Goal: Task Accomplishment & Management: Use online tool/utility

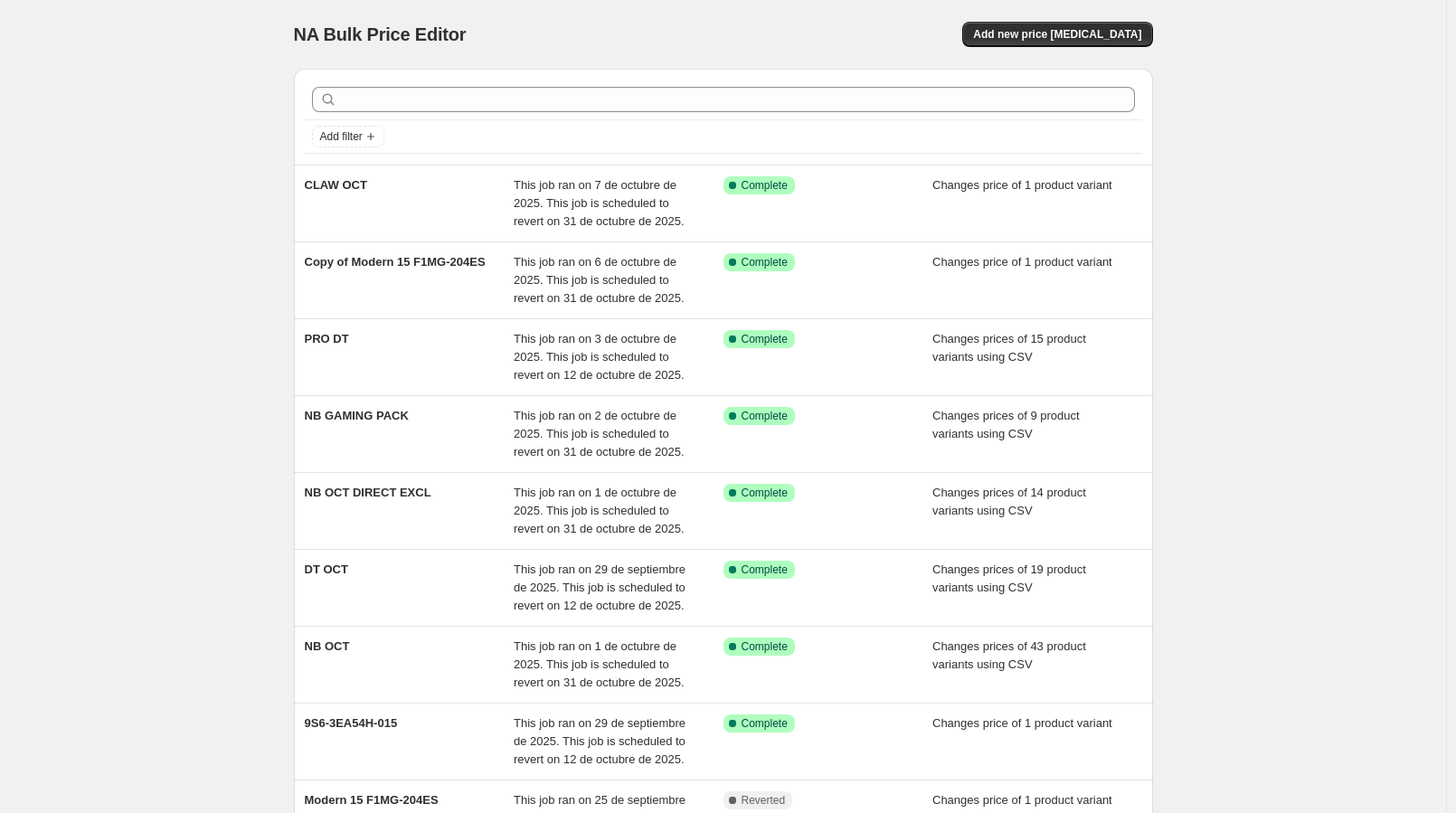
click at [1297, 179] on div "NA Bulk Price Editor. This page is ready NA Bulk Price Editor Add new price [ME…" at bounding box center [722, 556] width 1446 height 1112
drag, startPoint x: 1282, startPoint y: 248, endPoint x: 1083, endPoint y: 131, distance: 230.8
click at [1281, 246] on div "NA Bulk Price Editor. This page is ready NA Bulk Price Editor Add new price [ME…" at bounding box center [722, 556] width 1446 height 1112
click at [140, 140] on div "NA Bulk Price Editor. This page is ready NA Bulk Price Editor Add new price [ME…" at bounding box center [722, 556] width 1446 height 1112
click at [196, 216] on div "NA Bulk Price Editor. This page is ready NA Bulk Price Editor Add new price [ME…" at bounding box center [722, 556] width 1446 height 1112
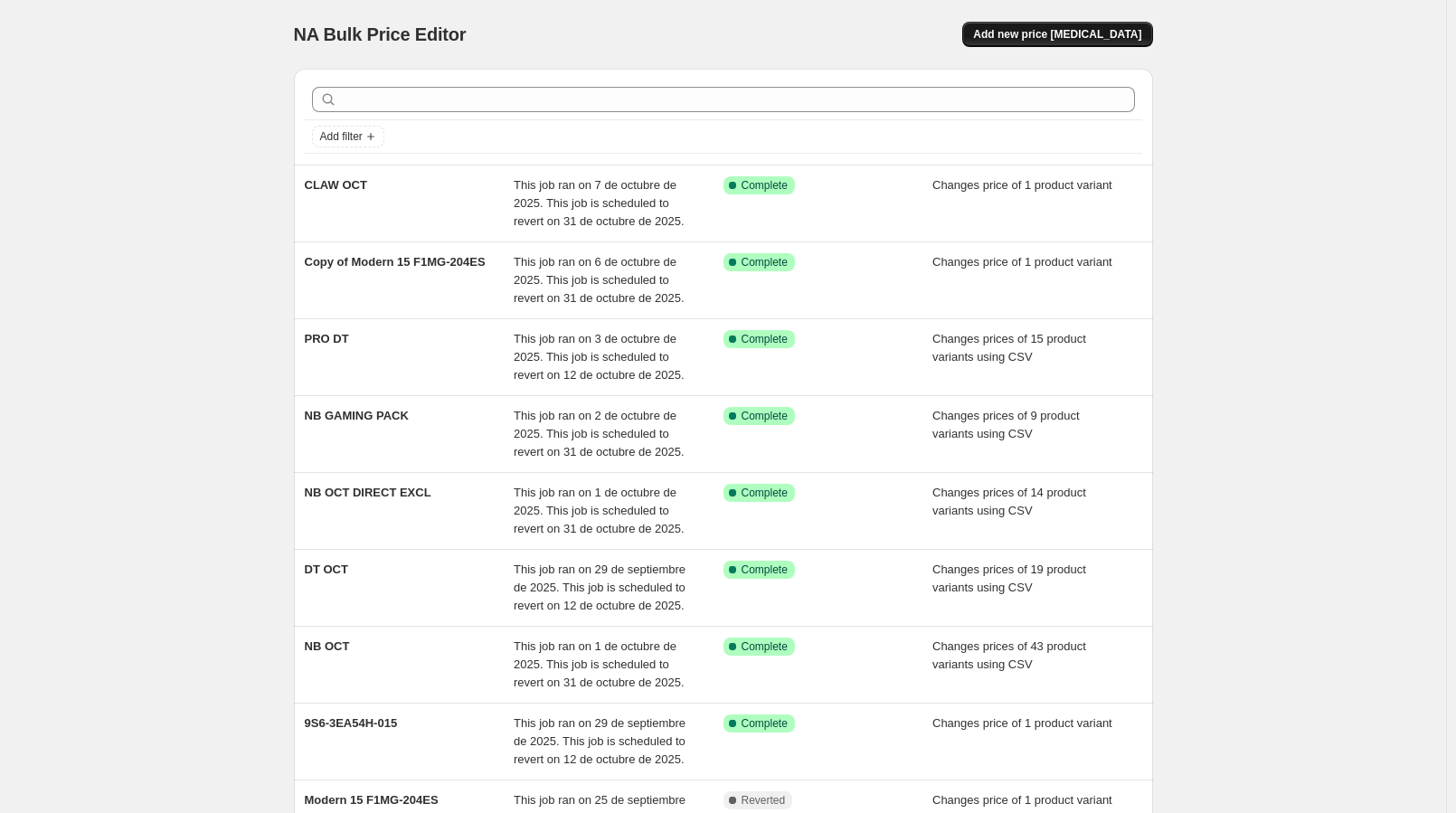
click at [1064, 31] on span "Add new price [MEDICAL_DATA]" at bounding box center [1057, 34] width 168 height 15
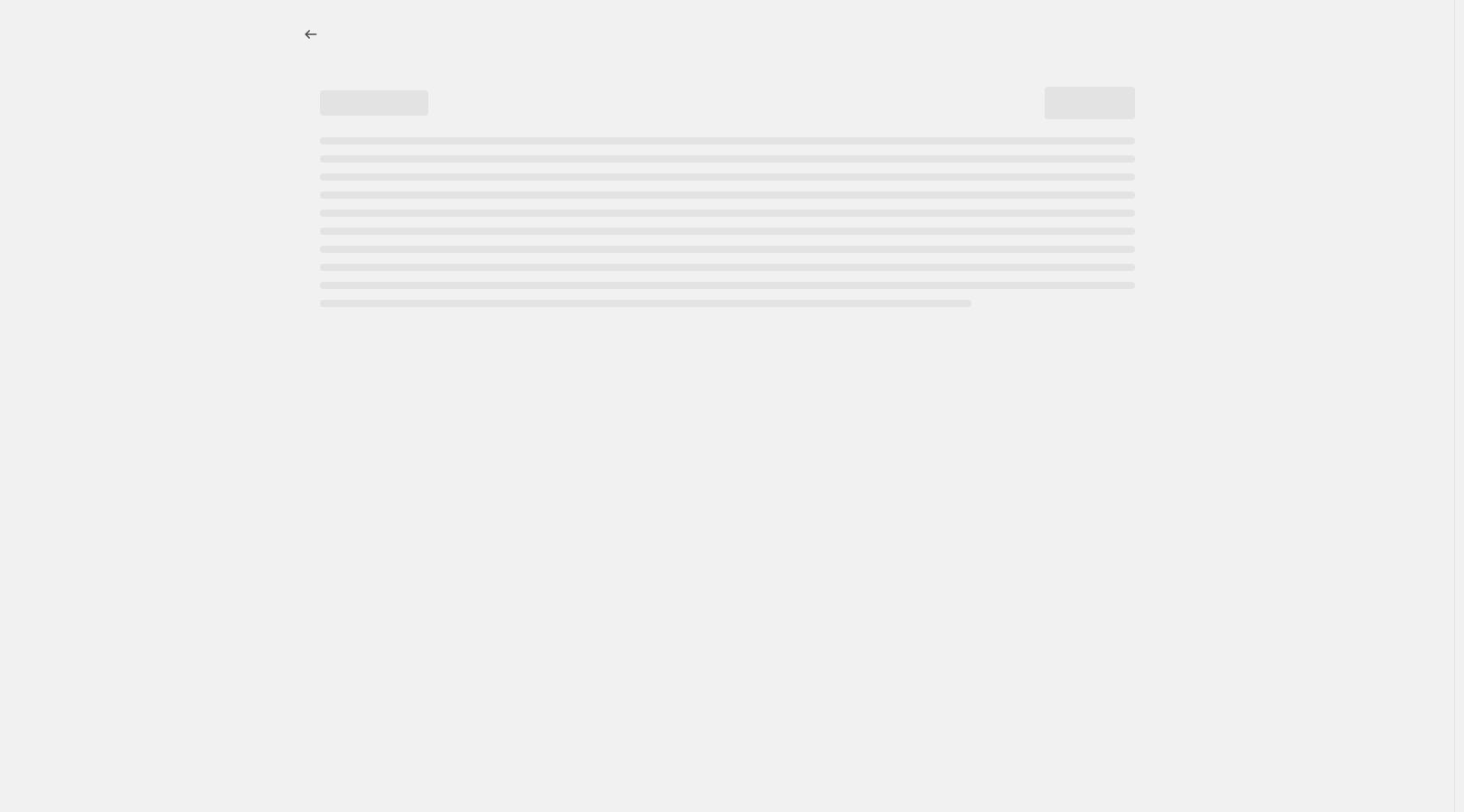
select select "percentage"
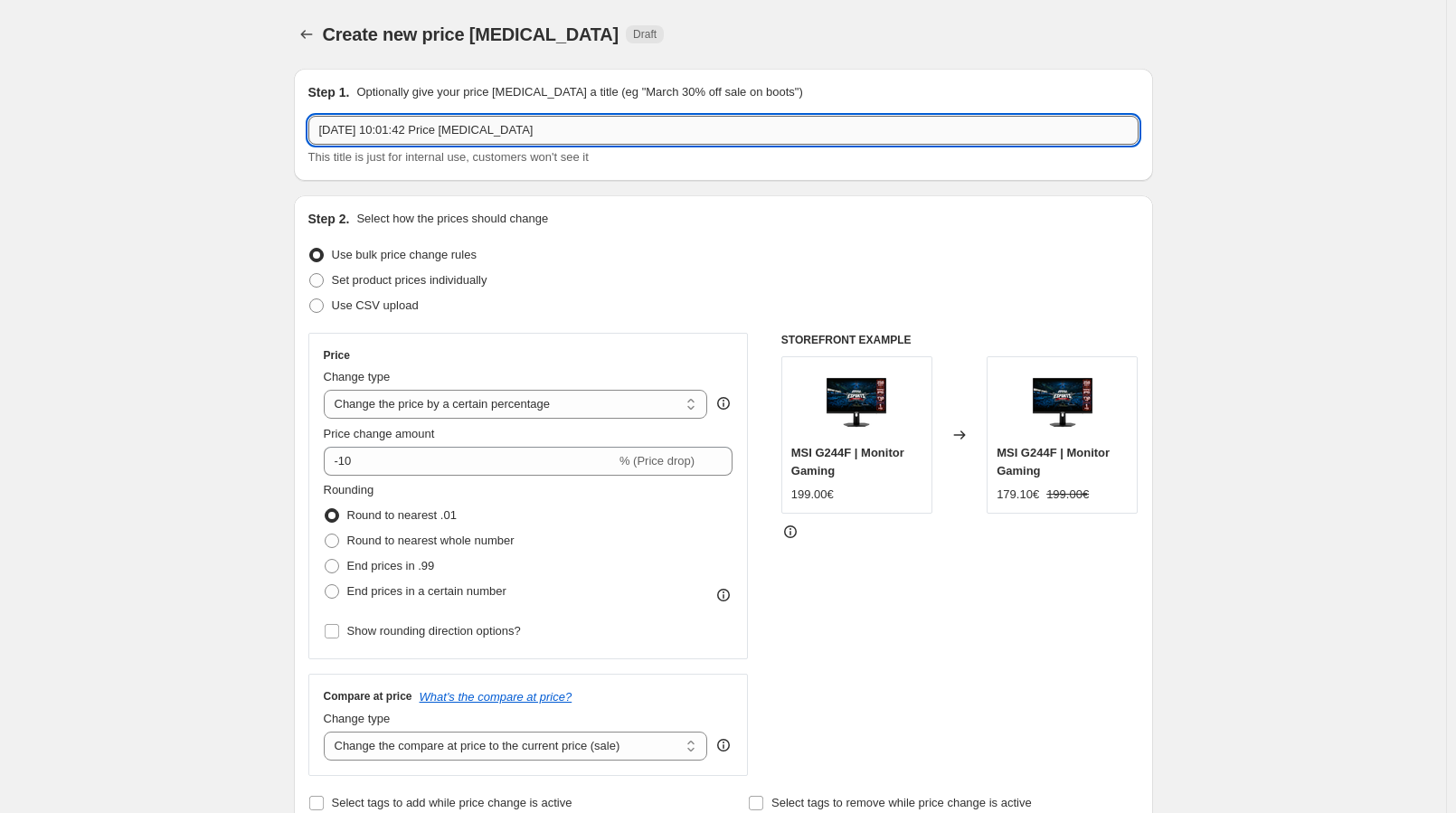
click at [430, 141] on input "[DATE] 10:01:42 Price [MEDICAL_DATA]" at bounding box center [722, 129] width 830 height 29
click at [429, 139] on input "[DATE] 10:01:42 Price [MEDICAL_DATA]" at bounding box center [722, 129] width 830 height 29
paste input "681XES"
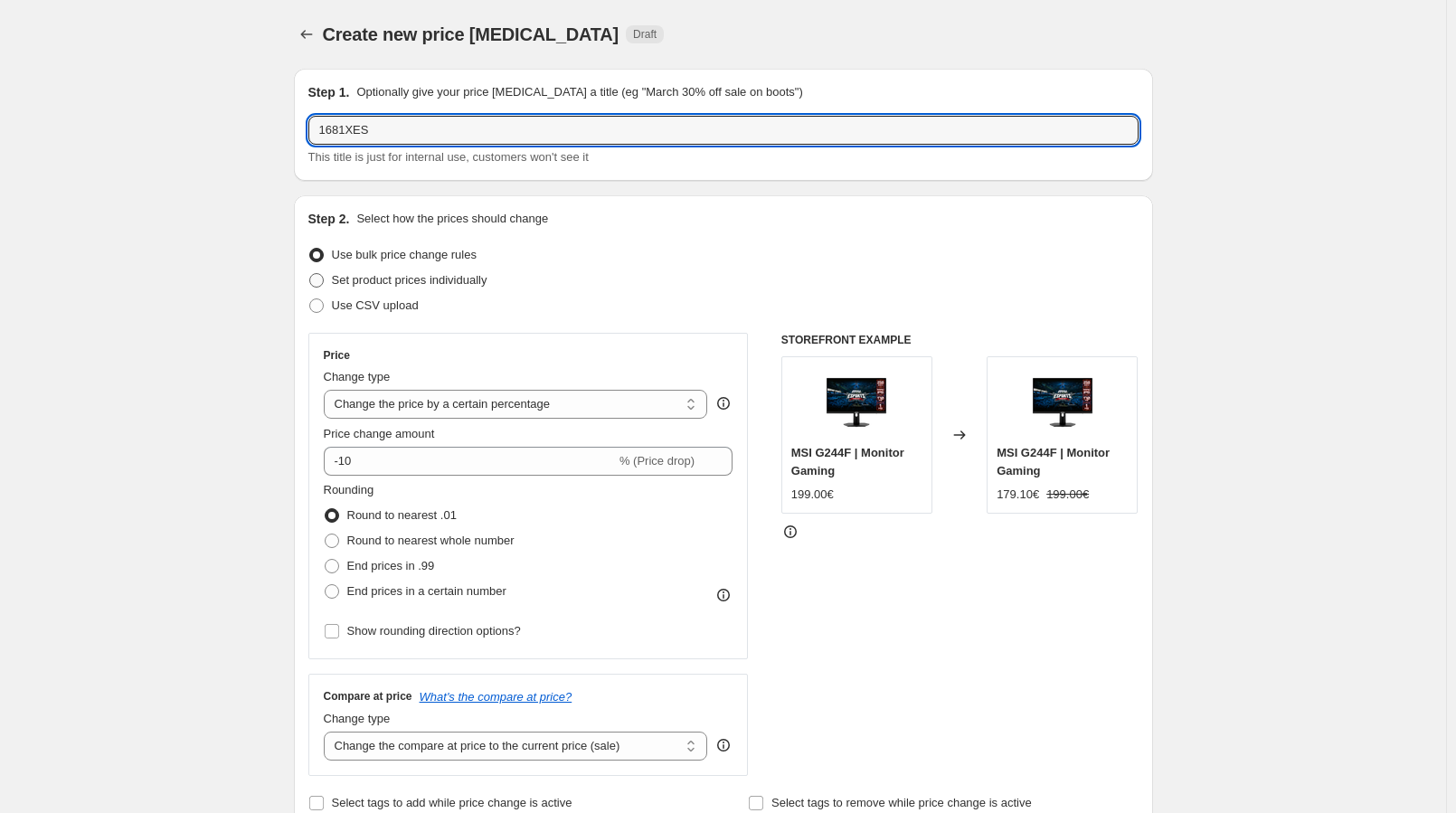
type input "1681XES"
click at [412, 283] on span "Set product prices individually" at bounding box center [410, 279] width 155 height 14
click at [310, 274] on input "Set product prices individually" at bounding box center [309, 273] width 1 height 1
radio input "true"
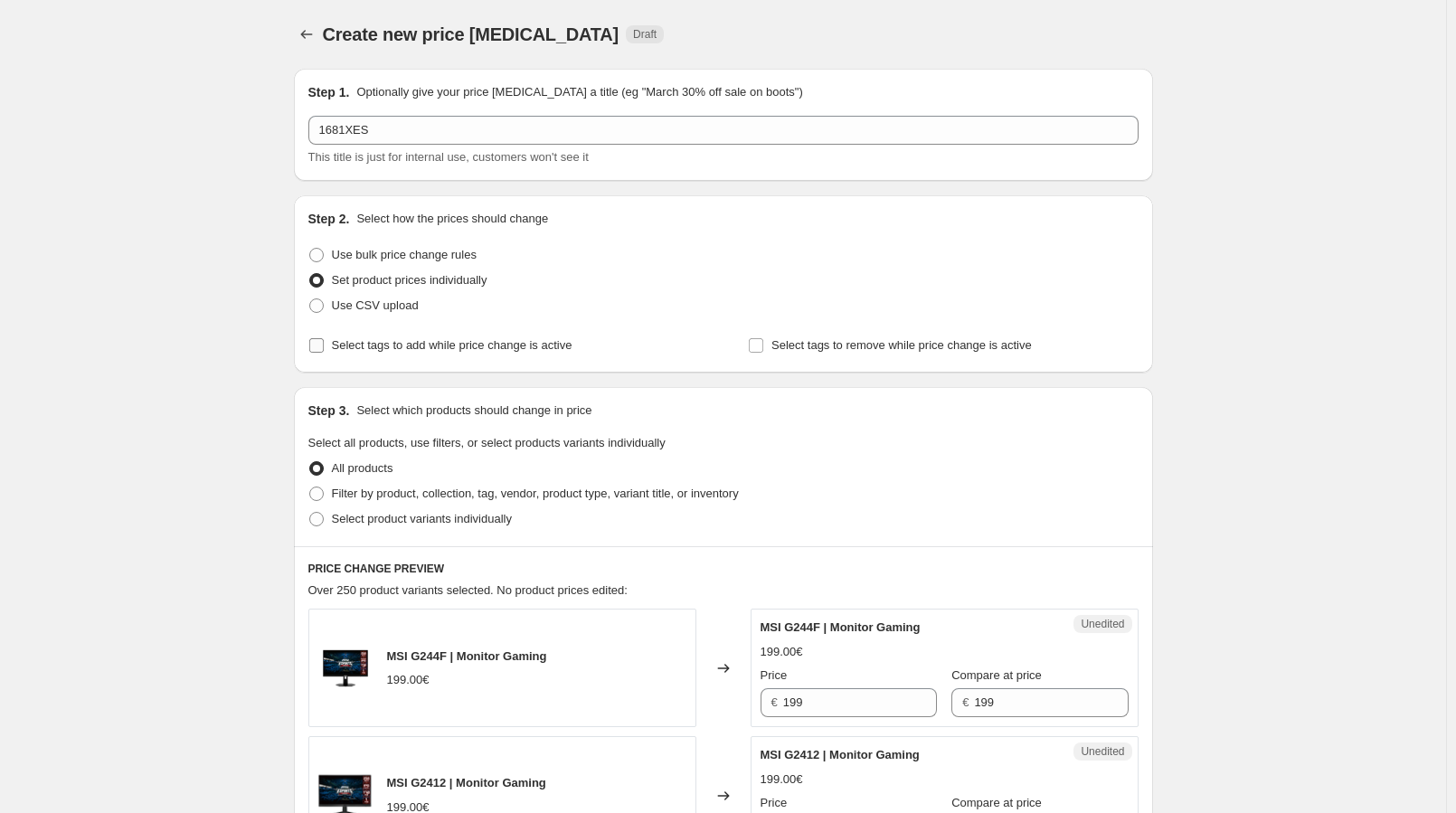
click at [422, 343] on span "Select tags to add while price change is active" at bounding box center [452, 345] width 241 height 14
click at [324, 343] on input "Select tags to add while price change is active" at bounding box center [316, 346] width 15 height 15
checkbox input "true"
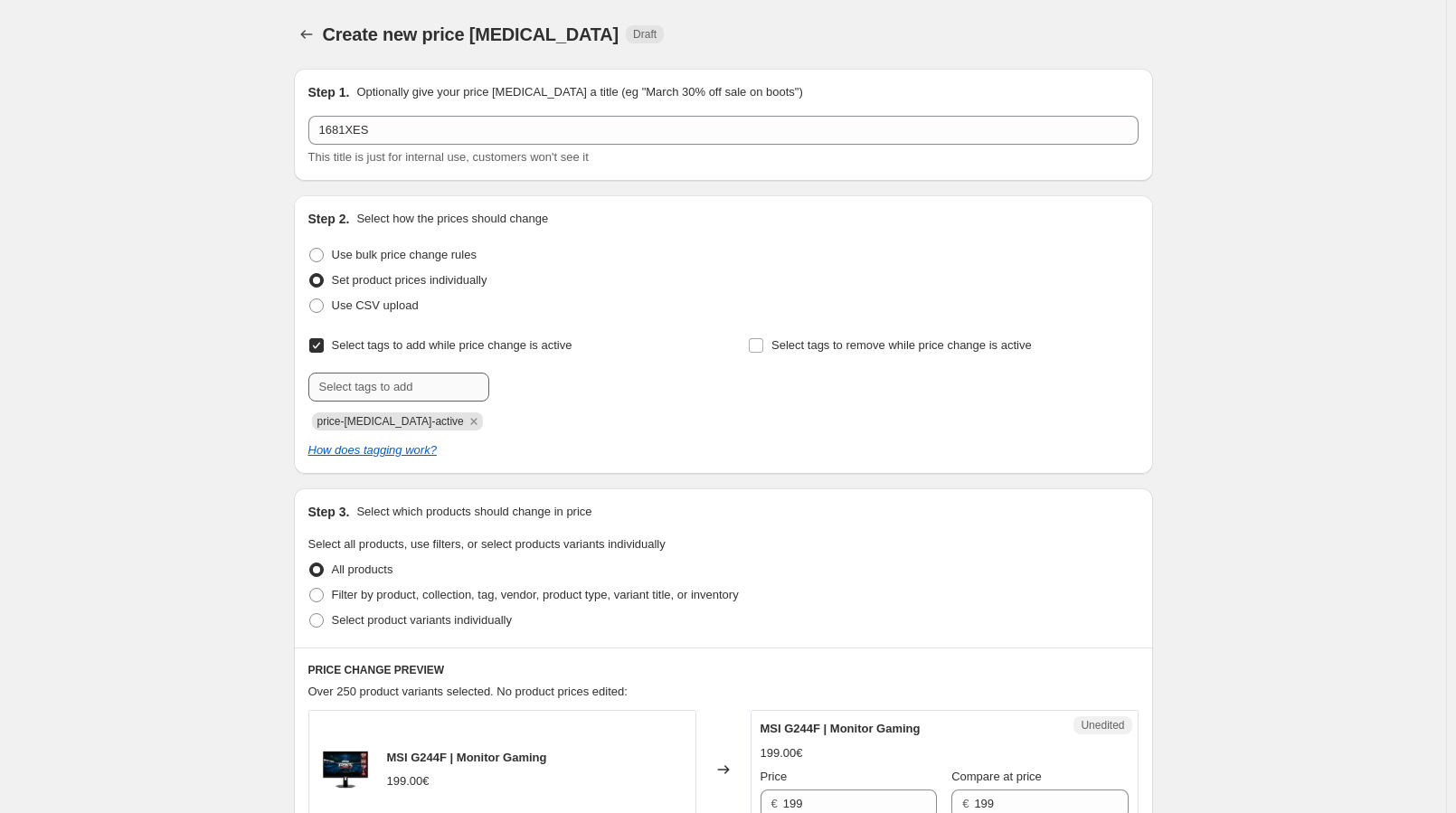
click at [465, 418] on icon "Remove price-change-job-active" at bounding box center [474, 422] width 17 height 17
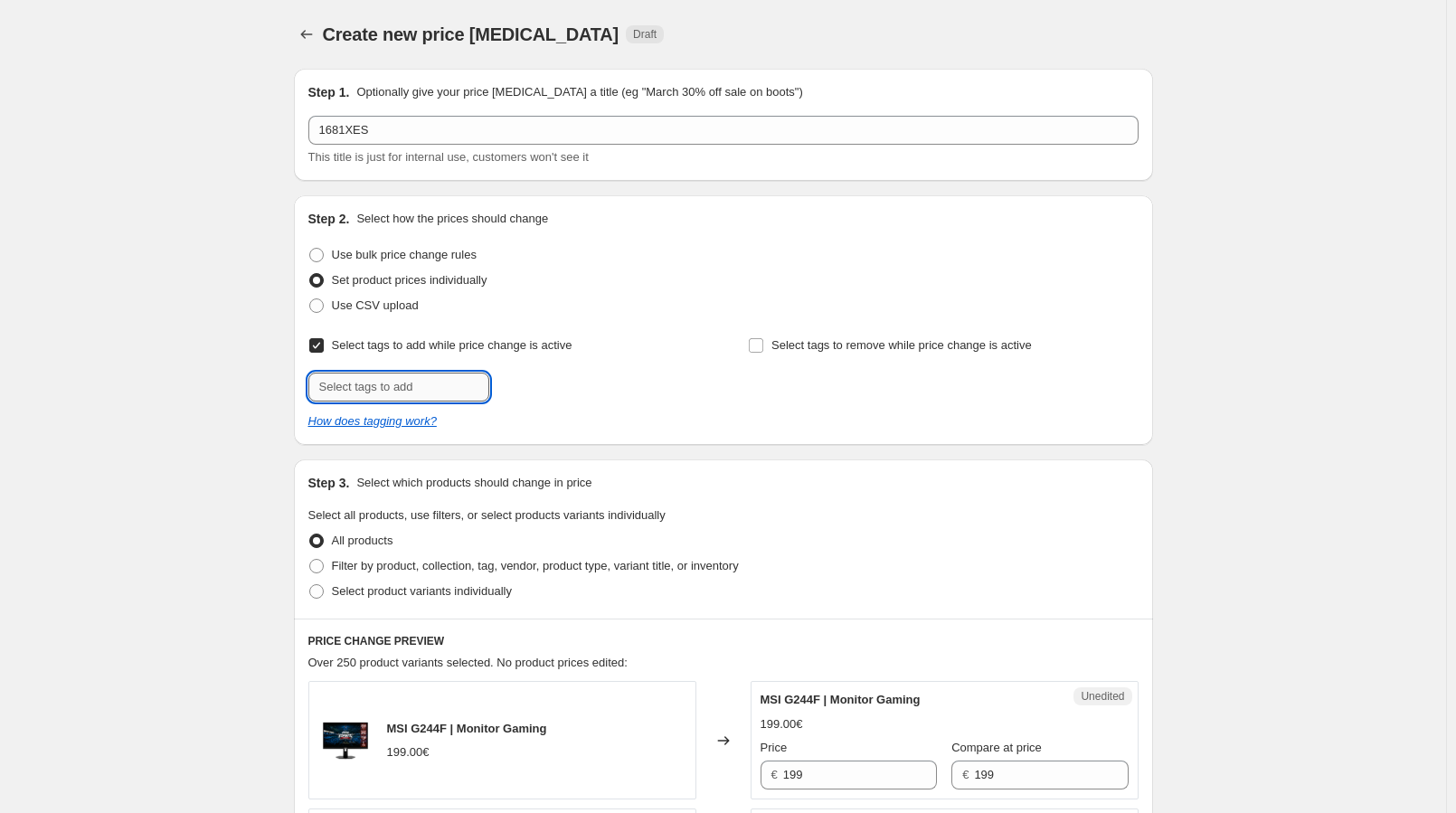
click at [425, 383] on input "text" at bounding box center [399, 387] width 181 height 29
type input "offer"
click at [525, 386] on b "Add" at bounding box center [514, 386] width 20 height 13
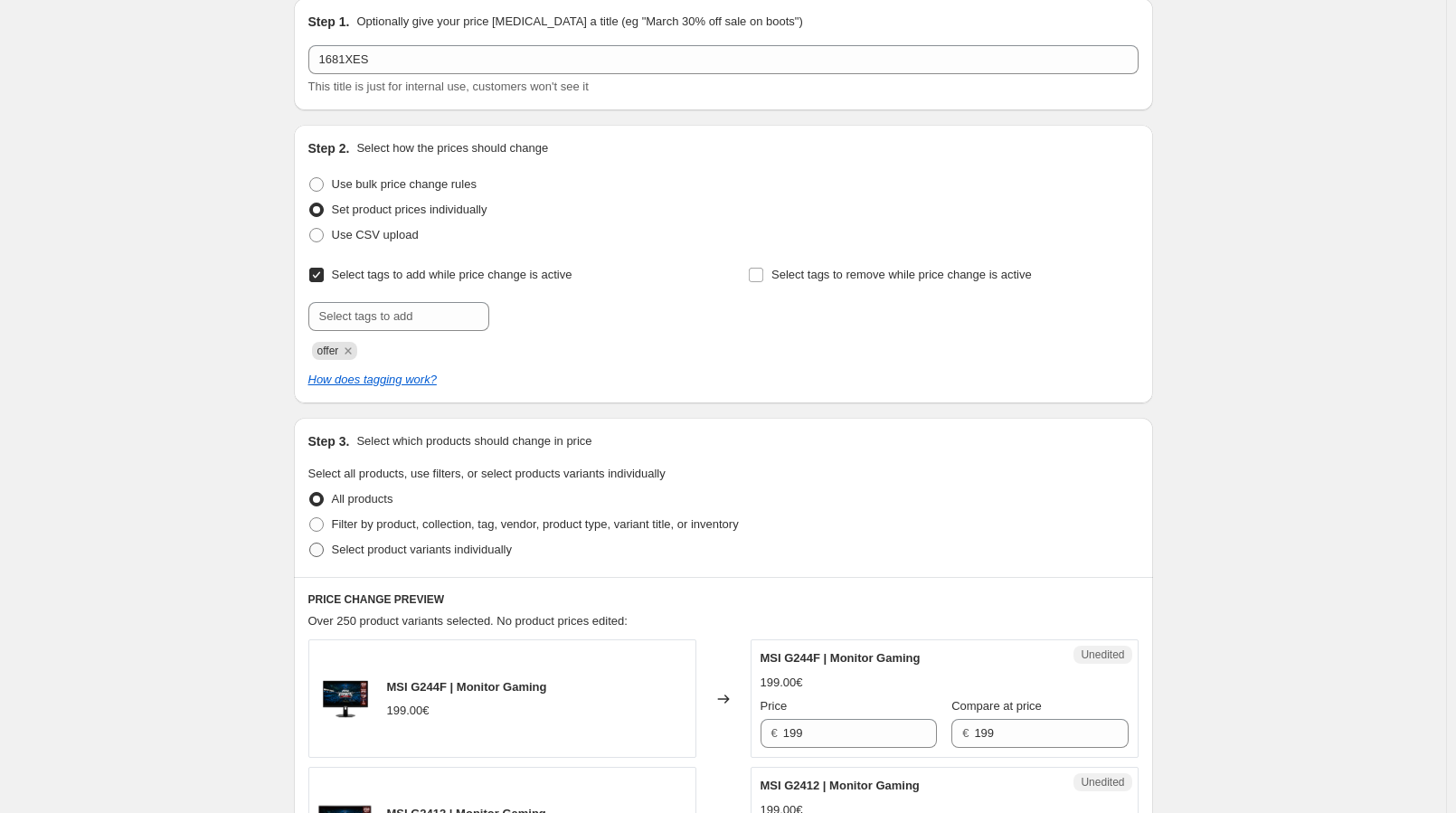
scroll to position [181, 0]
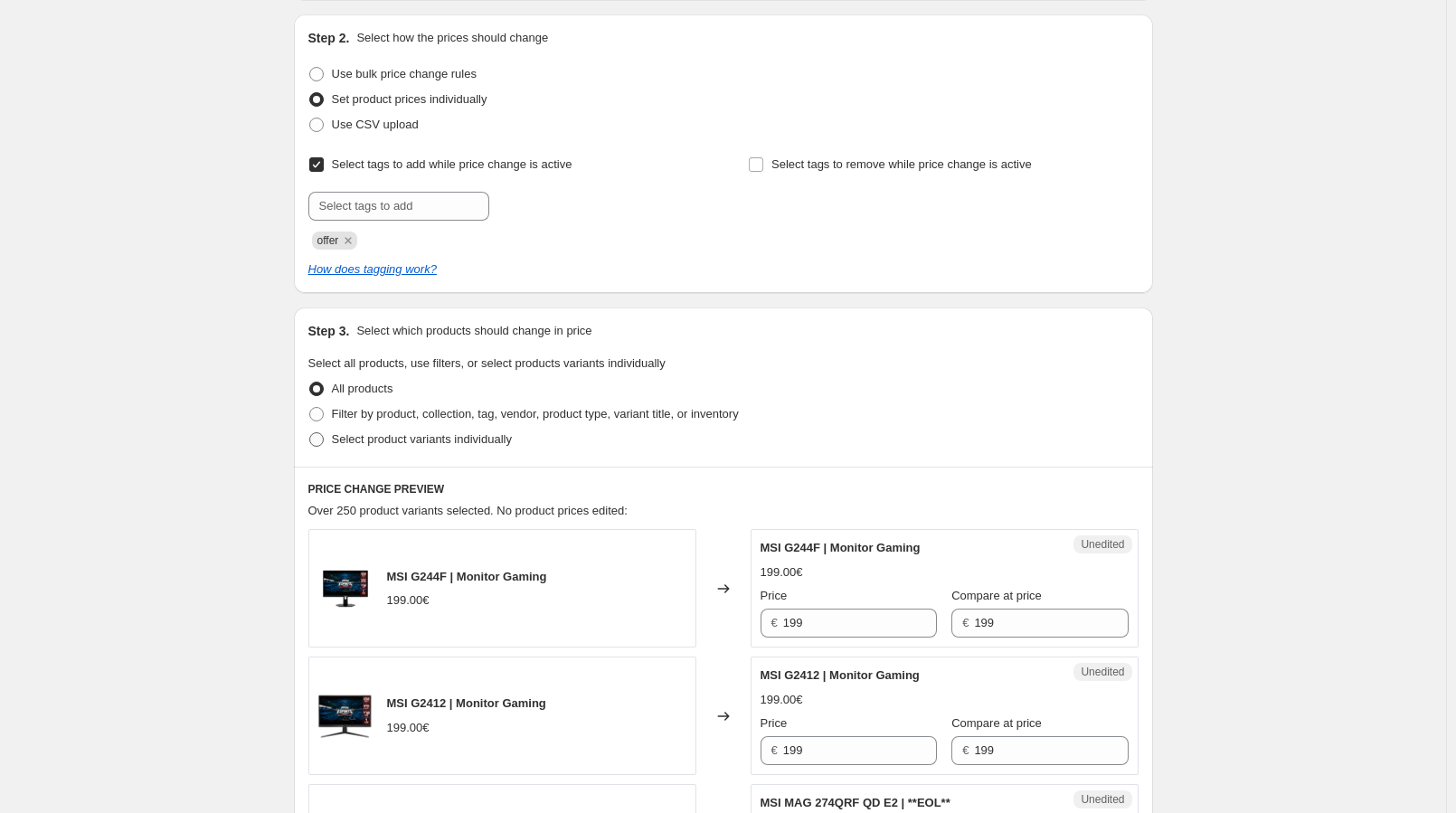
click at [441, 437] on span "Select product variants individually" at bounding box center [422, 438] width 180 height 14
click at [310, 433] on input "Select product variants individually" at bounding box center [309, 432] width 1 height 1
radio input "true"
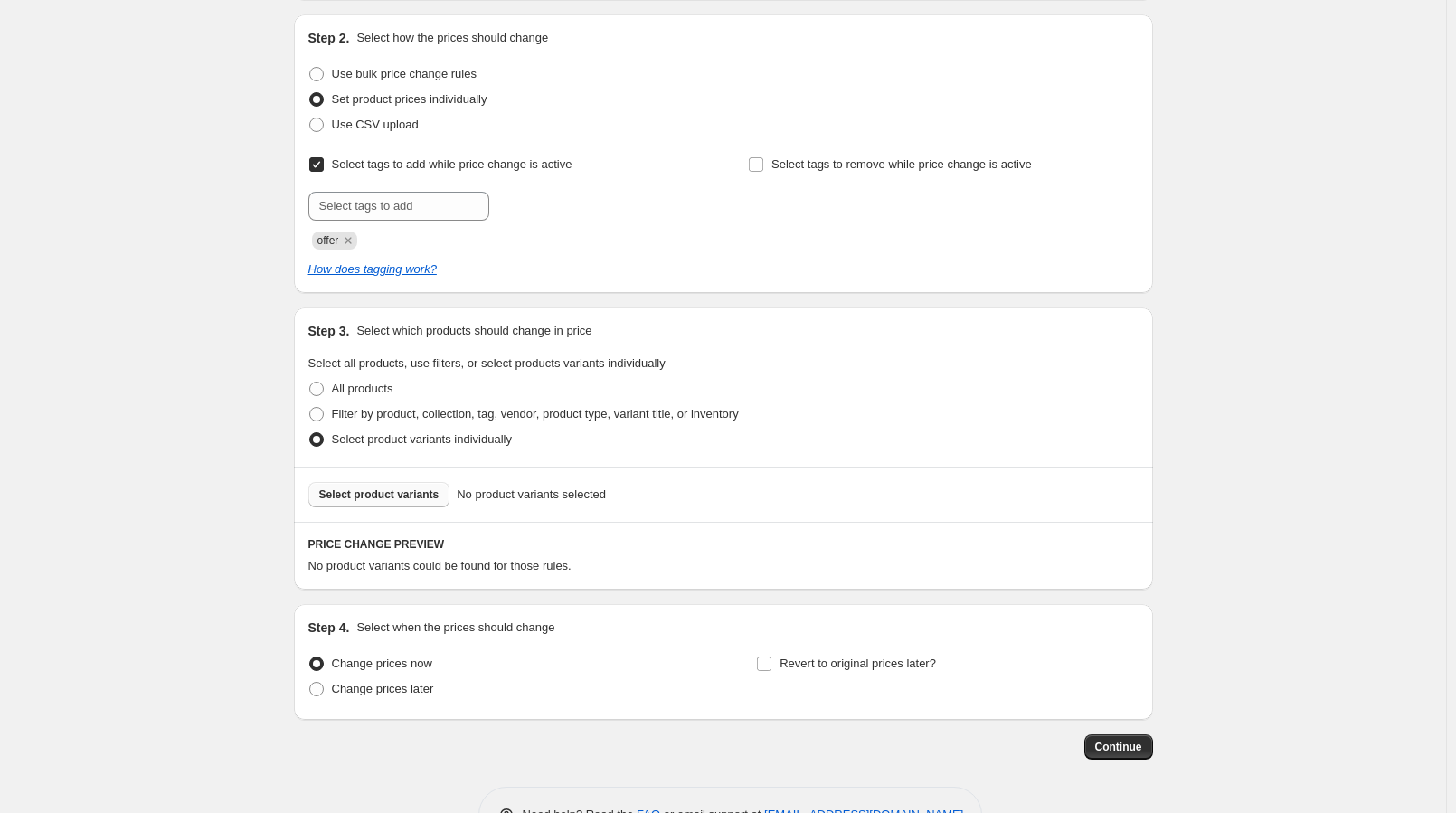
click at [382, 492] on span "Select product variants" at bounding box center [379, 495] width 120 height 15
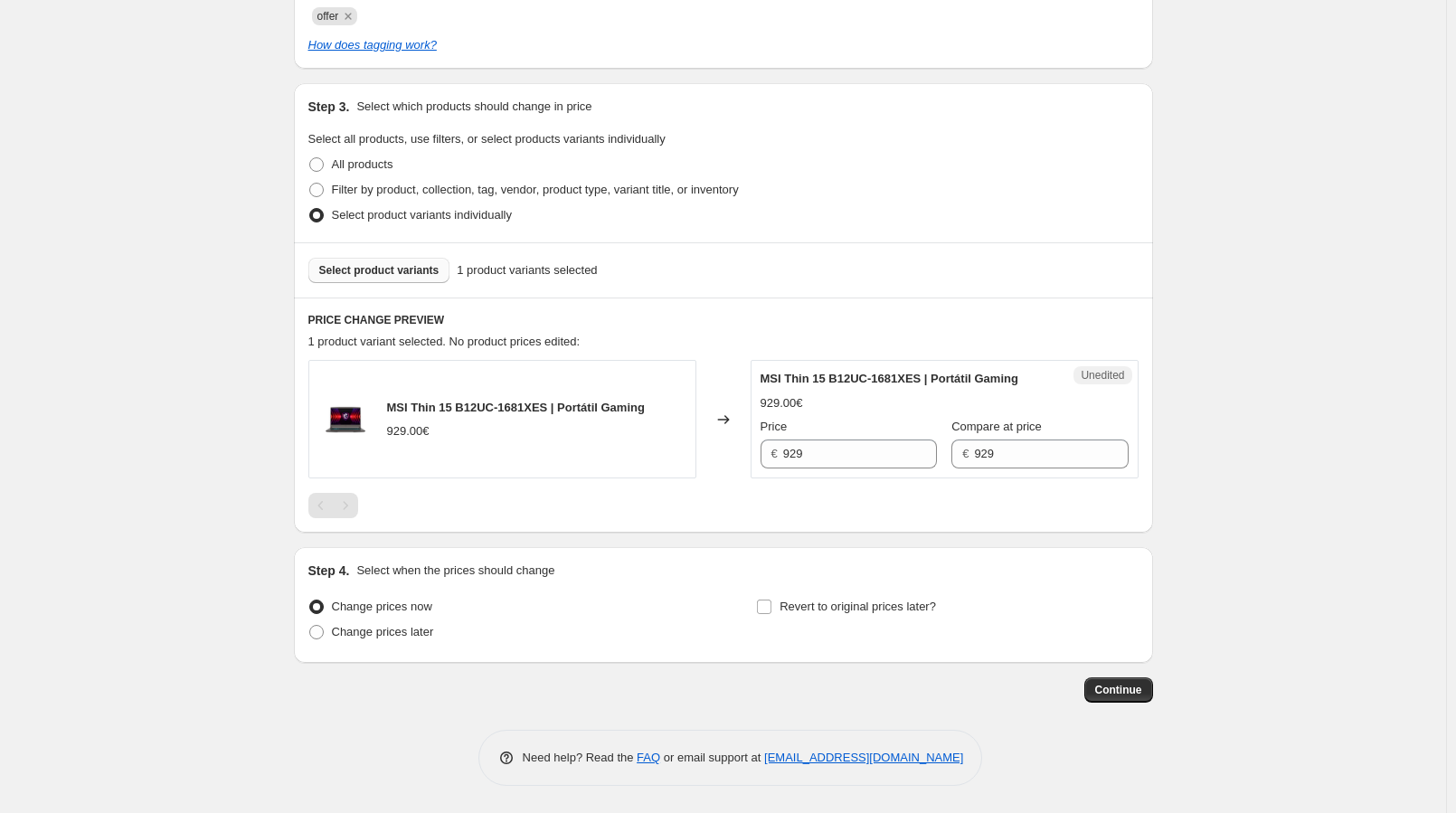
scroll to position [403, 0]
click at [844, 453] on input "929" at bounding box center [860, 455] width 154 height 29
type input "699"
click at [846, 607] on span "Revert to original prices later?" at bounding box center [858, 608] width 156 height 14
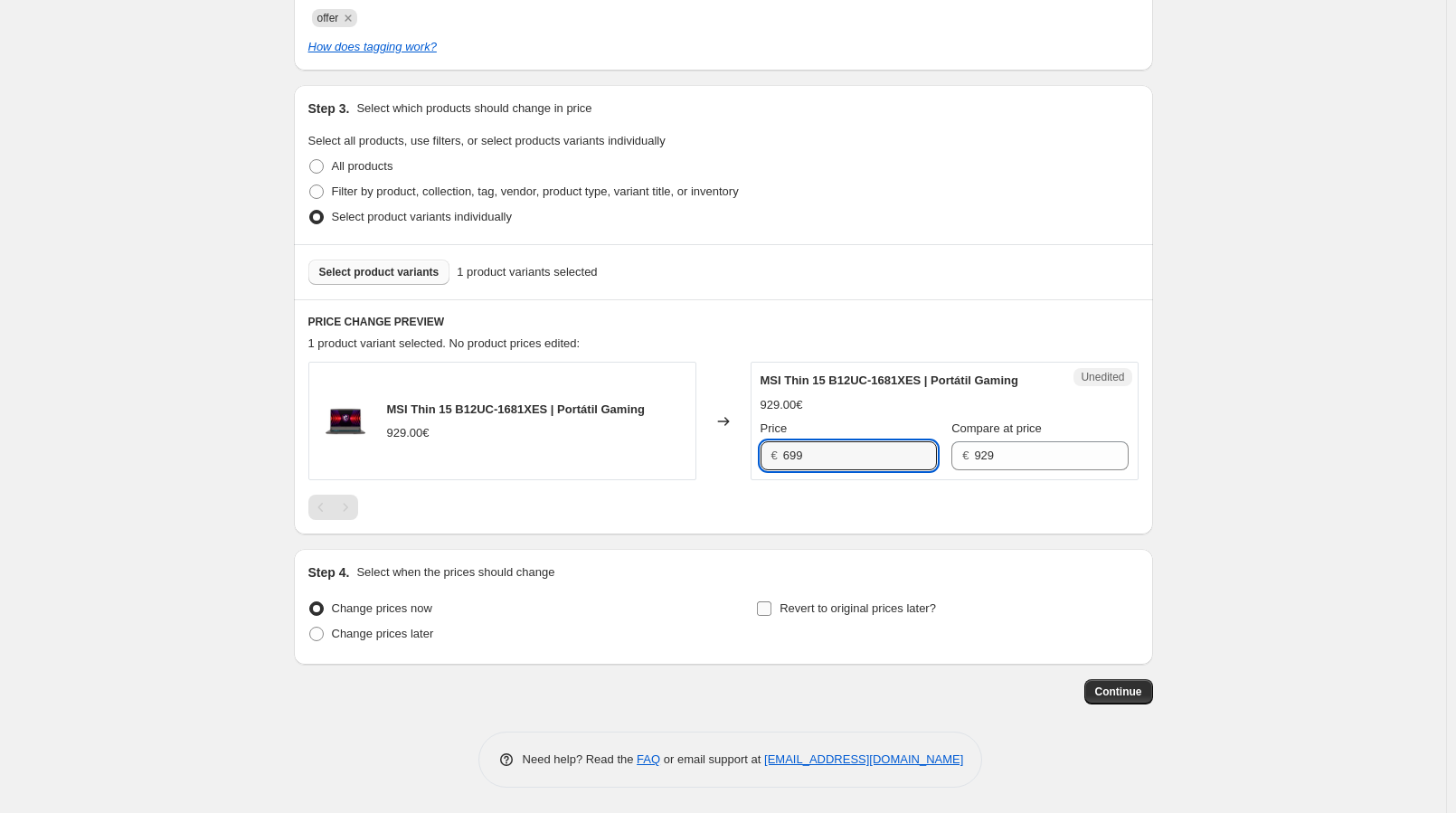
click at [771, 607] on input "Revert to original prices later?" at bounding box center [764, 609] width 15 height 15
checkbox input "true"
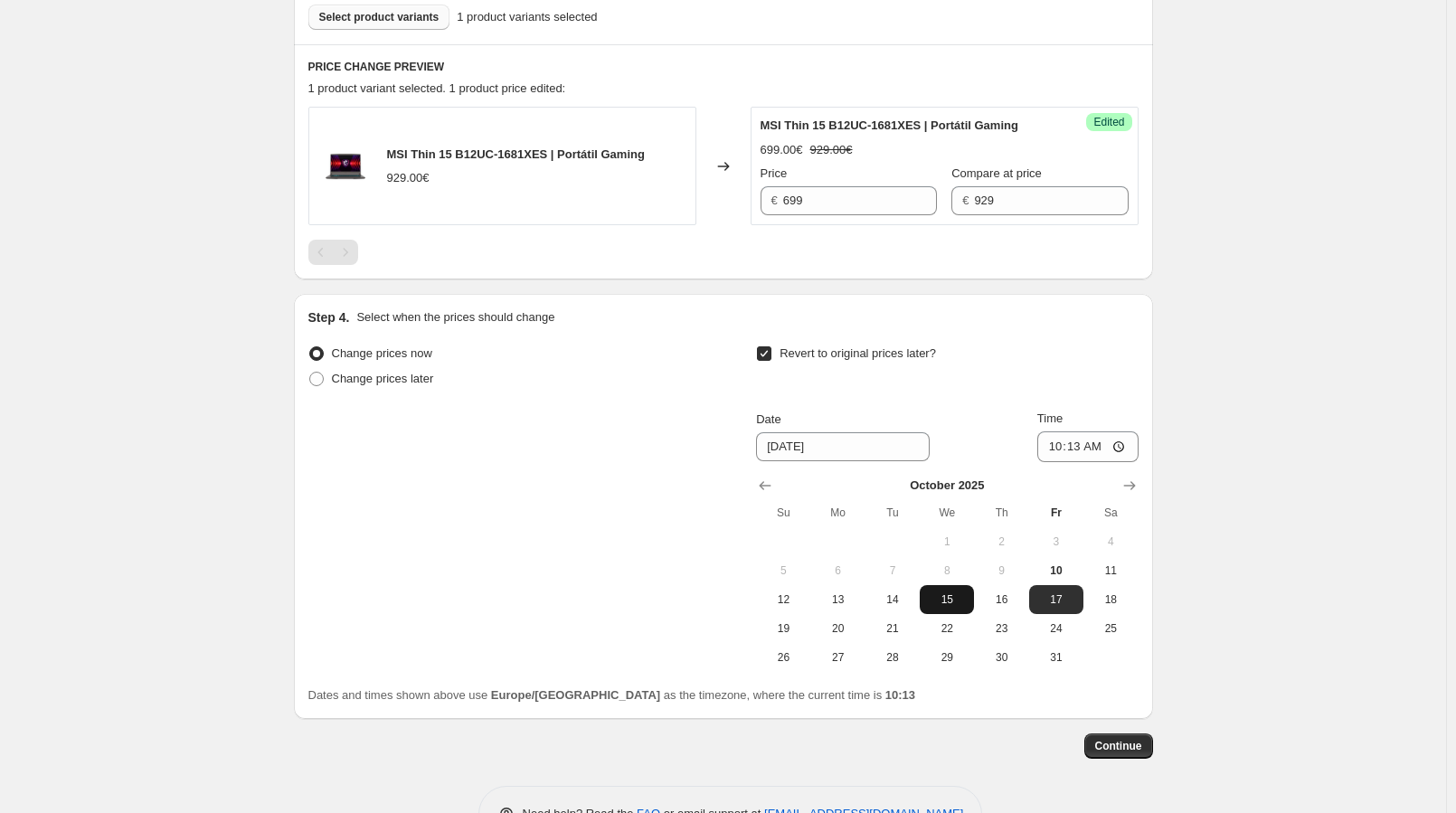
scroll to position [712, 0]
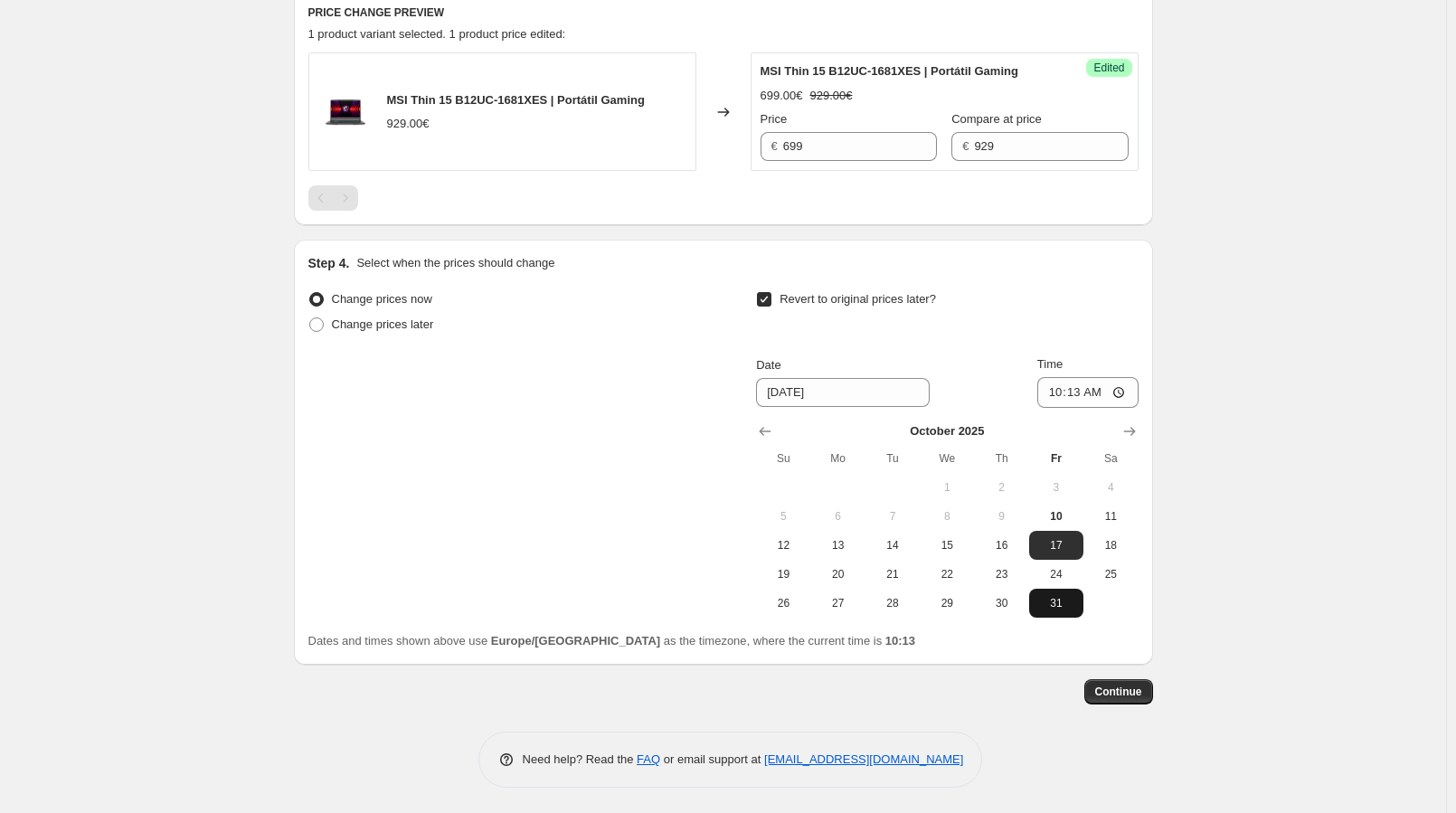
click at [1041, 600] on button "31" at bounding box center [1055, 602] width 55 height 29
type input "[DATE]"
click at [1076, 392] on input "10:13" at bounding box center [1087, 392] width 101 height 31
type input "23:59"
click at [1284, 441] on div "Create new price [MEDICAL_DATA]. This page is ready Create new price [MEDICAL_D…" at bounding box center [722, 51] width 1446 height 1527
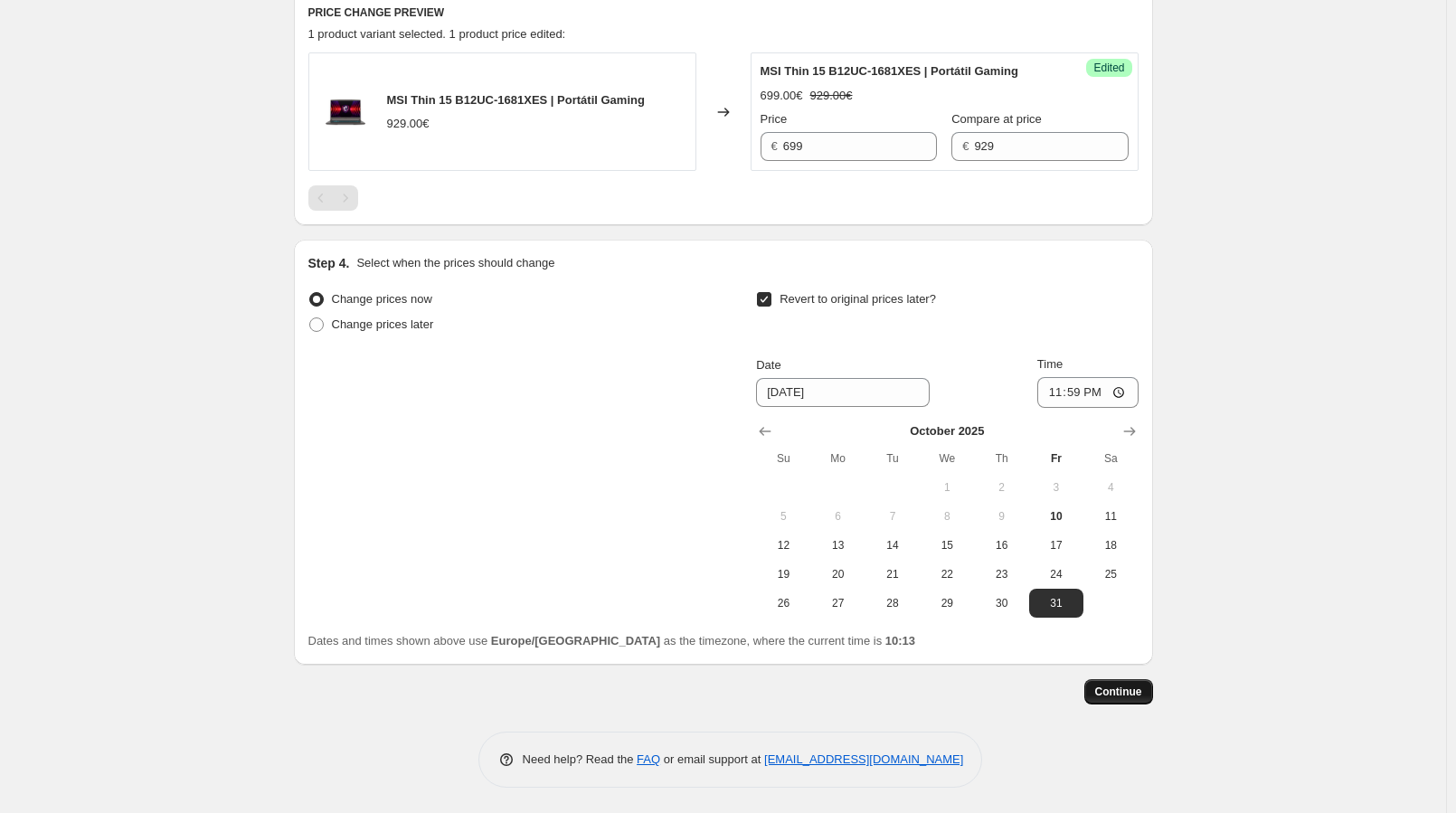
click at [1127, 687] on span "Continue" at bounding box center [1118, 692] width 47 height 15
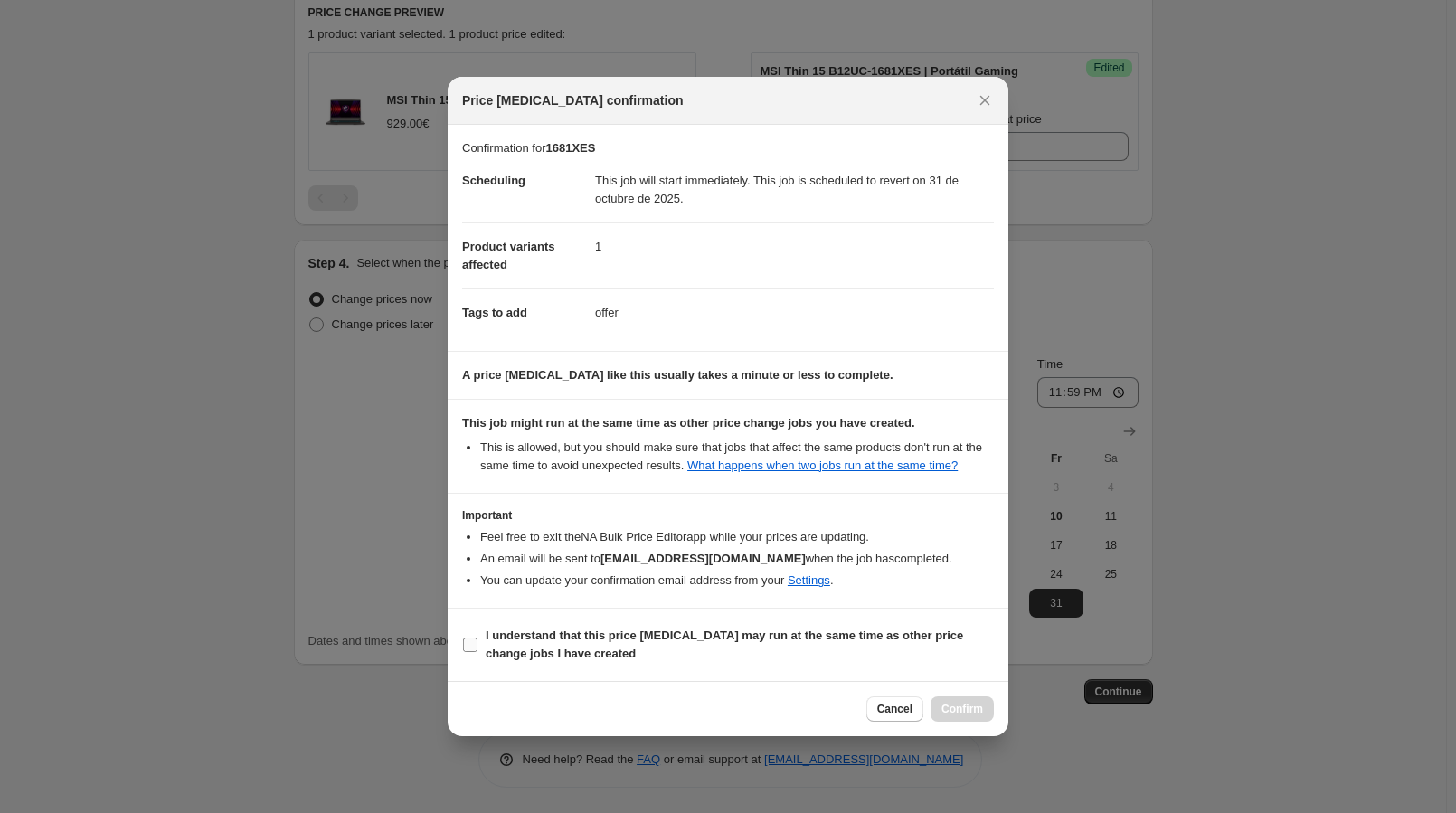
drag, startPoint x: 561, startPoint y: 639, endPoint x: 655, endPoint y: 655, distance: 95.4
click at [561, 639] on b "I understand that this price [MEDICAL_DATA] may run at the same time as other p…" at bounding box center [724, 644] width 477 height 31
click at [477, 639] on input "I understand that this price [MEDICAL_DATA] may run at the same time as other p…" at bounding box center [471, 645] width 15 height 15
checkbox input "true"
drag, startPoint x: 972, startPoint y: 708, endPoint x: 966, endPoint y: 698, distance: 11.7
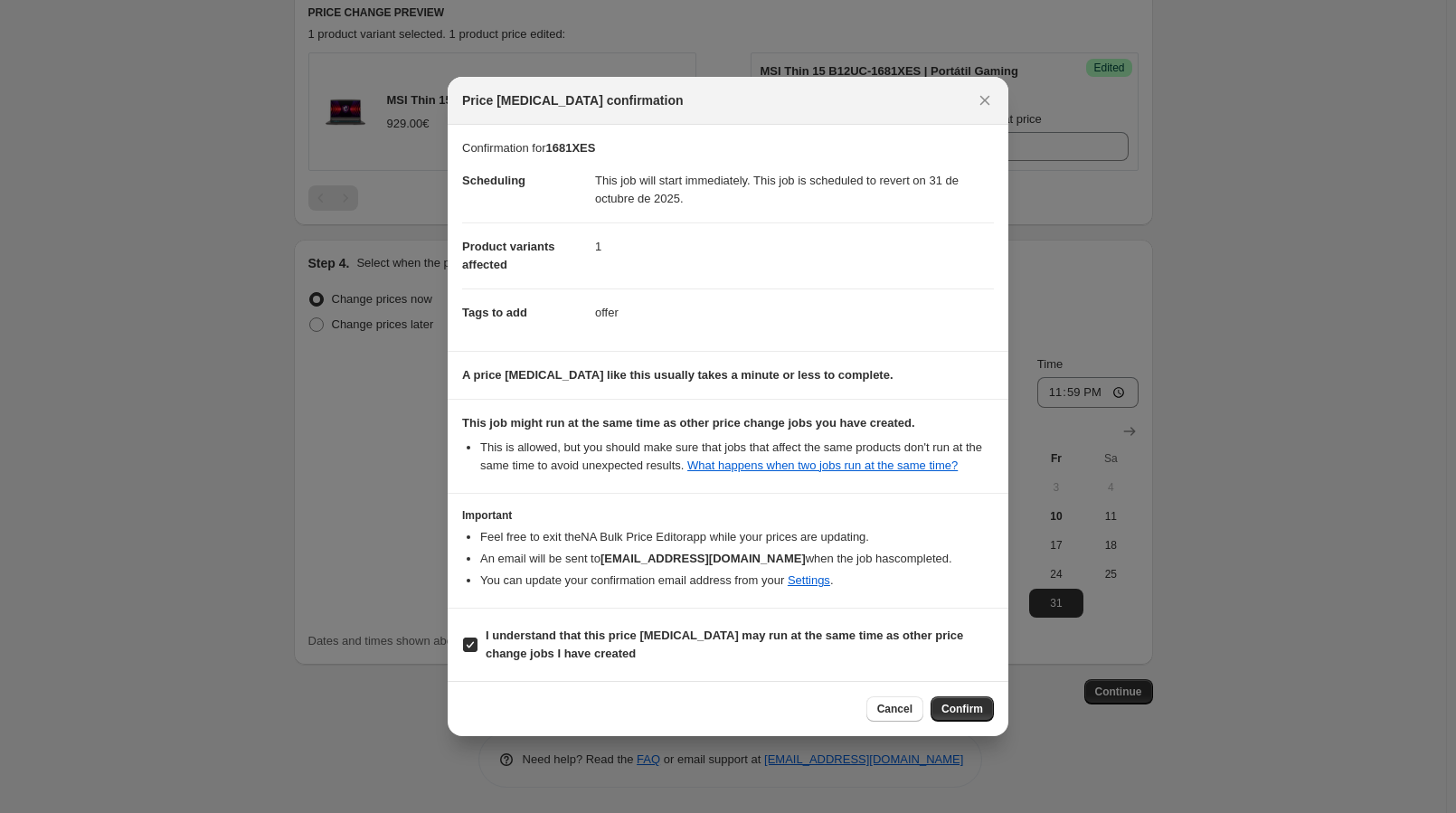
click at [973, 708] on span "Confirm" at bounding box center [962, 709] width 42 height 15
type input "1681XES"
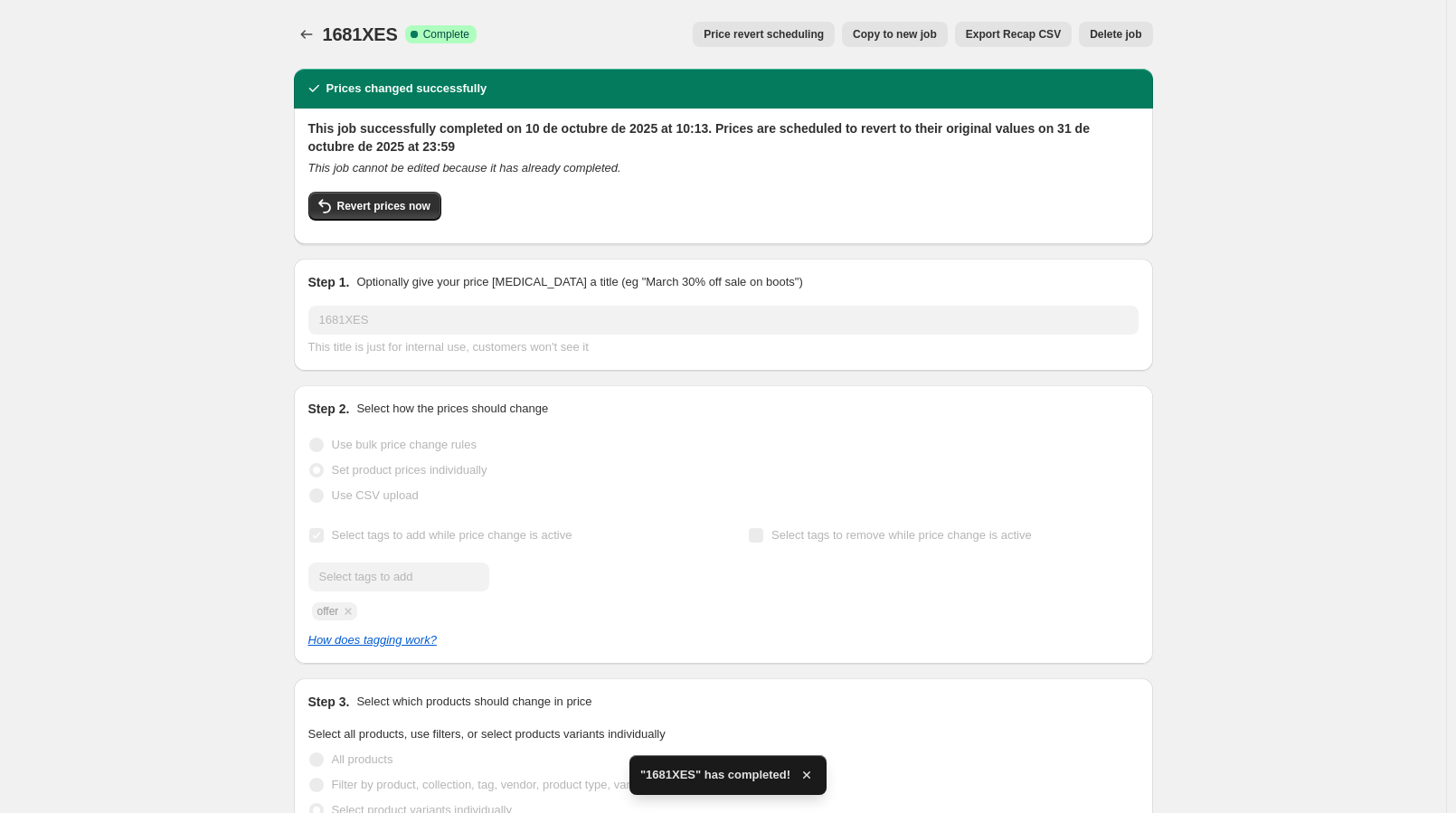
drag, startPoint x: 1309, startPoint y: 256, endPoint x: 1252, endPoint y: 207, distance: 75.2
click at [309, 31] on icon "Price change jobs" at bounding box center [307, 34] width 19 height 18
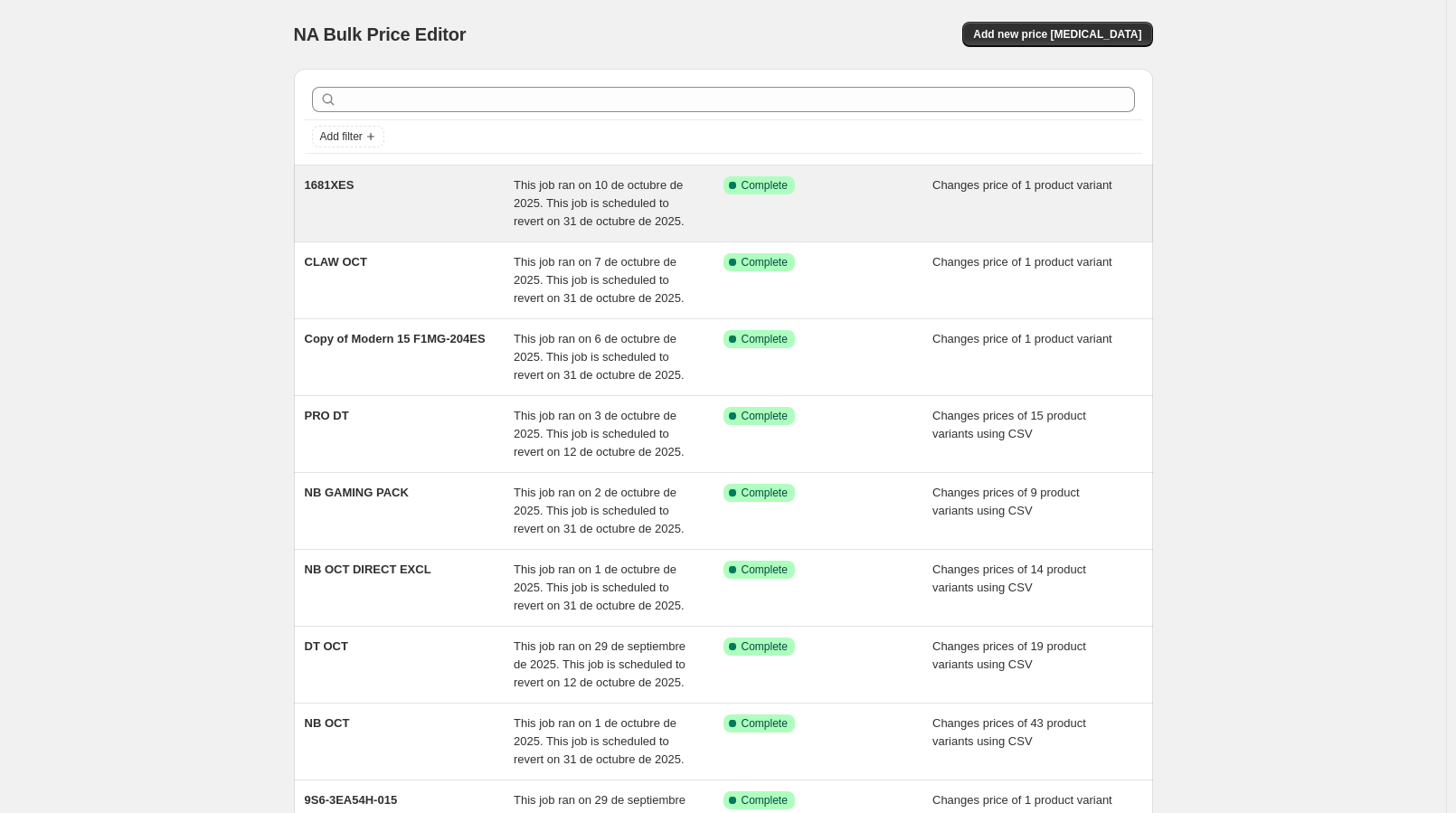
drag, startPoint x: 1307, startPoint y: 287, endPoint x: 1036, endPoint y: 179, distance: 291.7
click at [1307, 285] on div "NA Bulk Price Editor. This page is ready NA Bulk Price Editor Add new price [ME…" at bounding box center [722, 556] width 1446 height 1112
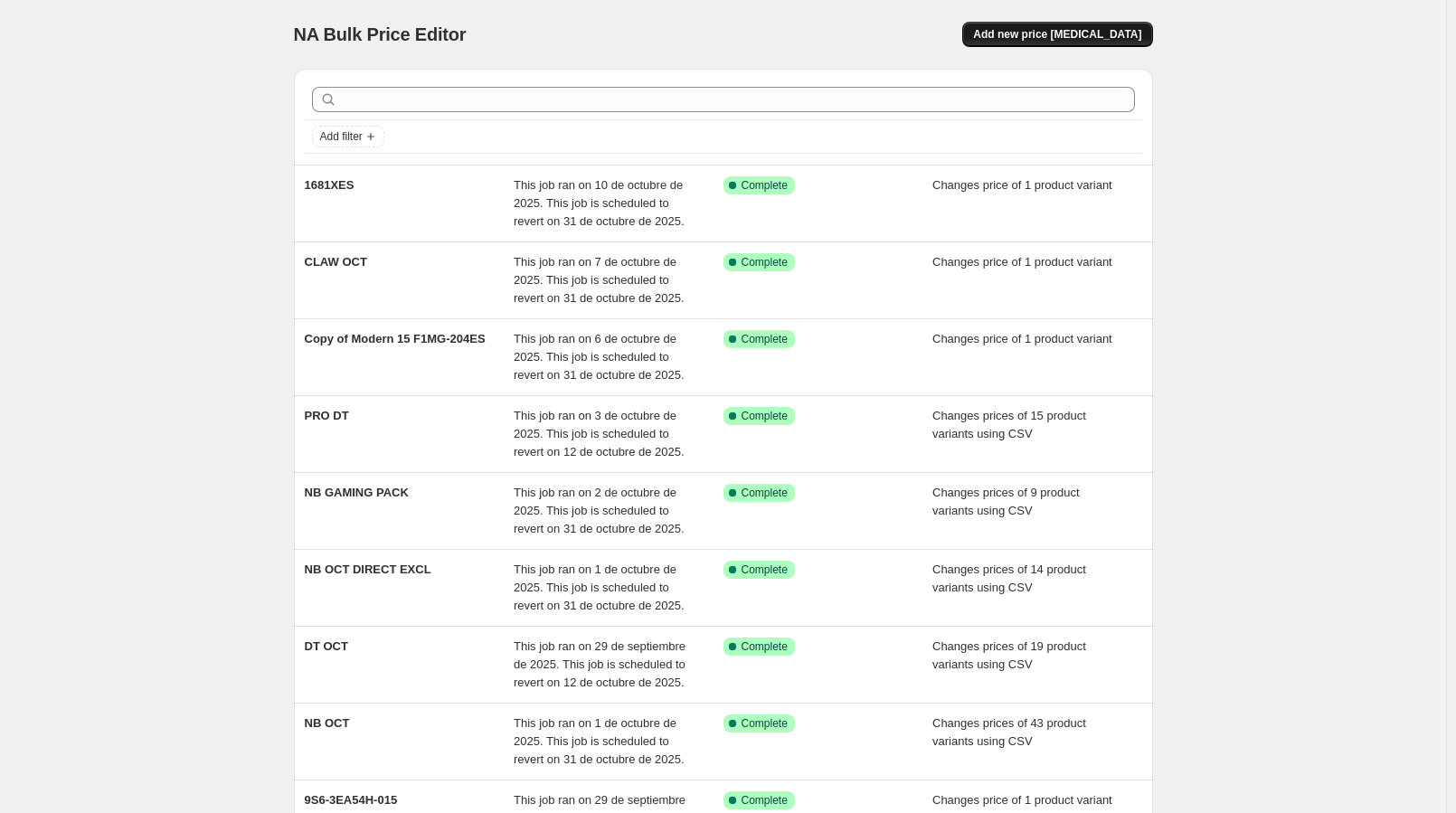
click at [1058, 31] on span "Add new price [MEDICAL_DATA]" at bounding box center [1057, 34] width 168 height 15
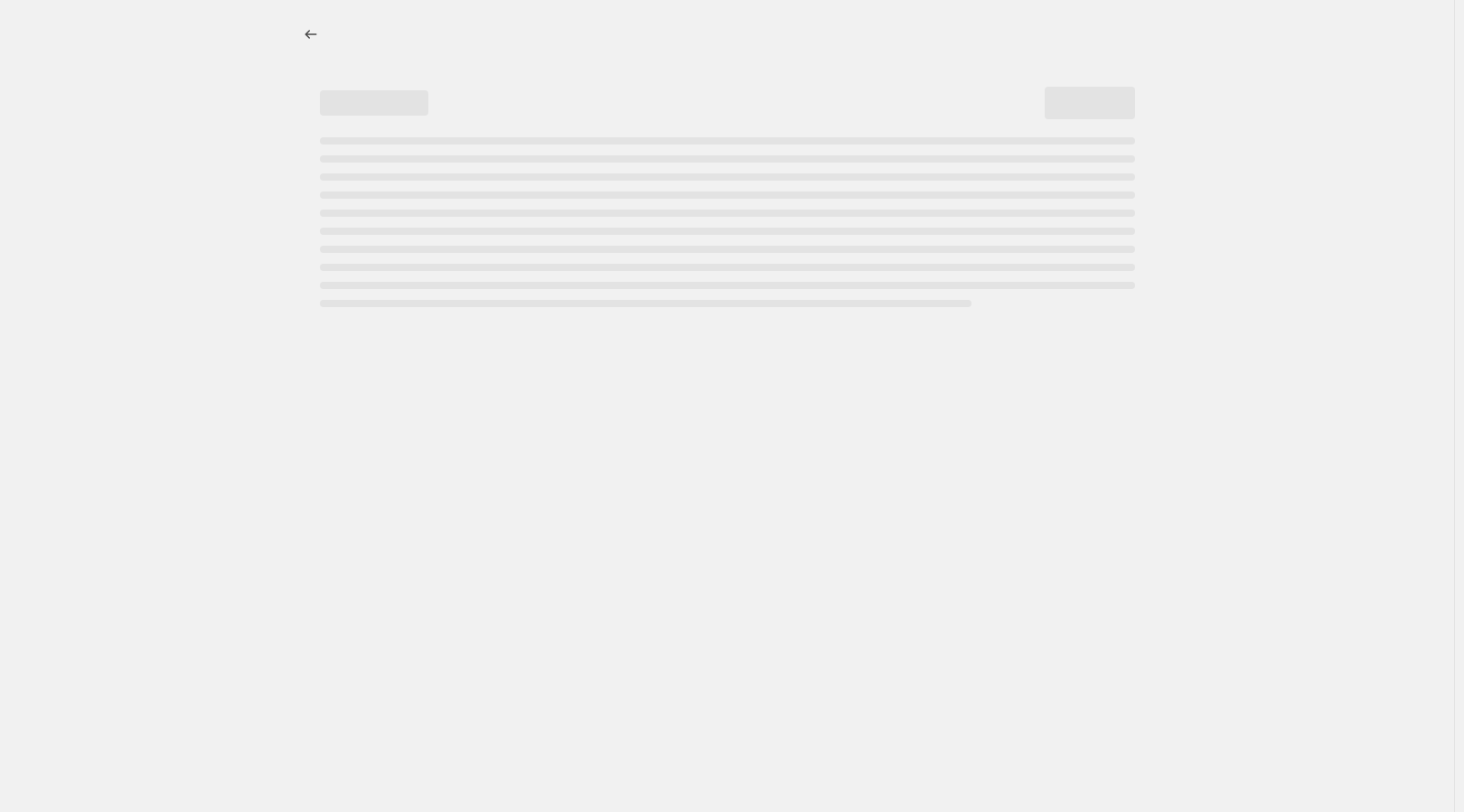
select select "percentage"
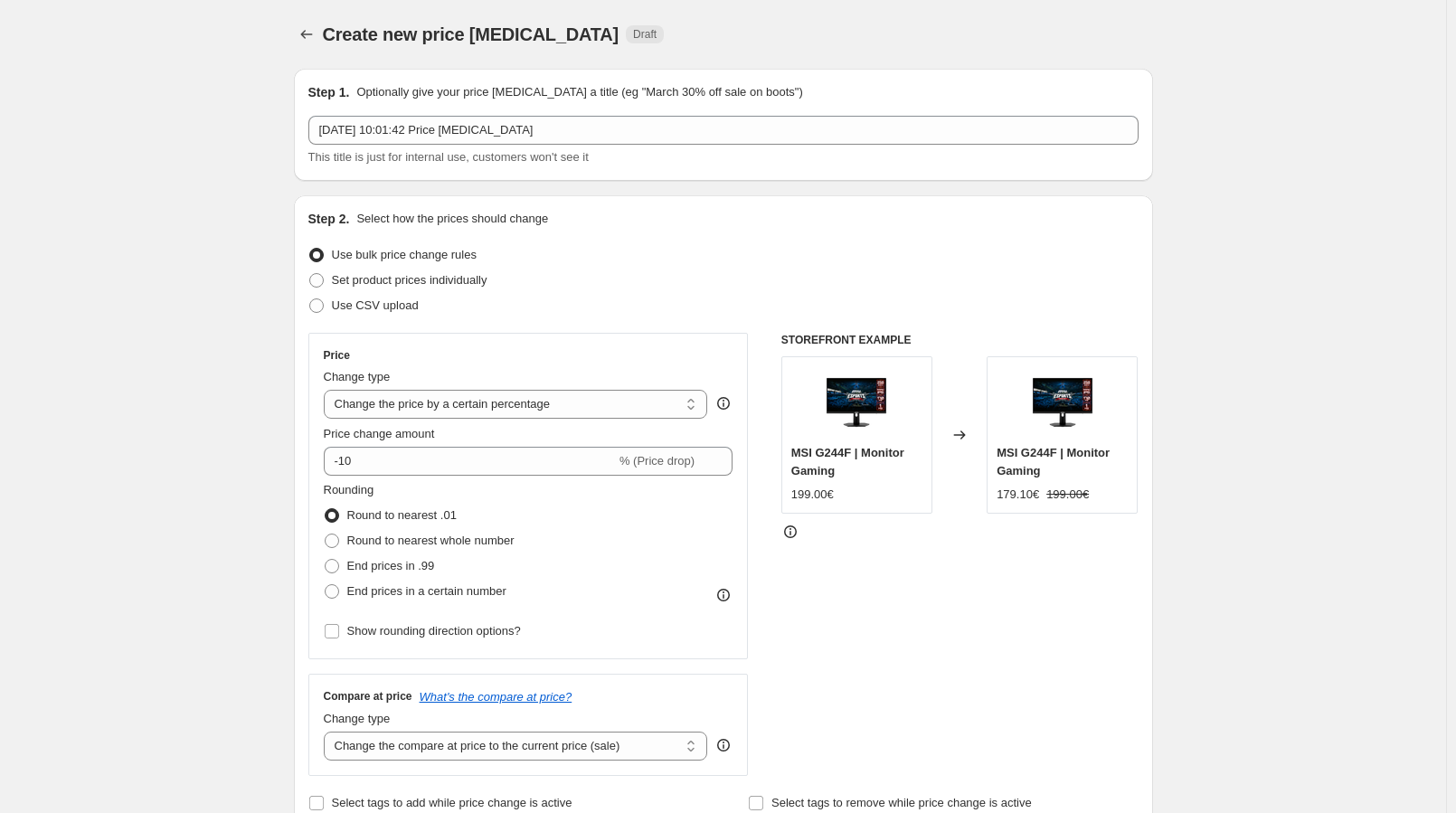
click at [542, 113] on div "Step 1. Optionally give your price [MEDICAL_DATA] a title (eg "March 30% off sa…" at bounding box center [722, 125] width 830 height 83
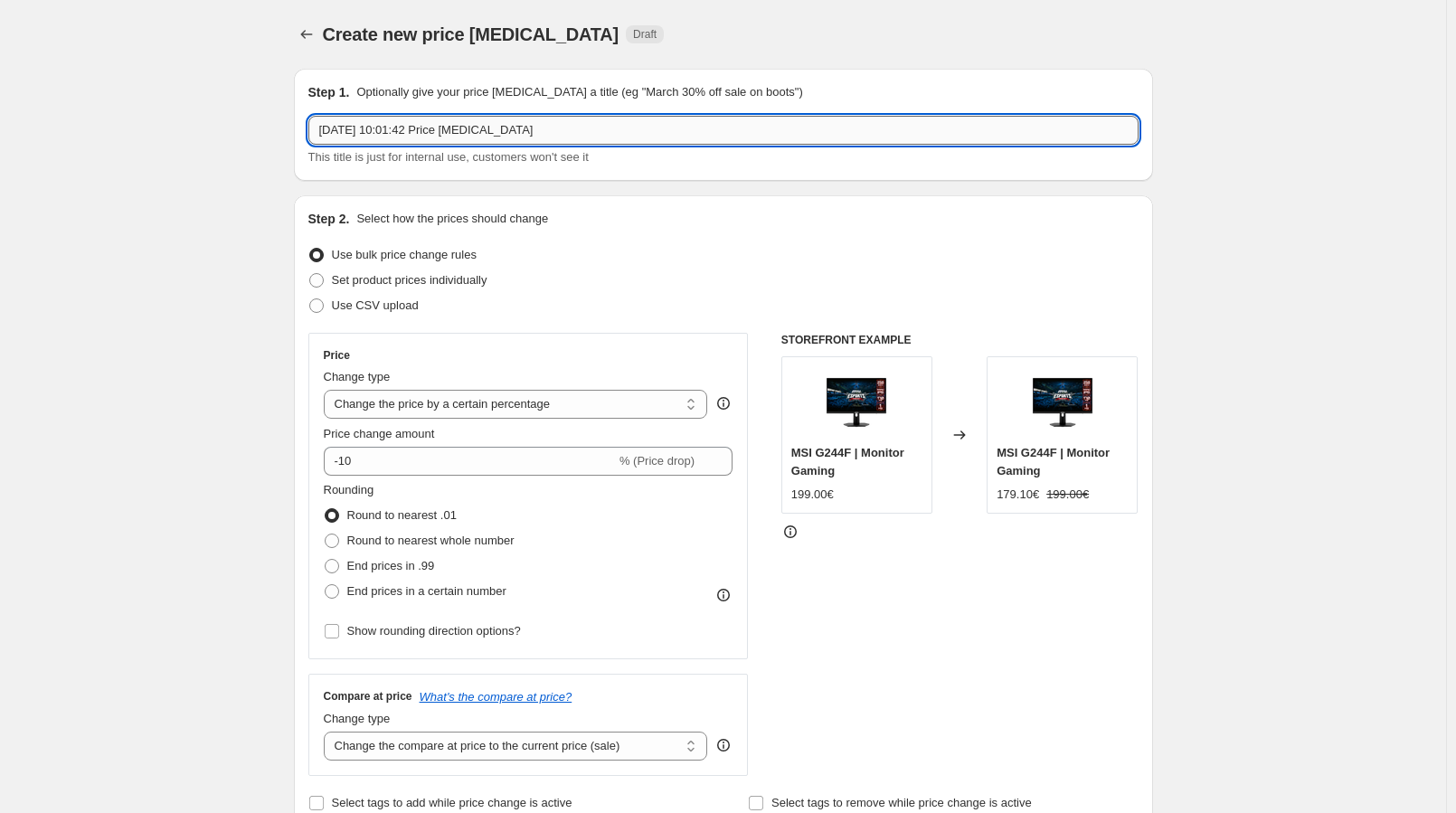
click at [523, 123] on input "[DATE] 10:01:42 Price [MEDICAL_DATA]" at bounding box center [722, 129] width 830 height 29
paste input "MAG B860 TOMAHAWK WIFI"
type input "MAG B860 TOMAHAWK WIFI"
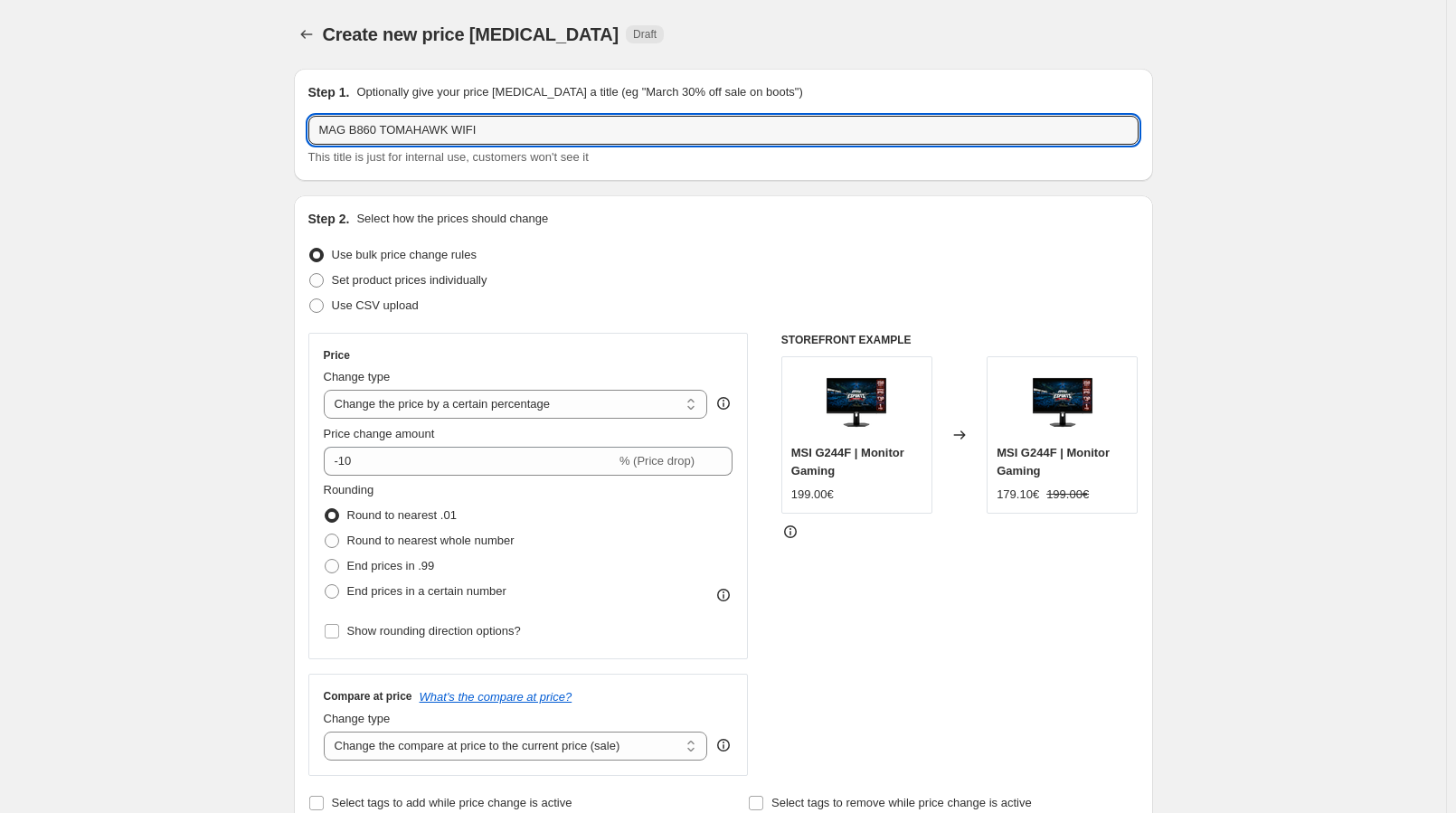
drag, startPoint x: 152, startPoint y: 164, endPoint x: 179, endPoint y: 139, distance: 36.8
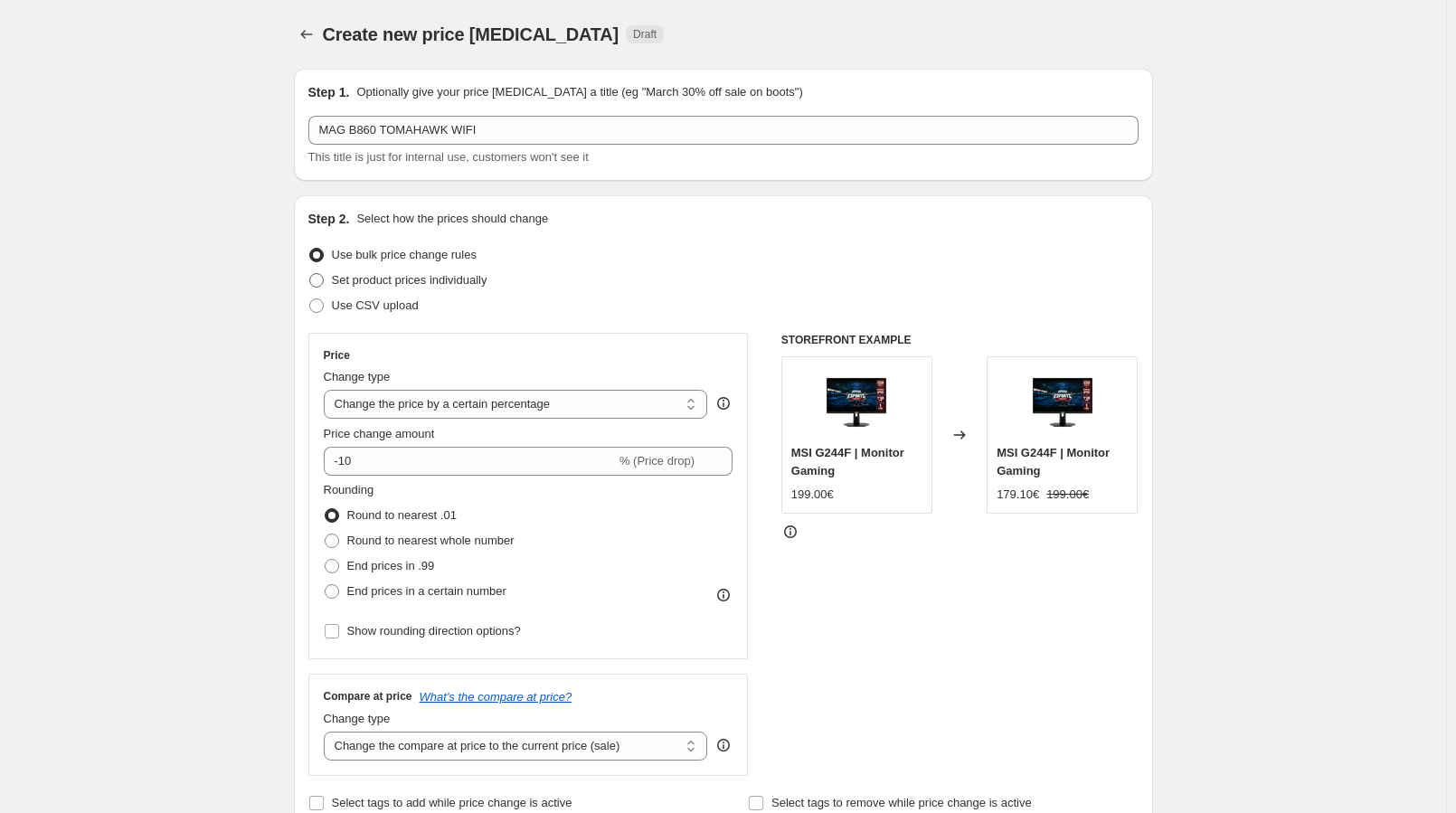
click at [395, 284] on span "Set product prices individually" at bounding box center [410, 279] width 155 height 14
click at [310, 274] on input "Set product prices individually" at bounding box center [309, 273] width 1 height 1
radio input "true"
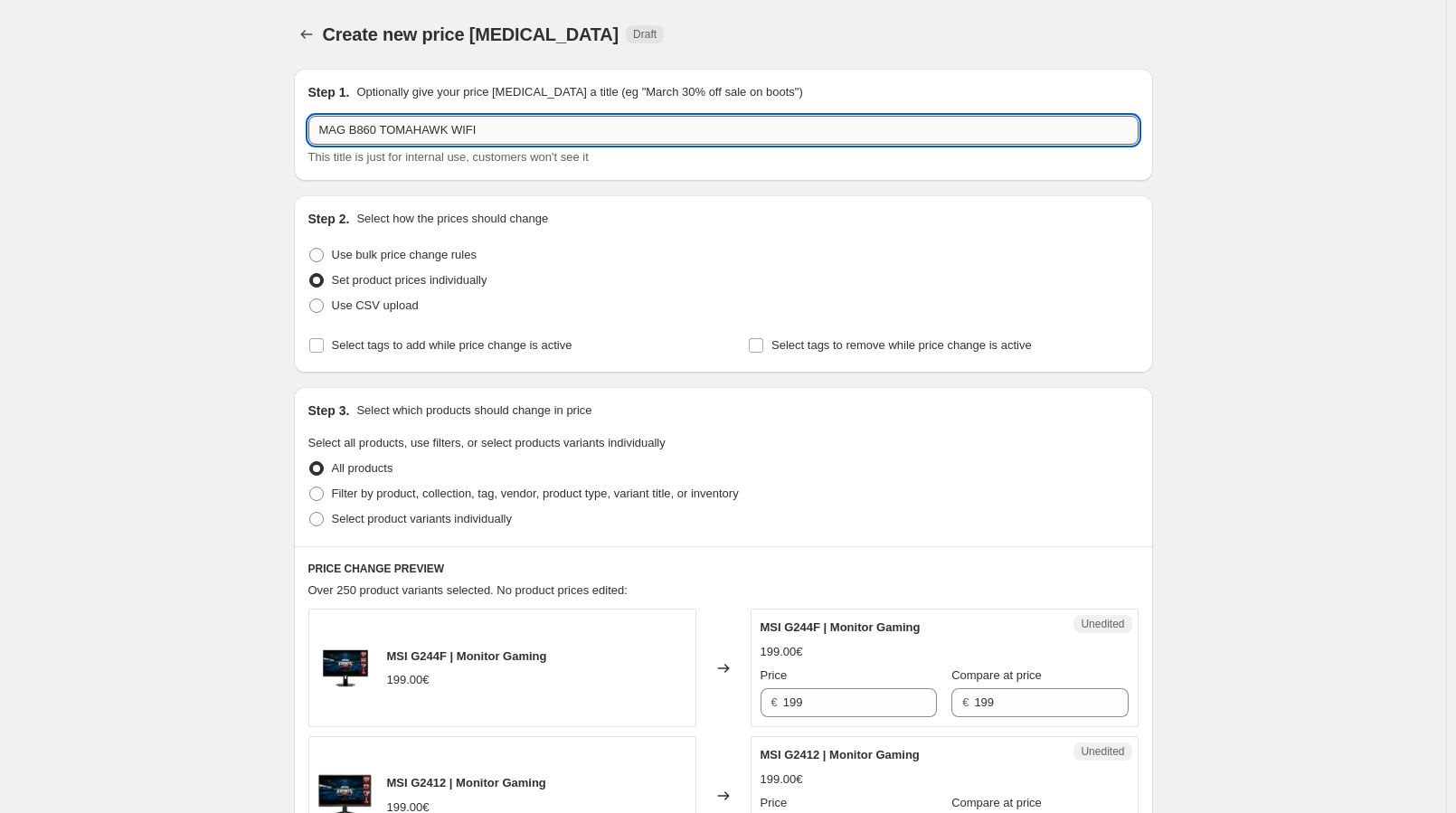
click at [454, 124] on input "MAG B860 TOMAHAWK WIFI" at bounding box center [722, 129] width 830 height 29
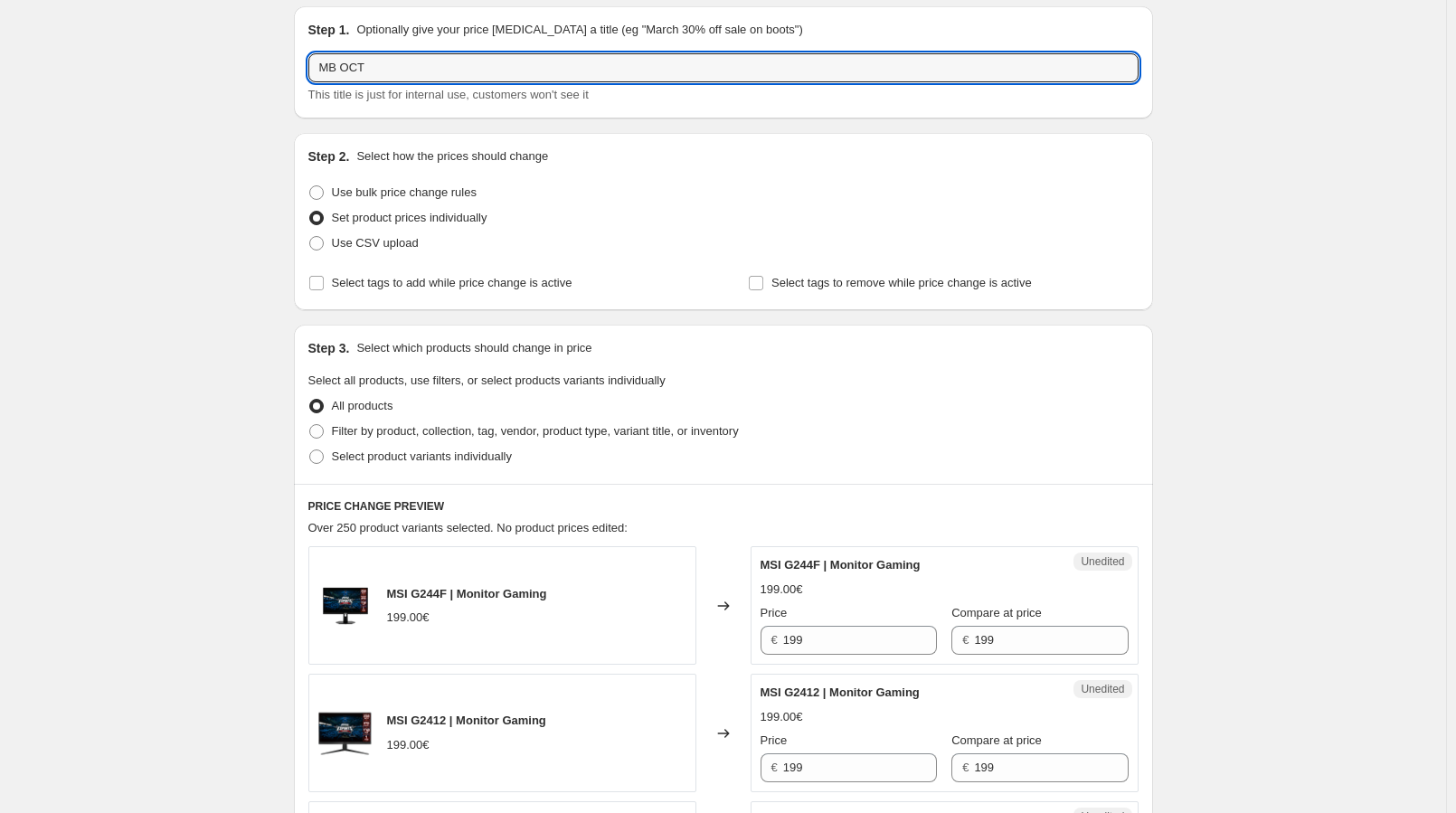
scroll to position [91, 0]
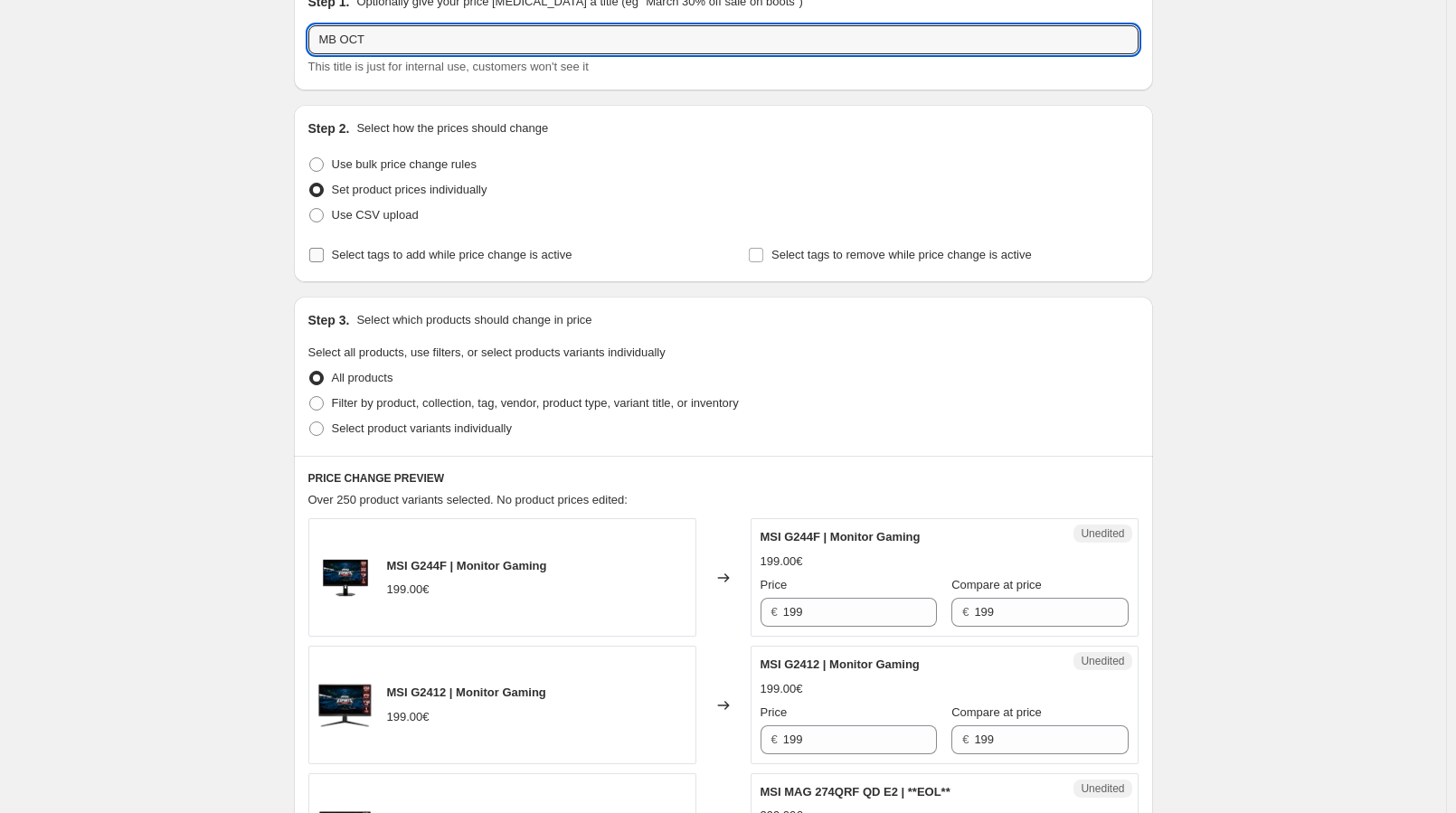
type input "MB OCT"
click at [394, 262] on span "Select tags to add while price change is active" at bounding box center [452, 254] width 241 height 14
click at [324, 262] on input "Select tags to add while price change is active" at bounding box center [316, 255] width 15 height 15
checkbox input "true"
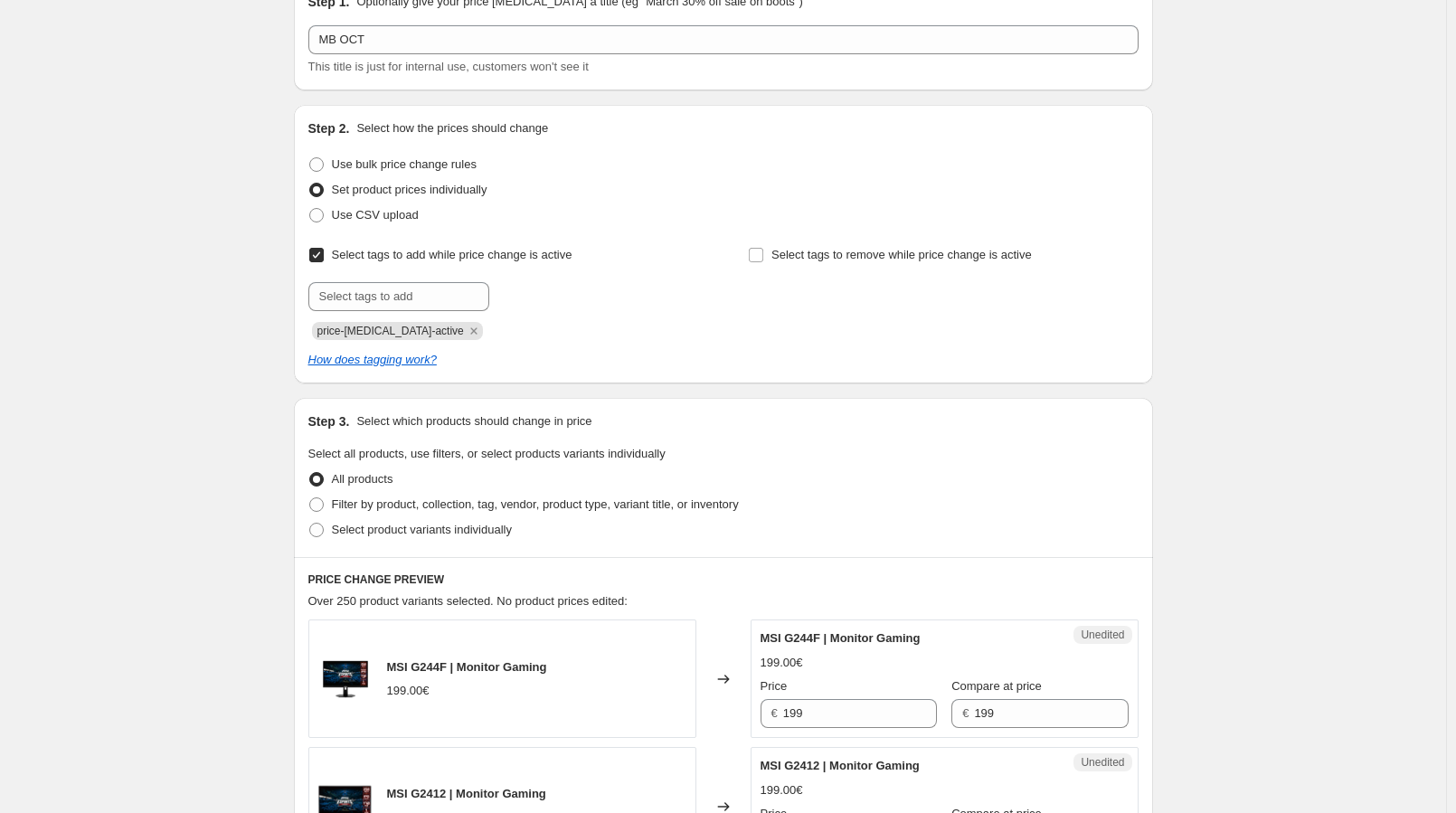
click at [436, 333] on span "price-[MEDICAL_DATA]-active" at bounding box center [397, 331] width 171 height 18
click at [395, 293] on input "text" at bounding box center [399, 296] width 181 height 29
drag, startPoint x: 172, startPoint y: 327, endPoint x: 194, endPoint y: 326, distance: 22.0
click at [470, 333] on icon "Remove price-change-job-active" at bounding box center [473, 330] width 6 height 6
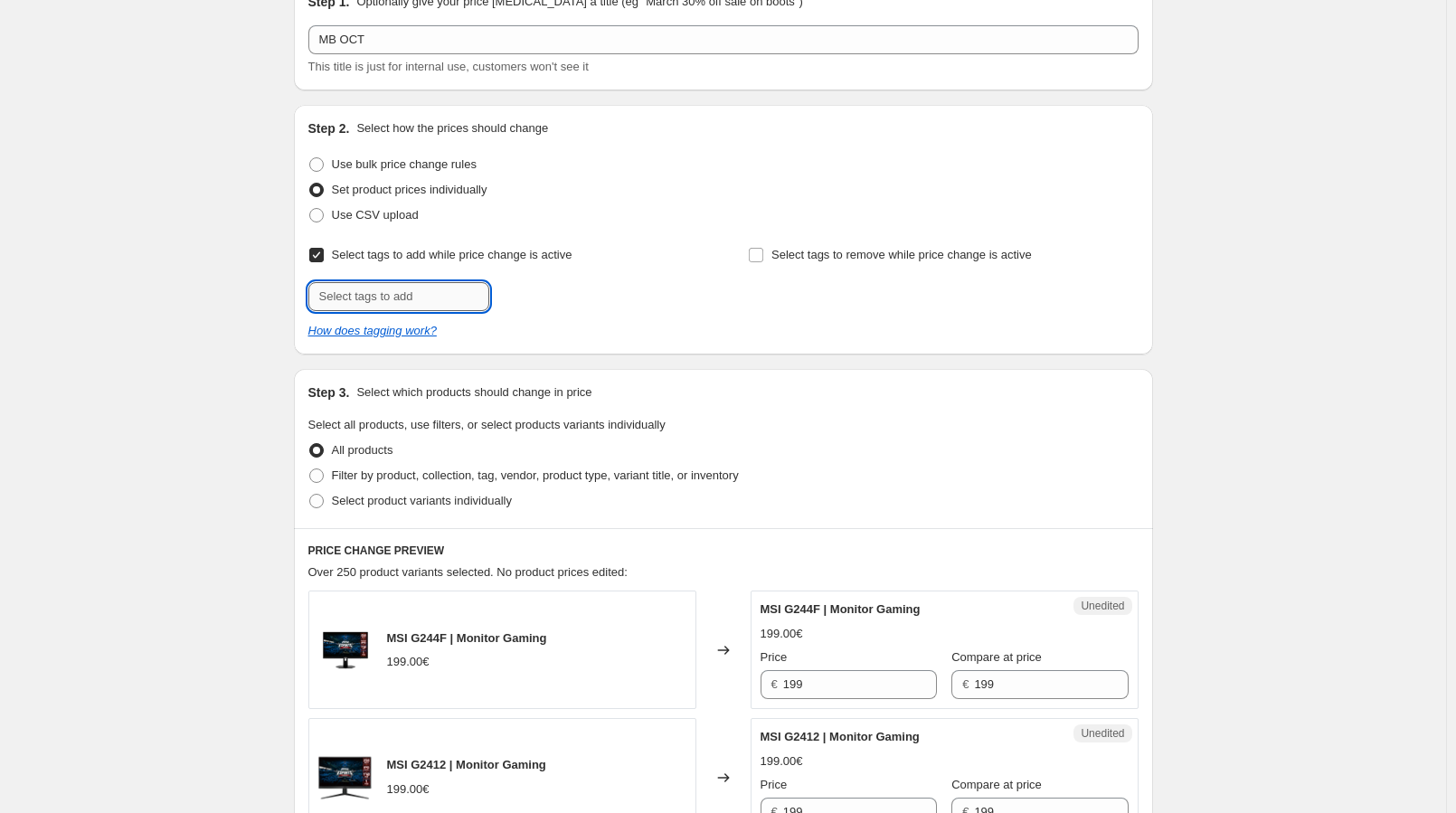
click at [394, 296] on input "text" at bounding box center [399, 296] width 181 height 29
drag, startPoint x: 403, startPoint y: 292, endPoint x: 413, endPoint y: 298, distance: 11.7
click at [403, 292] on input "text" at bounding box center [399, 296] width 181 height 29
click at [421, 302] on input "text" at bounding box center [399, 296] width 181 height 29
drag, startPoint x: 185, startPoint y: 334, endPoint x: 232, endPoint y: 321, distance: 48.8
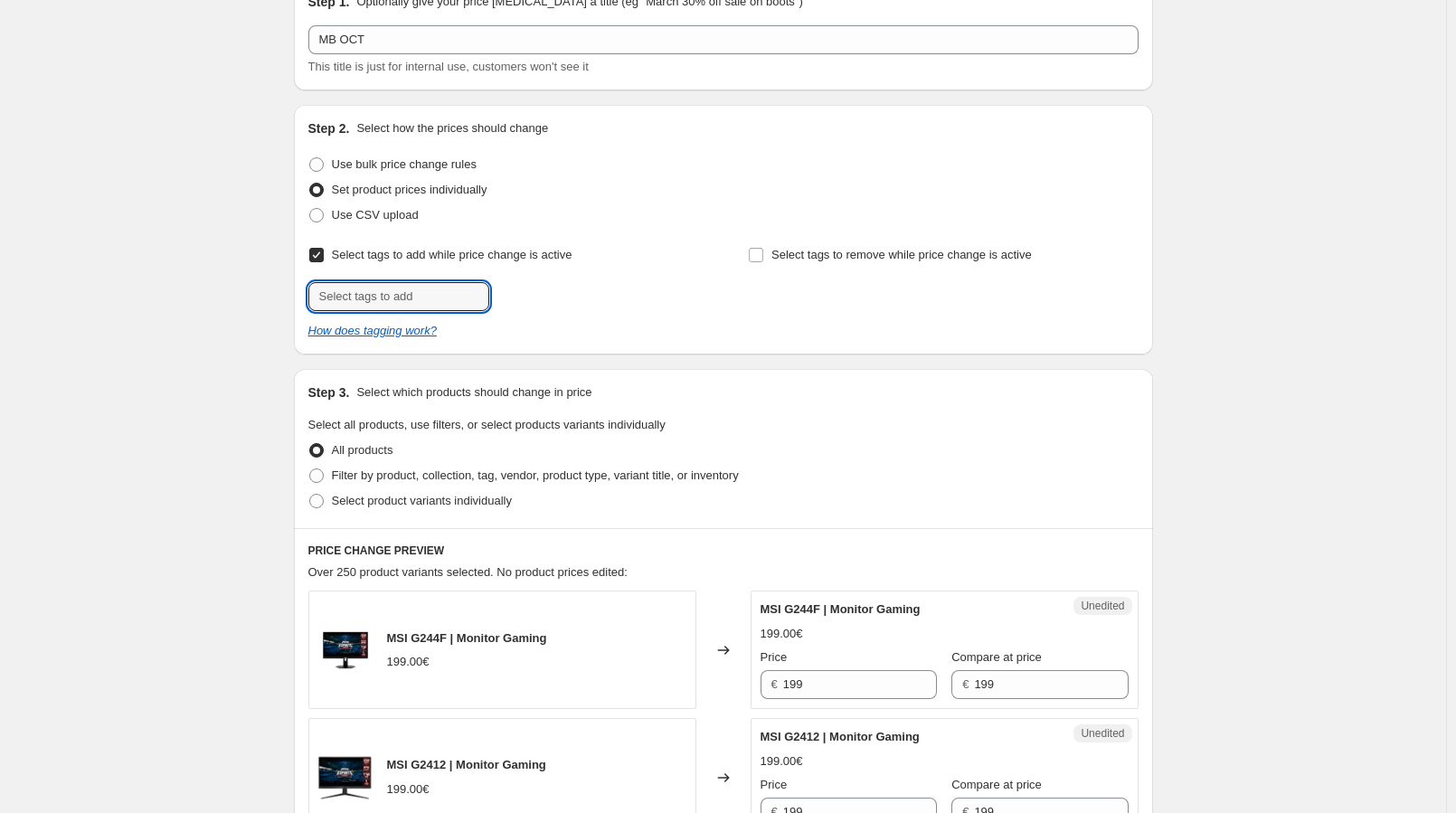
click at [394, 295] on input "text" at bounding box center [399, 296] width 181 height 29
type input "offer"
click at [552, 289] on span "offer" at bounding box center [540, 295] width 24 height 13
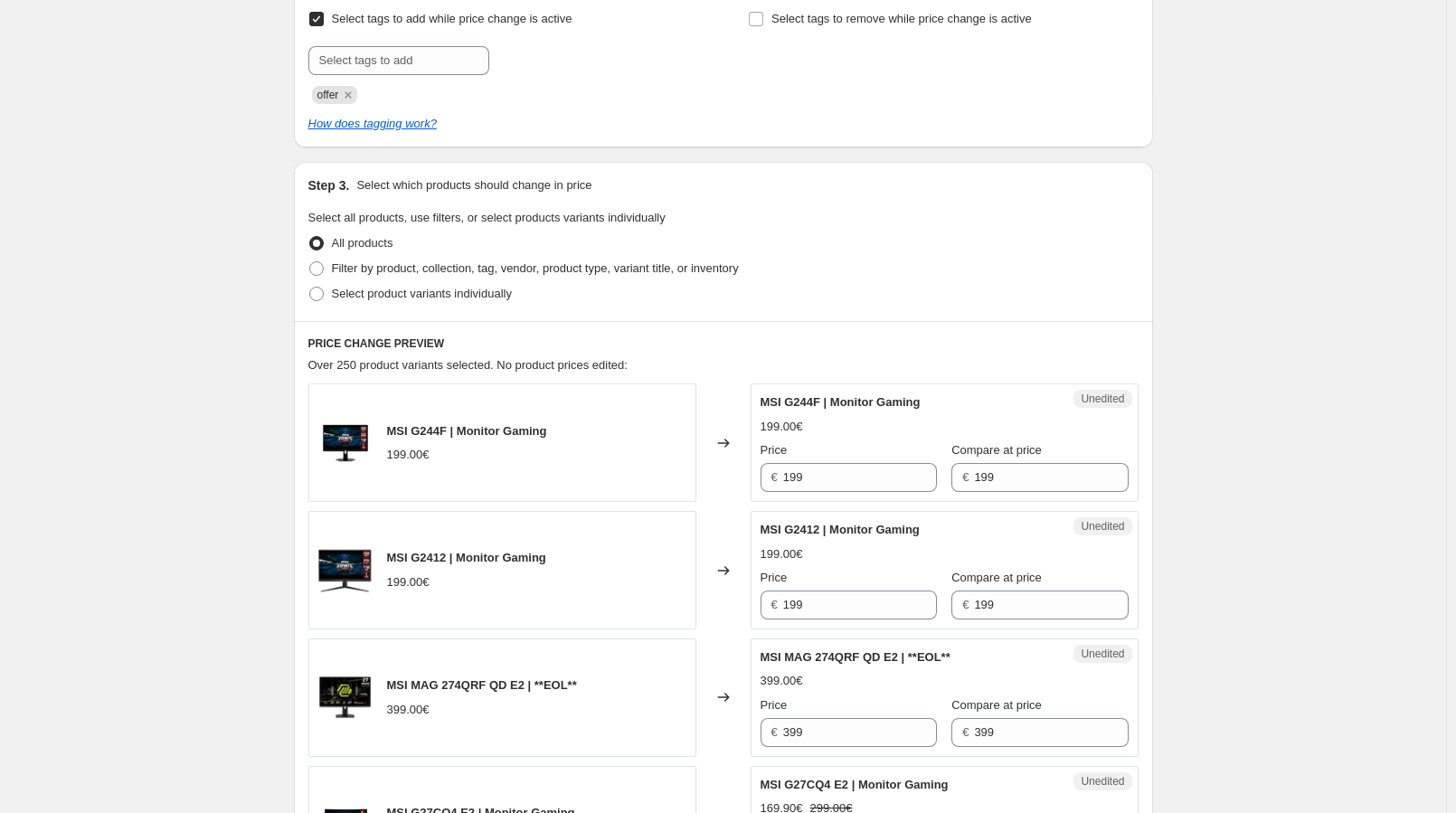
scroll to position [362, 0]
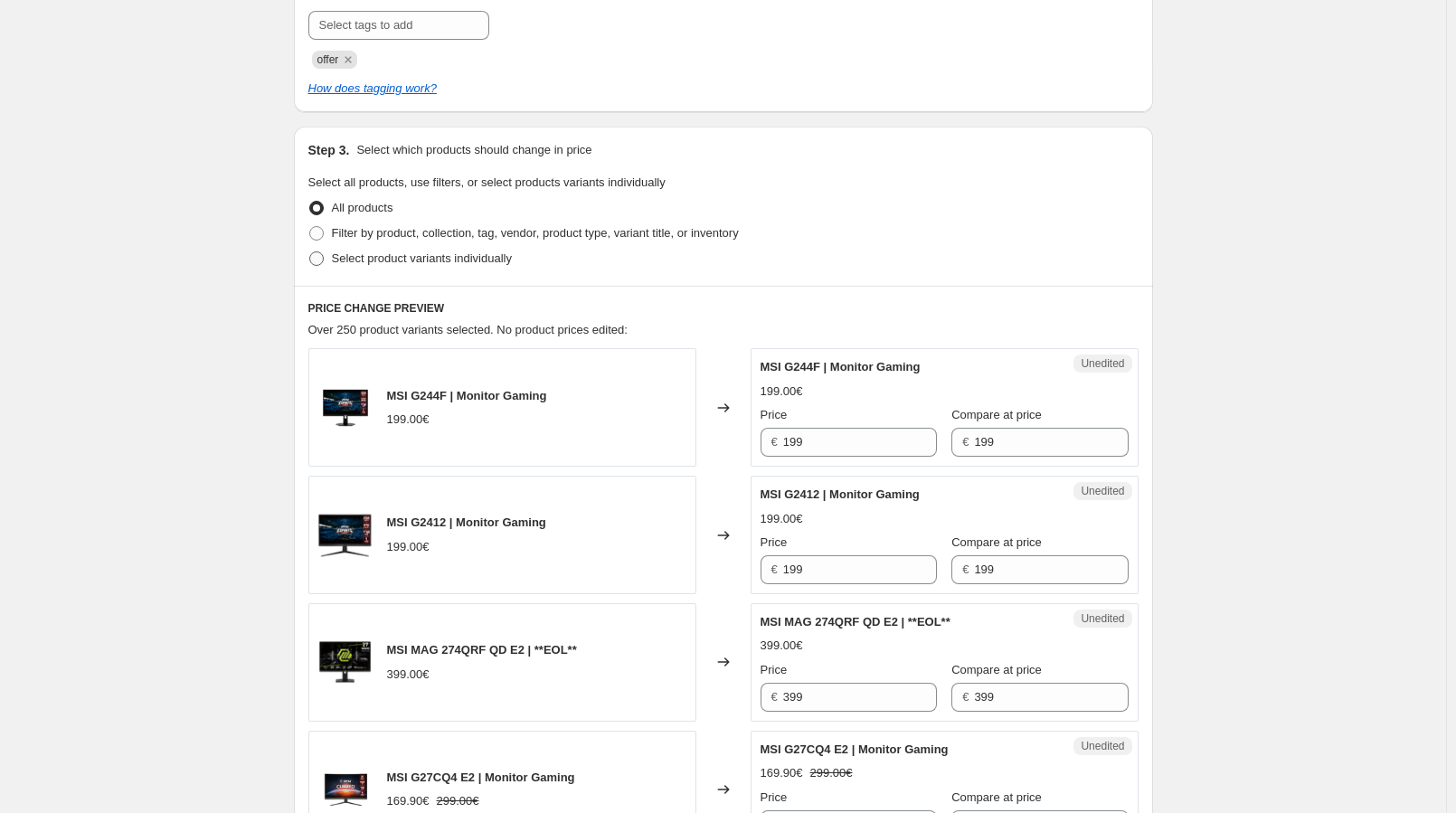
click at [426, 261] on span "Select product variants individually" at bounding box center [422, 258] width 180 height 14
click at [310, 253] on input "Select product variants individually" at bounding box center [309, 252] width 1 height 1
radio input "true"
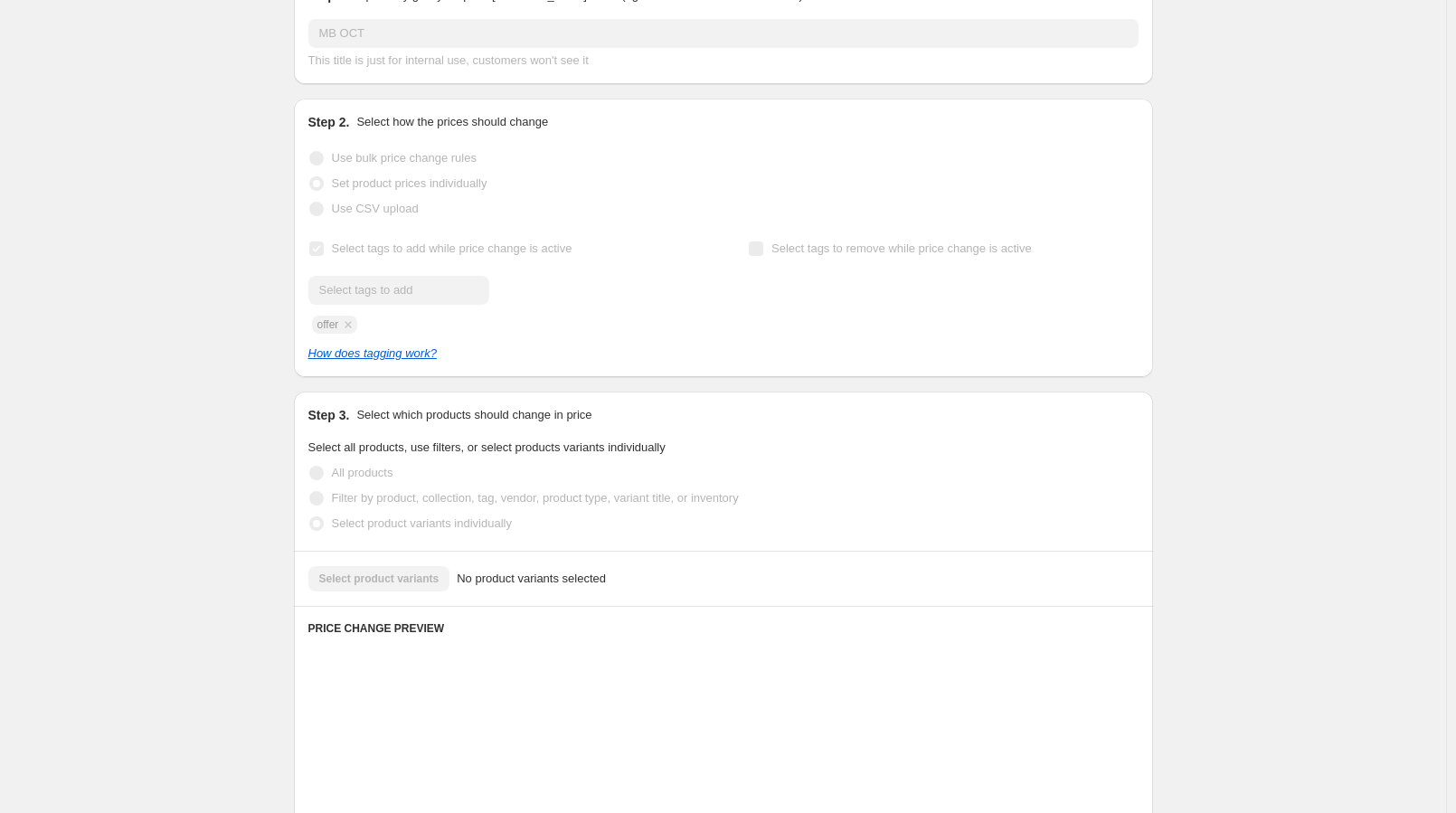
scroll to position [0, 0]
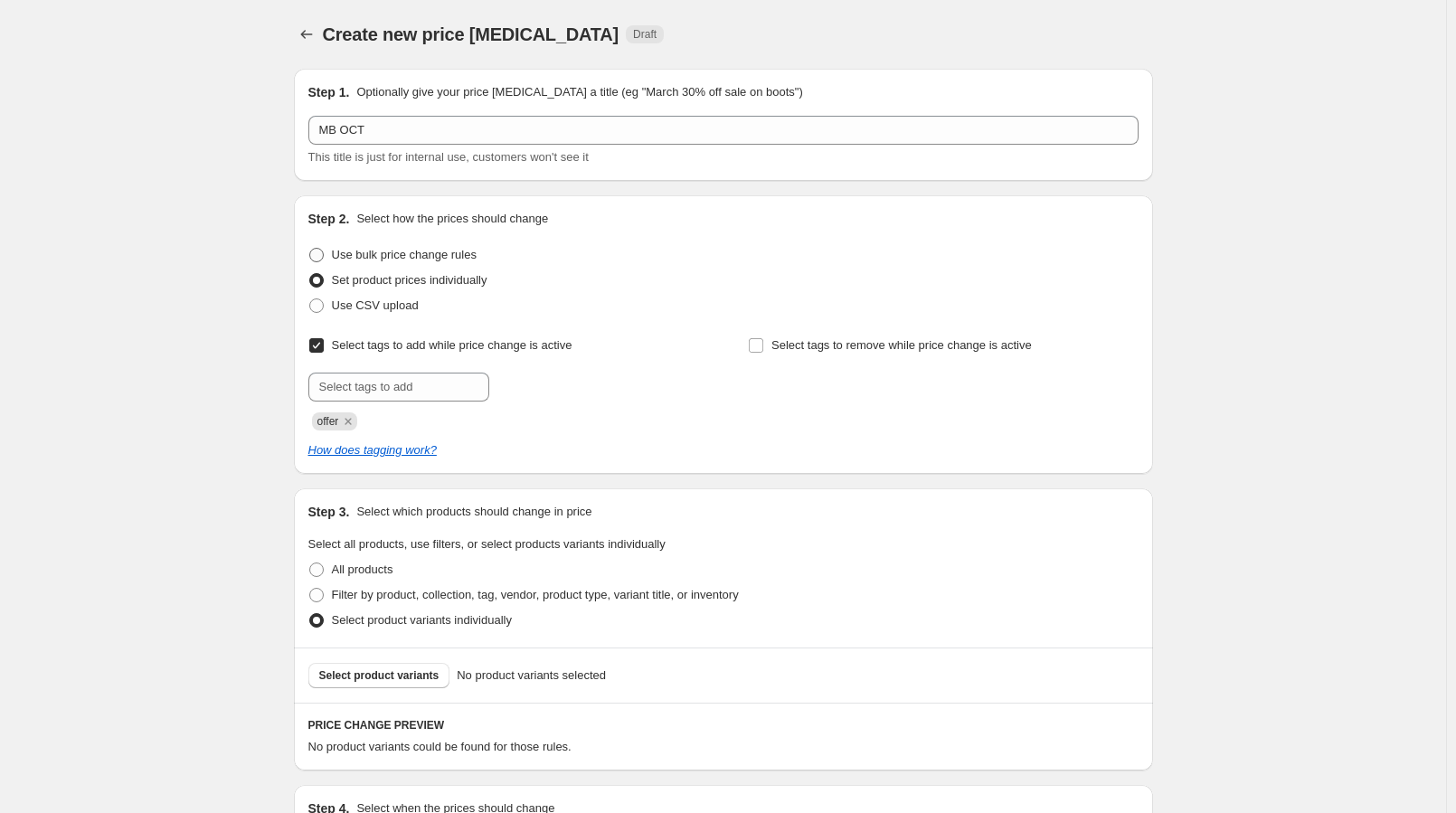
click at [368, 262] on span "Use bulk price change rules" at bounding box center [404, 254] width 144 height 14
click at [310, 249] on input "Use bulk price change rules" at bounding box center [309, 248] width 1 height 1
radio input "true"
select select "percentage"
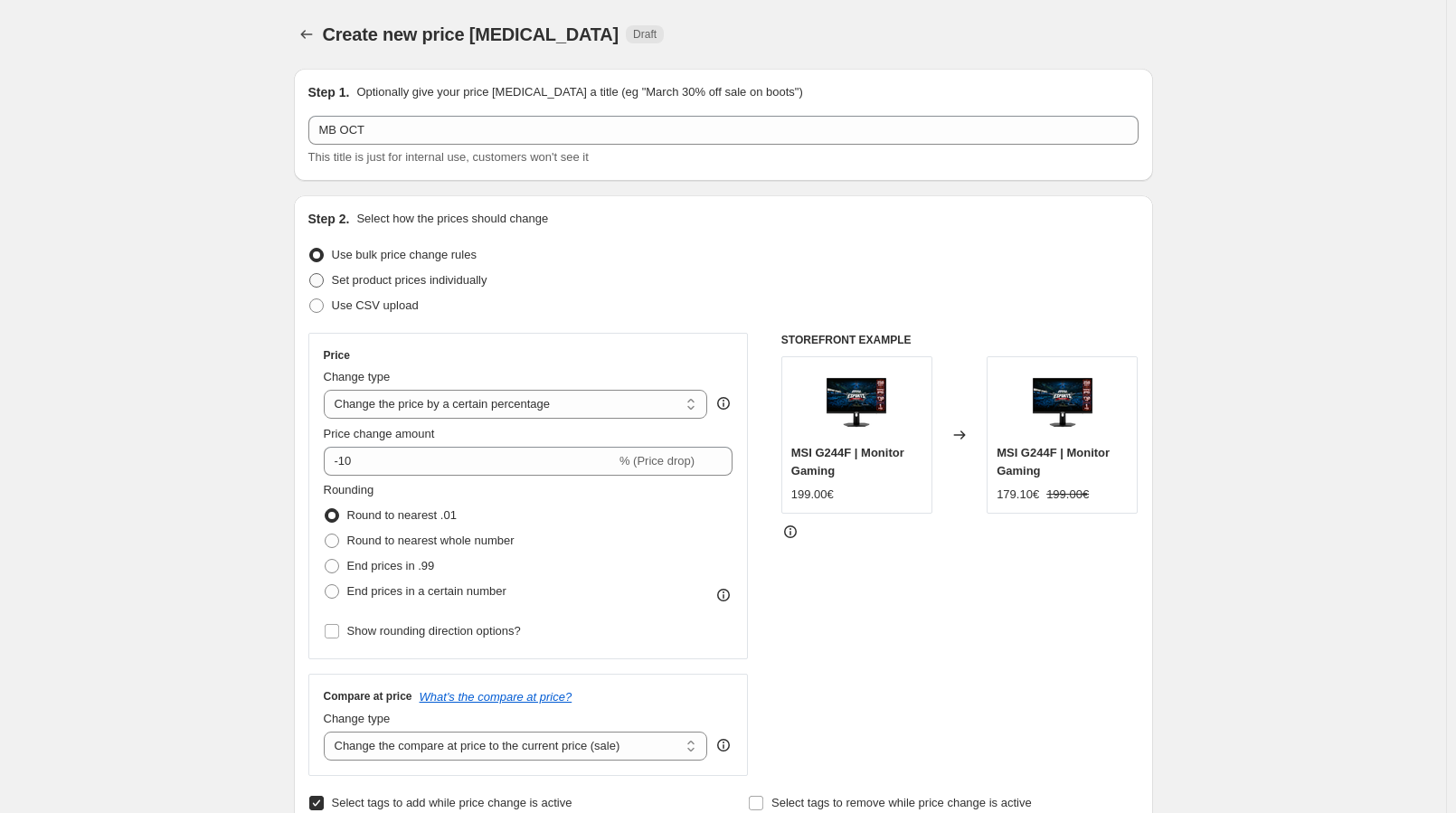
click at [389, 285] on span "Set product prices individually" at bounding box center [410, 279] width 155 height 14
click at [310, 274] on input "Set product prices individually" at bounding box center [309, 273] width 1 height 1
radio input "true"
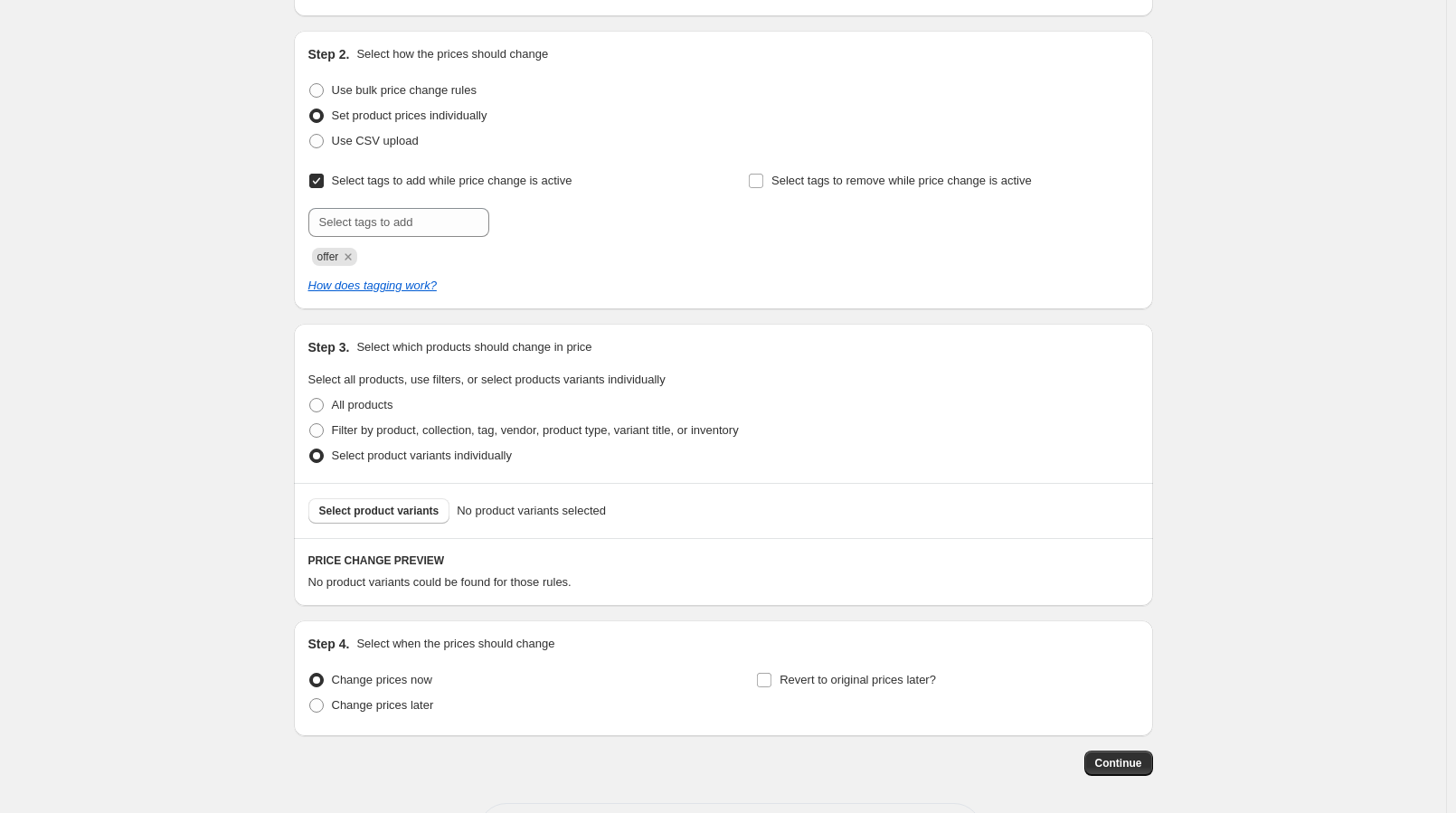
scroll to position [181, 0]
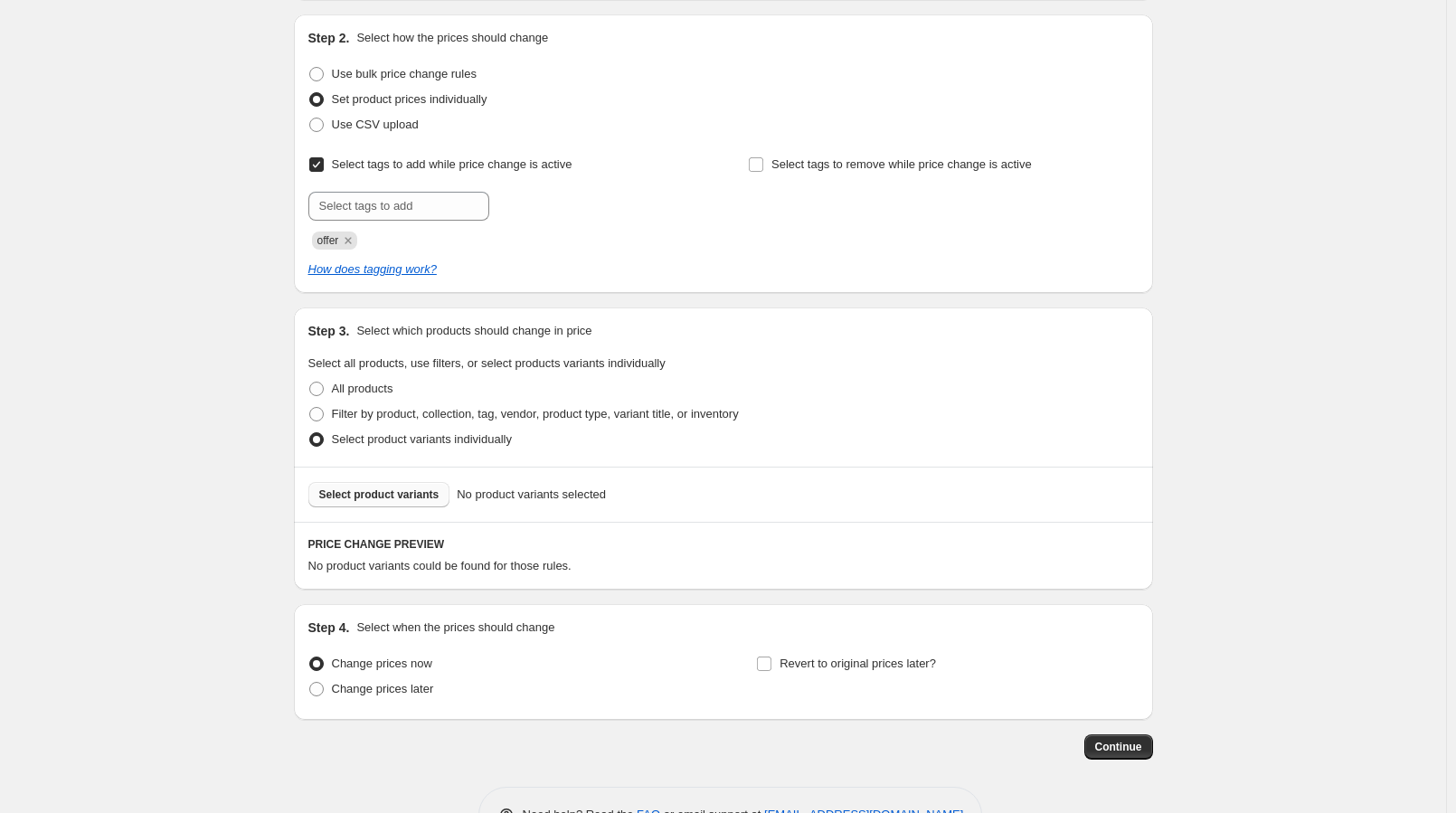
click at [391, 497] on span "Select product variants" at bounding box center [379, 495] width 120 height 15
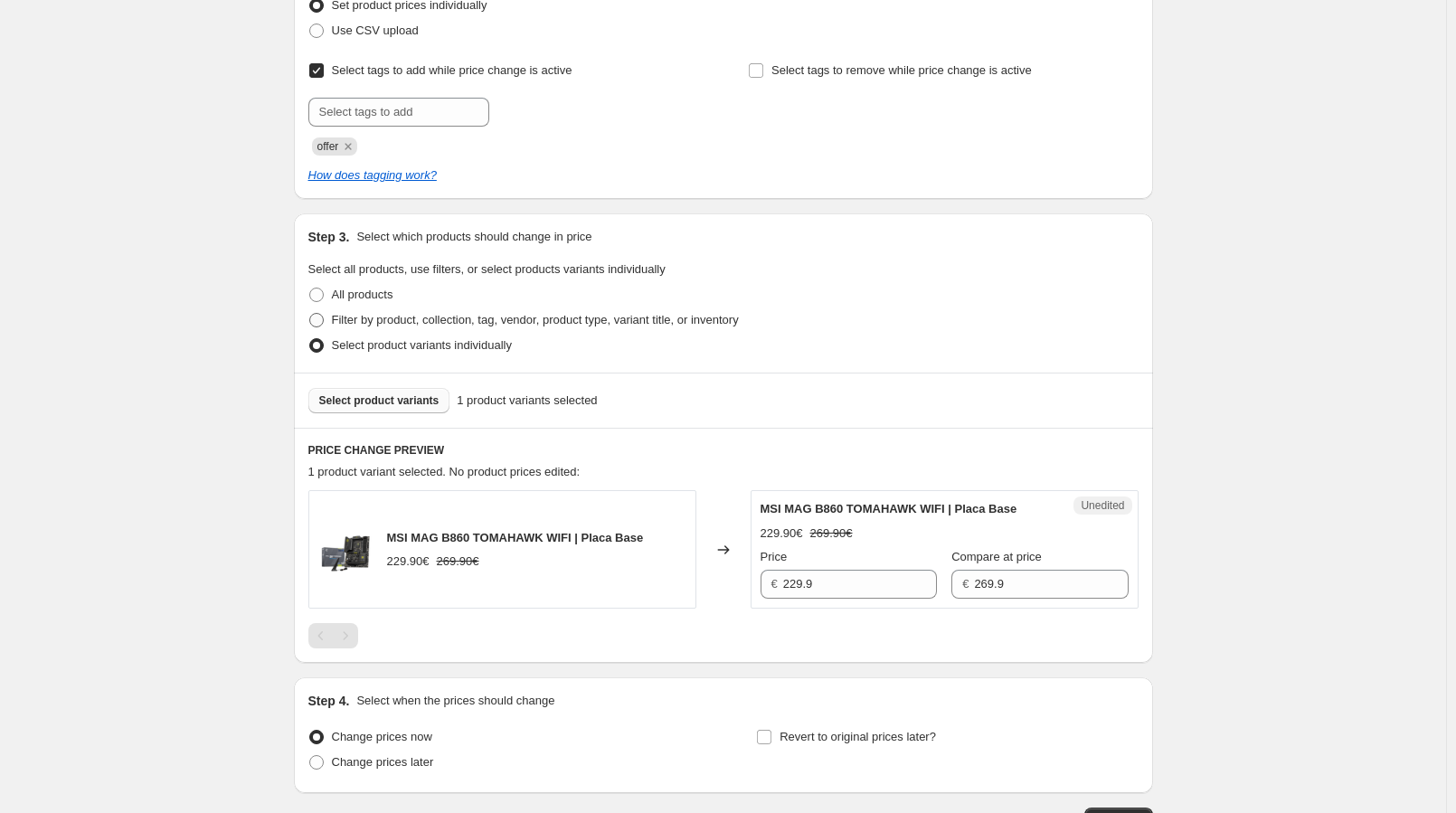
scroll to position [403, 0]
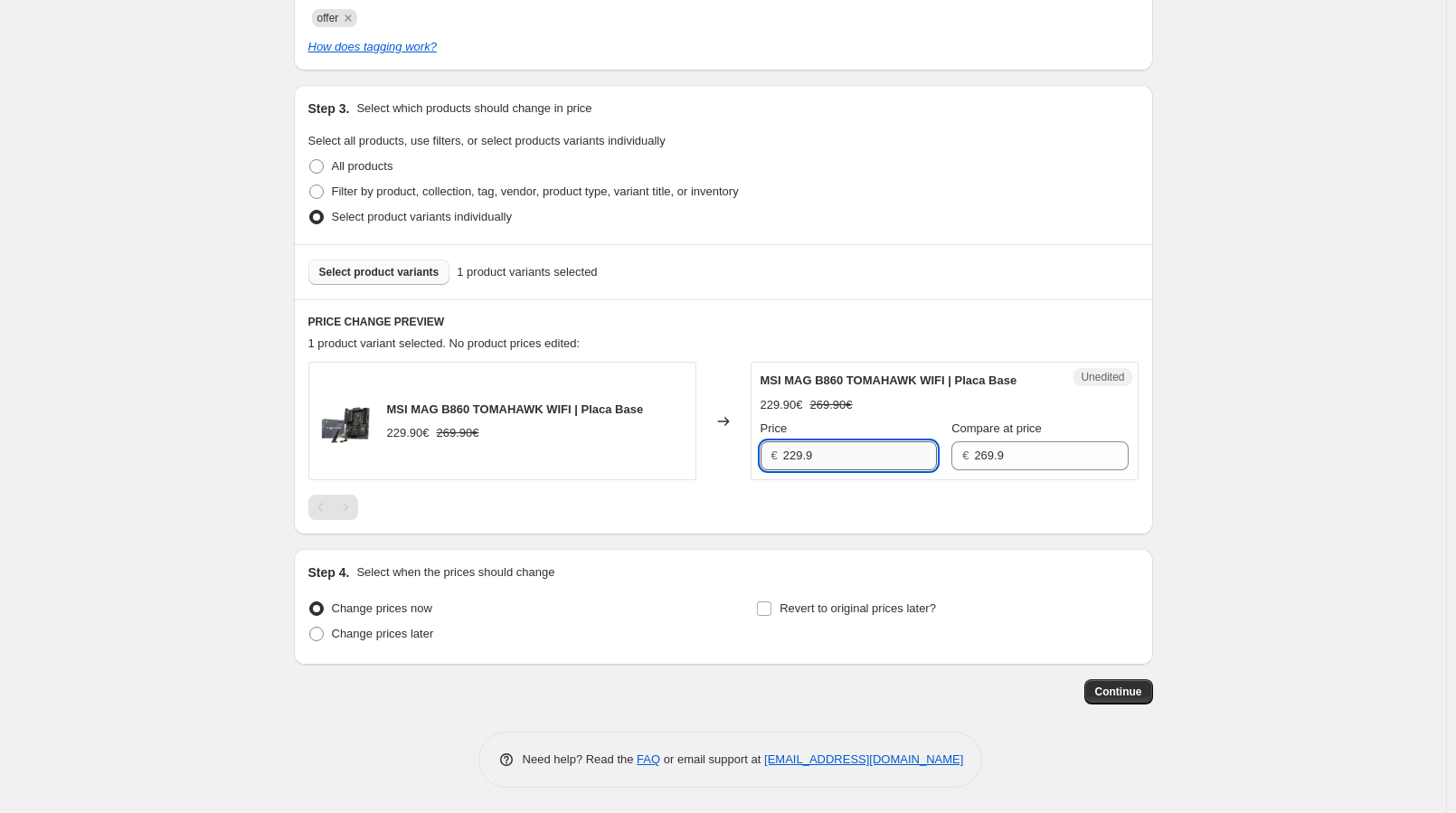
click at [845, 462] on input "229.9" at bounding box center [860, 455] width 154 height 29
type input "216.9"
click at [422, 637] on span "Change prices later" at bounding box center [383, 633] width 102 height 14
click at [310, 627] on input "Change prices later" at bounding box center [309, 626] width 1 height 1
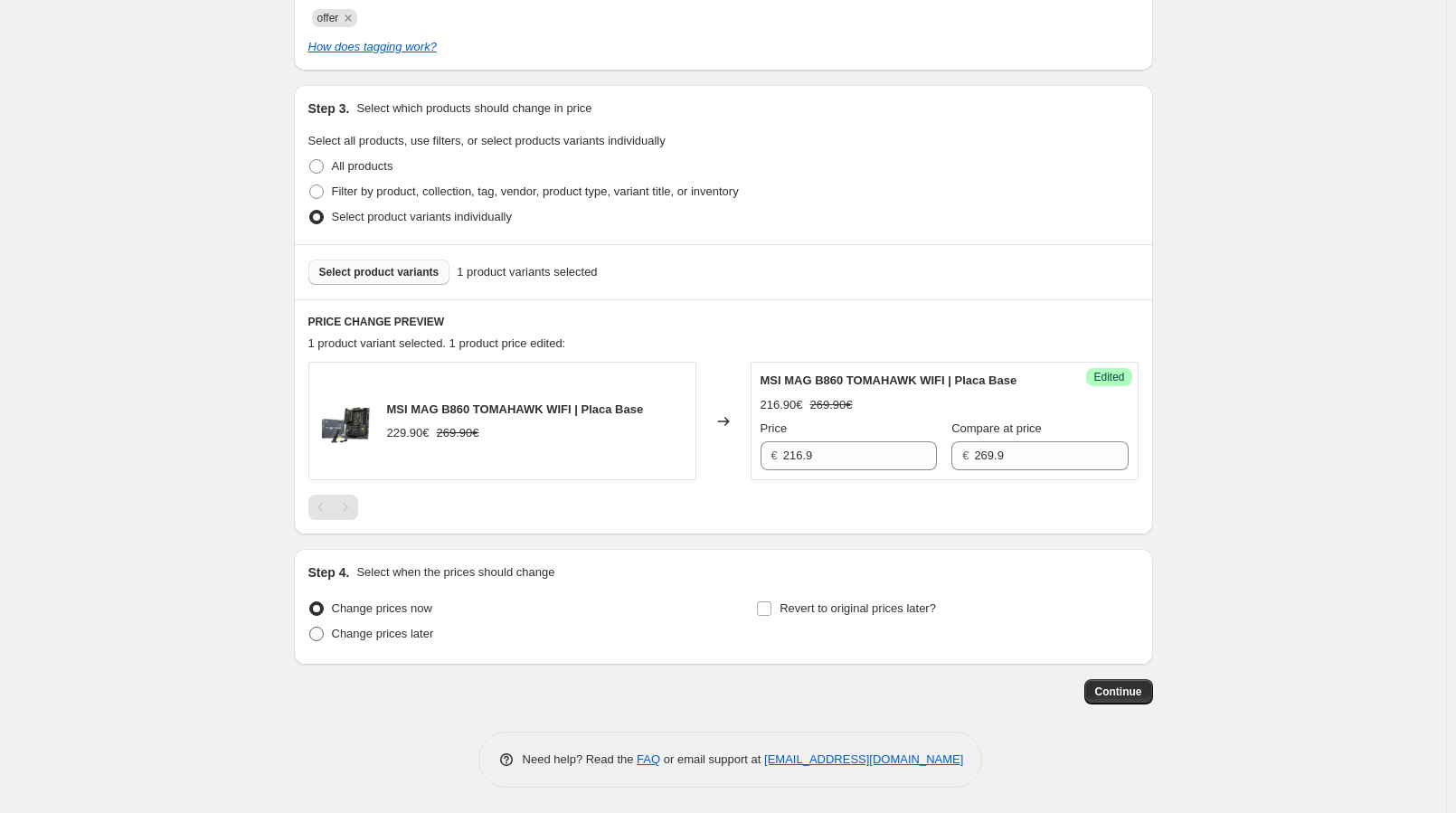
radio input "true"
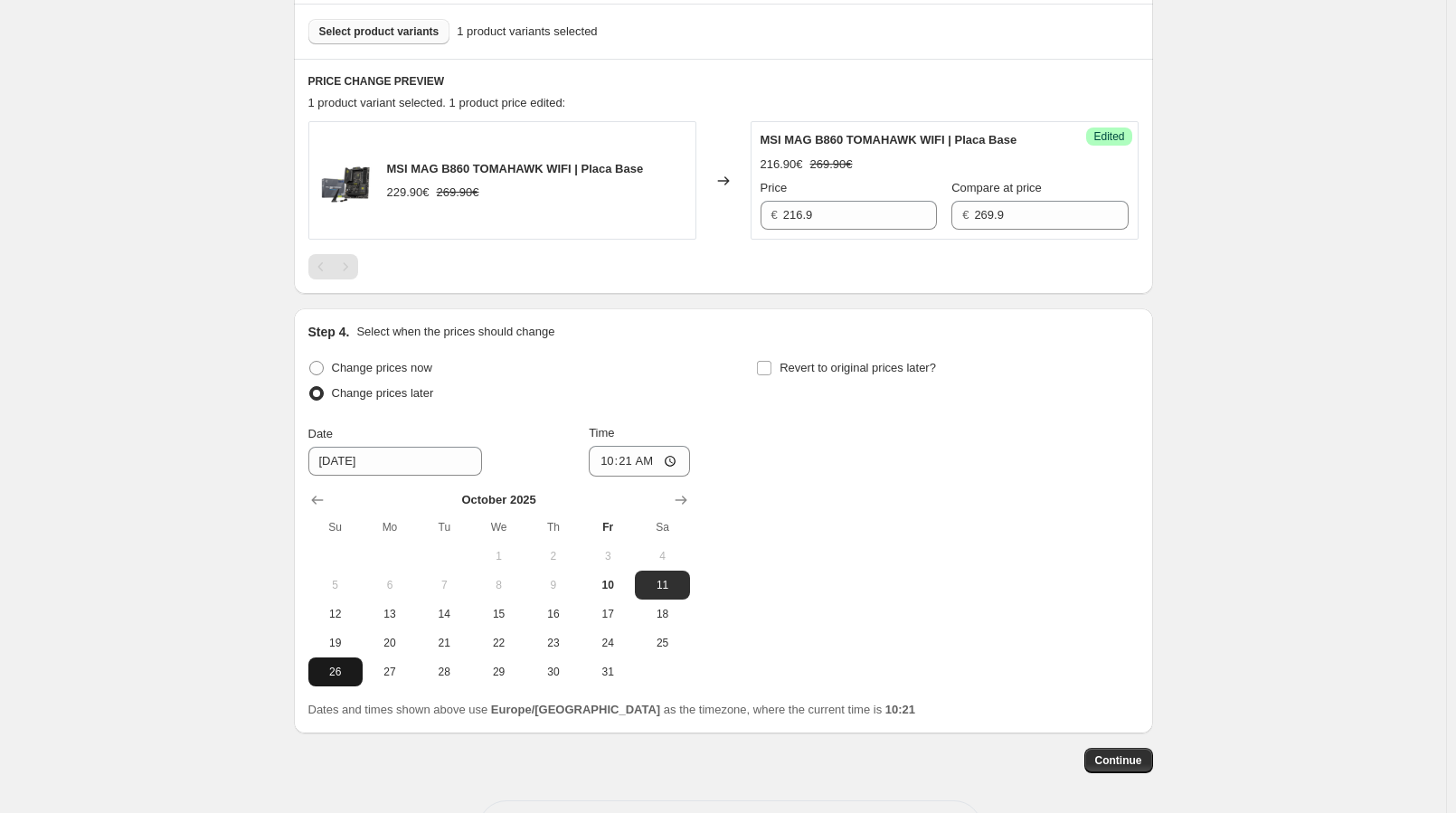
scroll to position [674, 0]
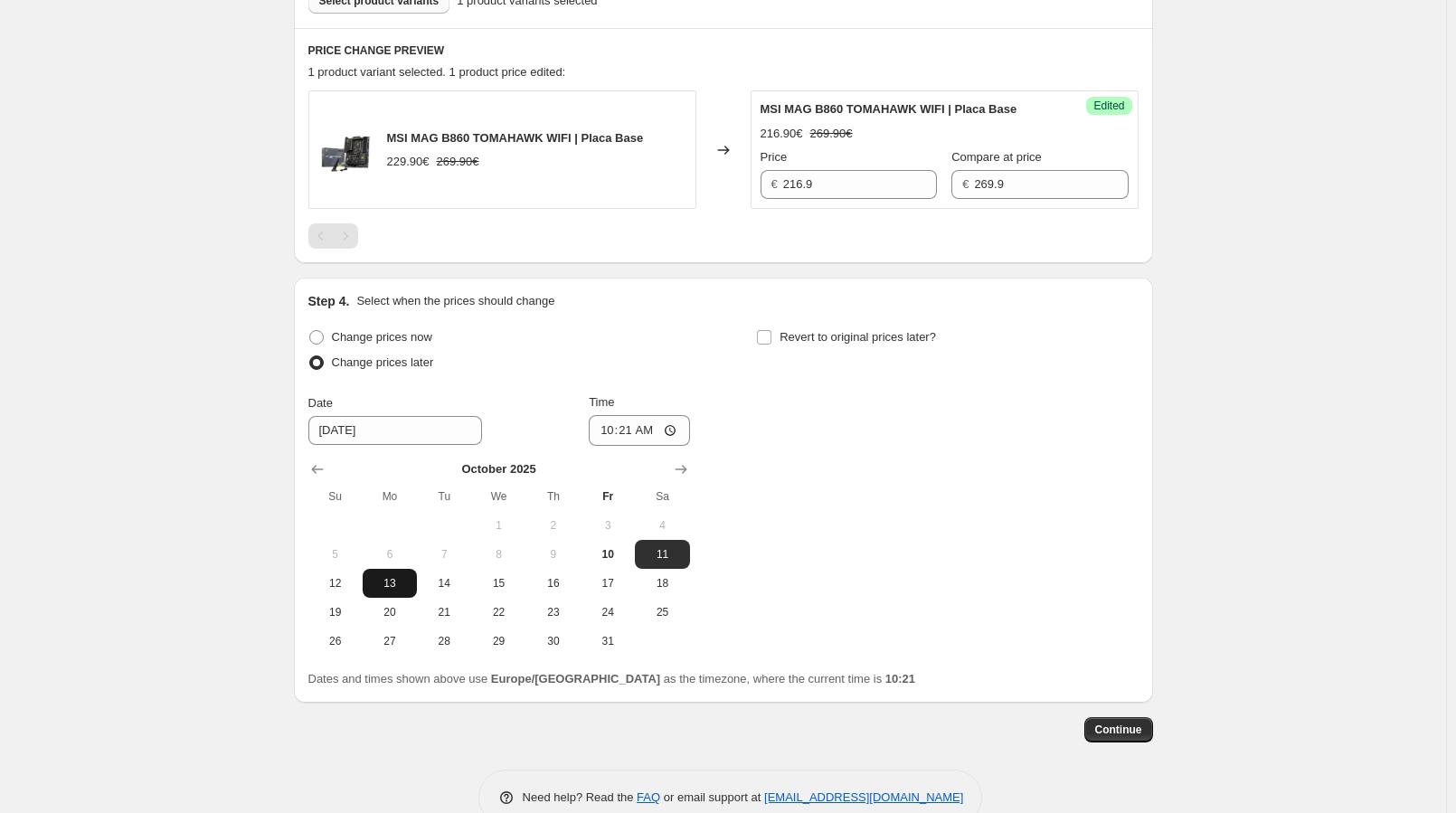
click at [395, 584] on span "13" at bounding box center [389, 584] width 40 height 15
type input "[DATE]"
click at [637, 437] on input "10:21" at bounding box center [638, 430] width 101 height 31
type input "00:00"
click at [817, 340] on span "Revert to original prices later?" at bounding box center [858, 337] width 156 height 14
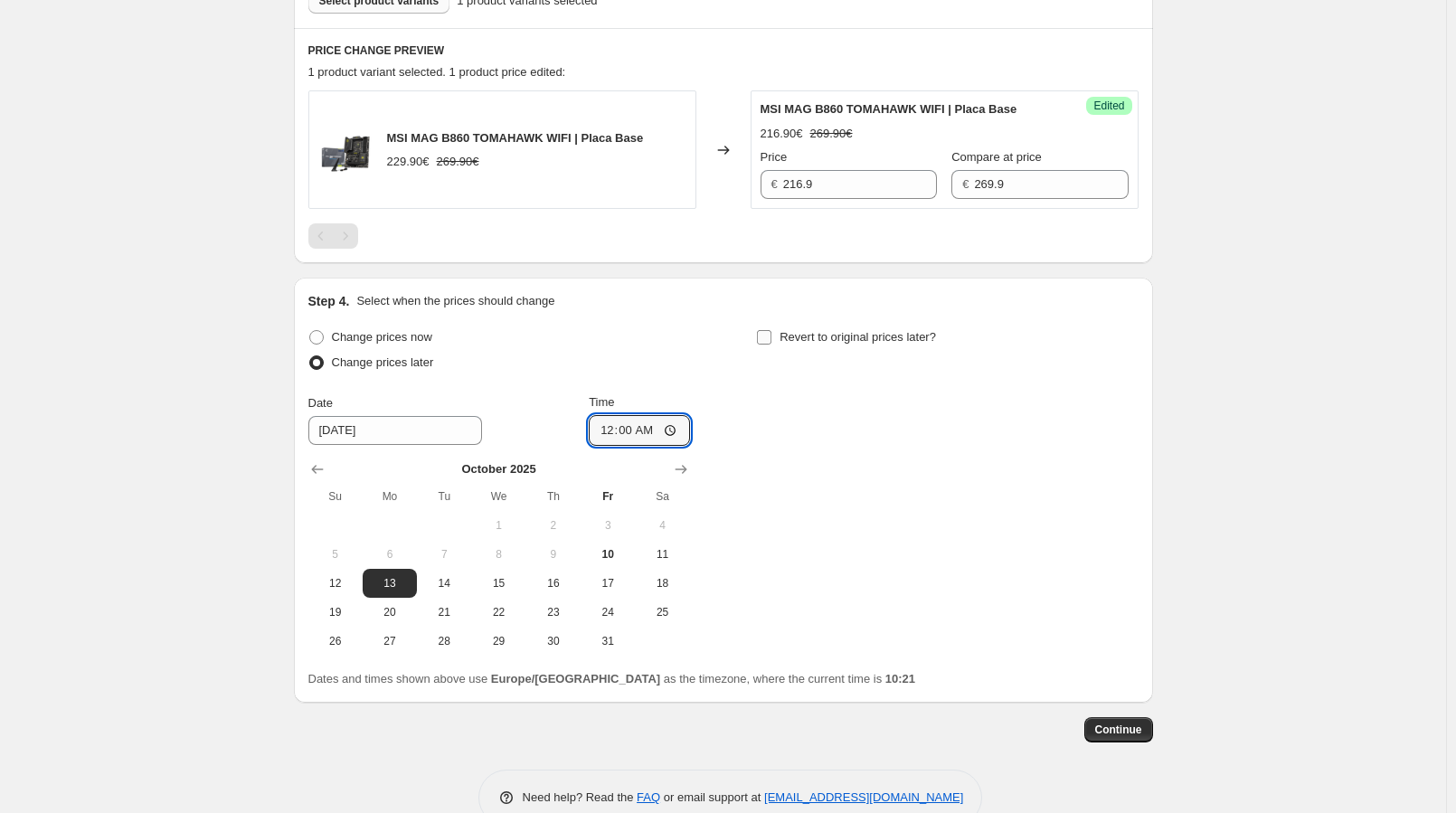
click at [771, 340] on input "Revert to original prices later?" at bounding box center [764, 338] width 15 height 15
checkbox input "true"
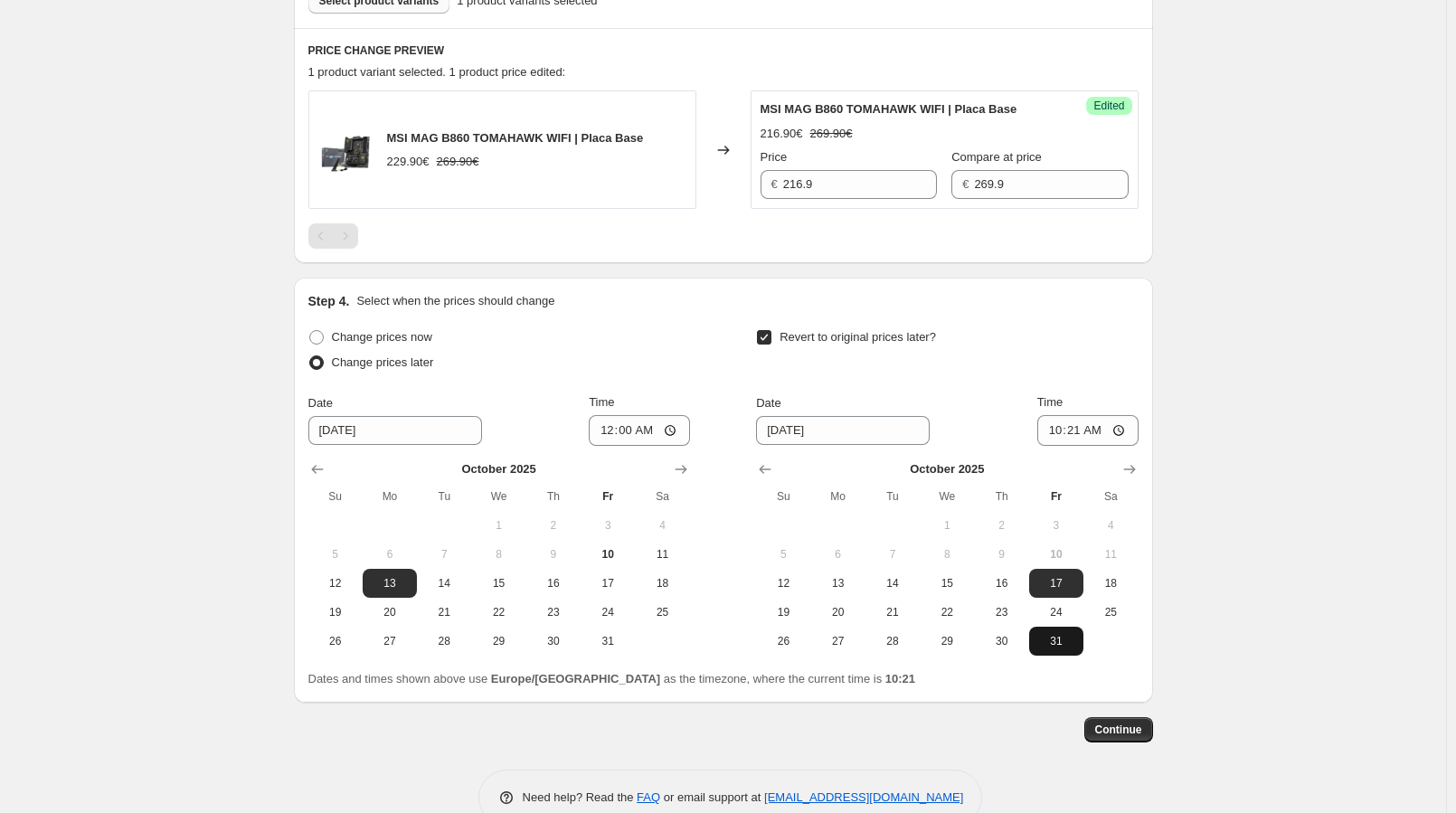
drag, startPoint x: 1041, startPoint y: 646, endPoint x: 1062, endPoint y: 626, distance: 29.0
click at [1041, 646] on span "31" at bounding box center [1055, 641] width 40 height 15
type input "[DATE]"
click at [1080, 438] on input "10:21" at bounding box center [1087, 430] width 101 height 31
type input "23:59"
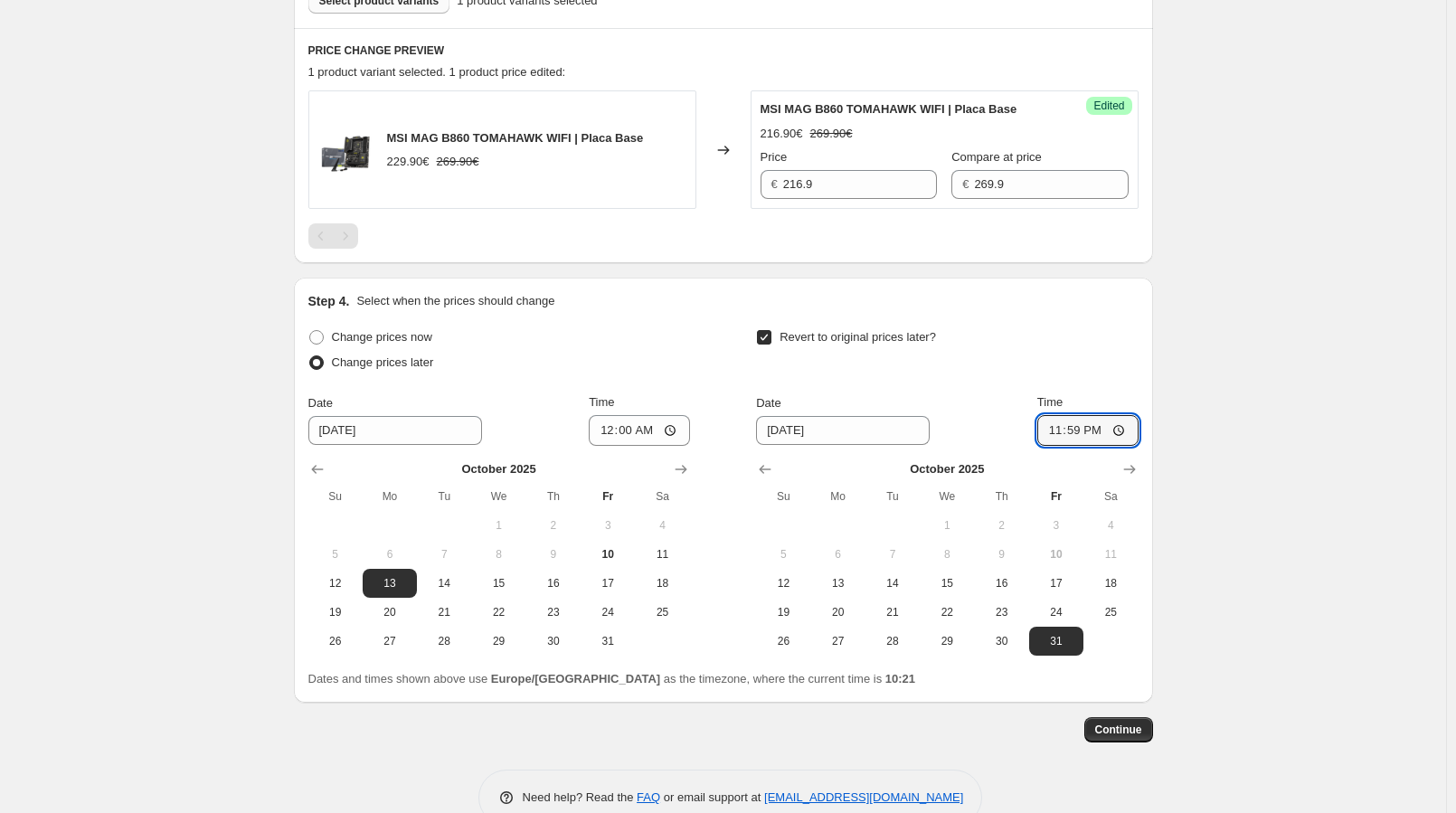
click at [1245, 224] on div "Create new price [MEDICAL_DATA]. This page is ready Create new price [MEDICAL_D…" at bounding box center [722, 89] width 1446 height 1527
drag, startPoint x: 1252, startPoint y: 207, endPoint x: 1087, endPoint y: 166, distance: 170.0
click at [1249, 203] on div "Create new price [MEDICAL_DATA]. This page is ready Create new price [MEDICAL_D…" at bounding box center [722, 89] width 1446 height 1527
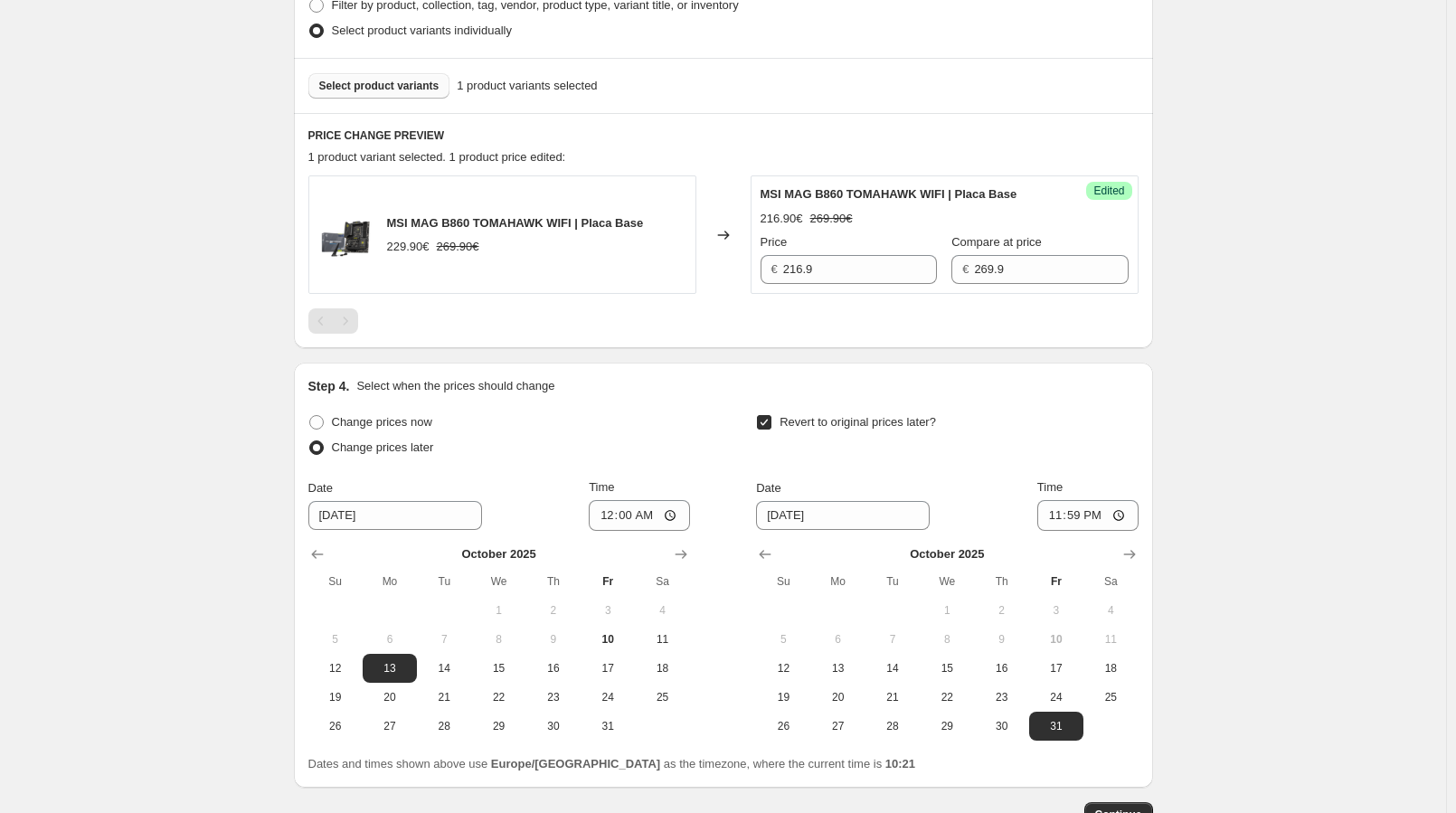
scroll to position [494, 0]
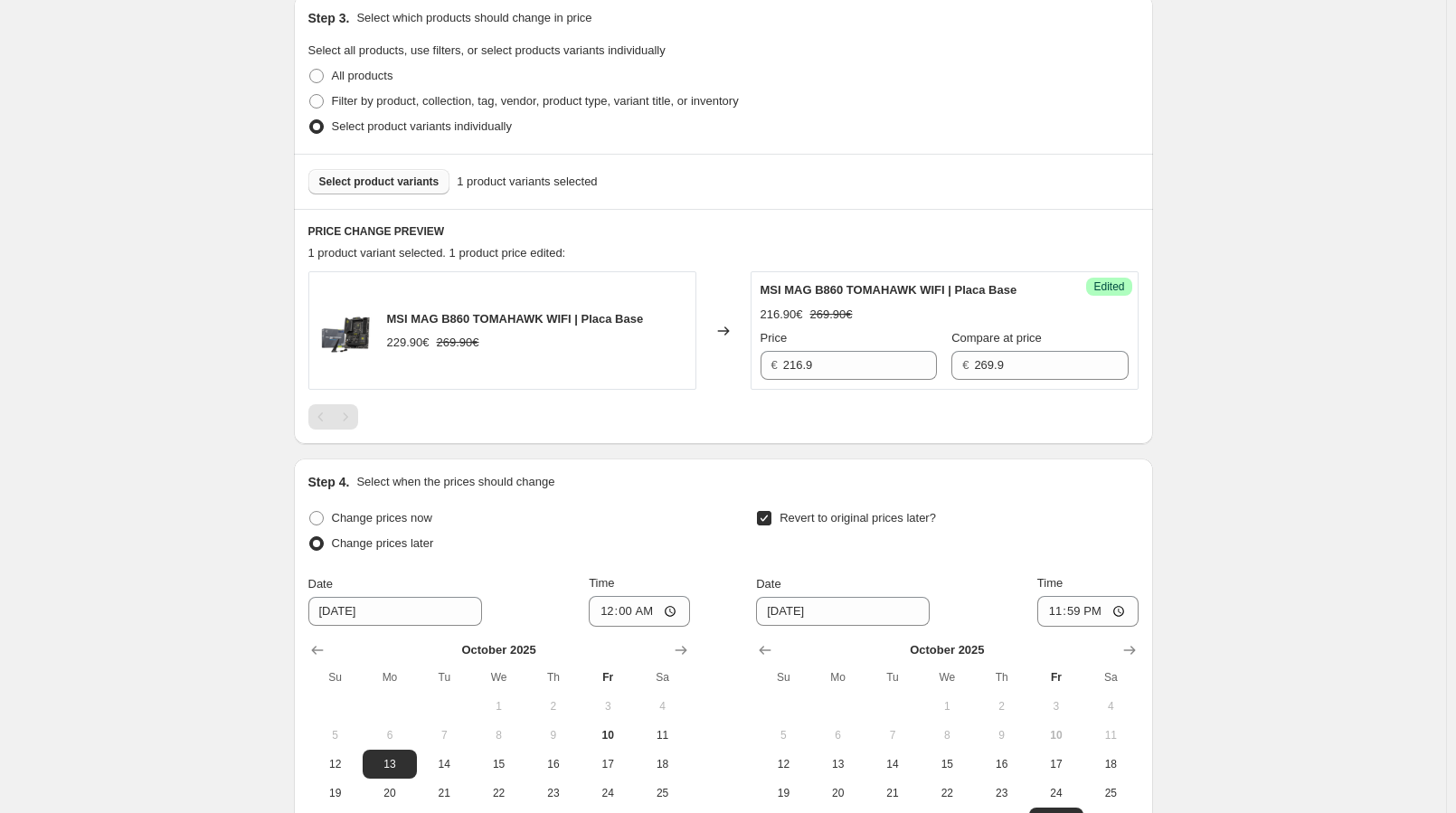
click at [389, 179] on span "Select product variants" at bounding box center [379, 182] width 120 height 15
click at [1328, 225] on div "Create new price [MEDICAL_DATA]. This page is ready Create new price [MEDICAL_D…" at bounding box center [722, 269] width 1446 height 1527
click at [398, 166] on div "Select product variants 1 product variants selected" at bounding box center [723, 181] width 859 height 55
click at [396, 191] on button "Select product variants" at bounding box center [378, 181] width 142 height 25
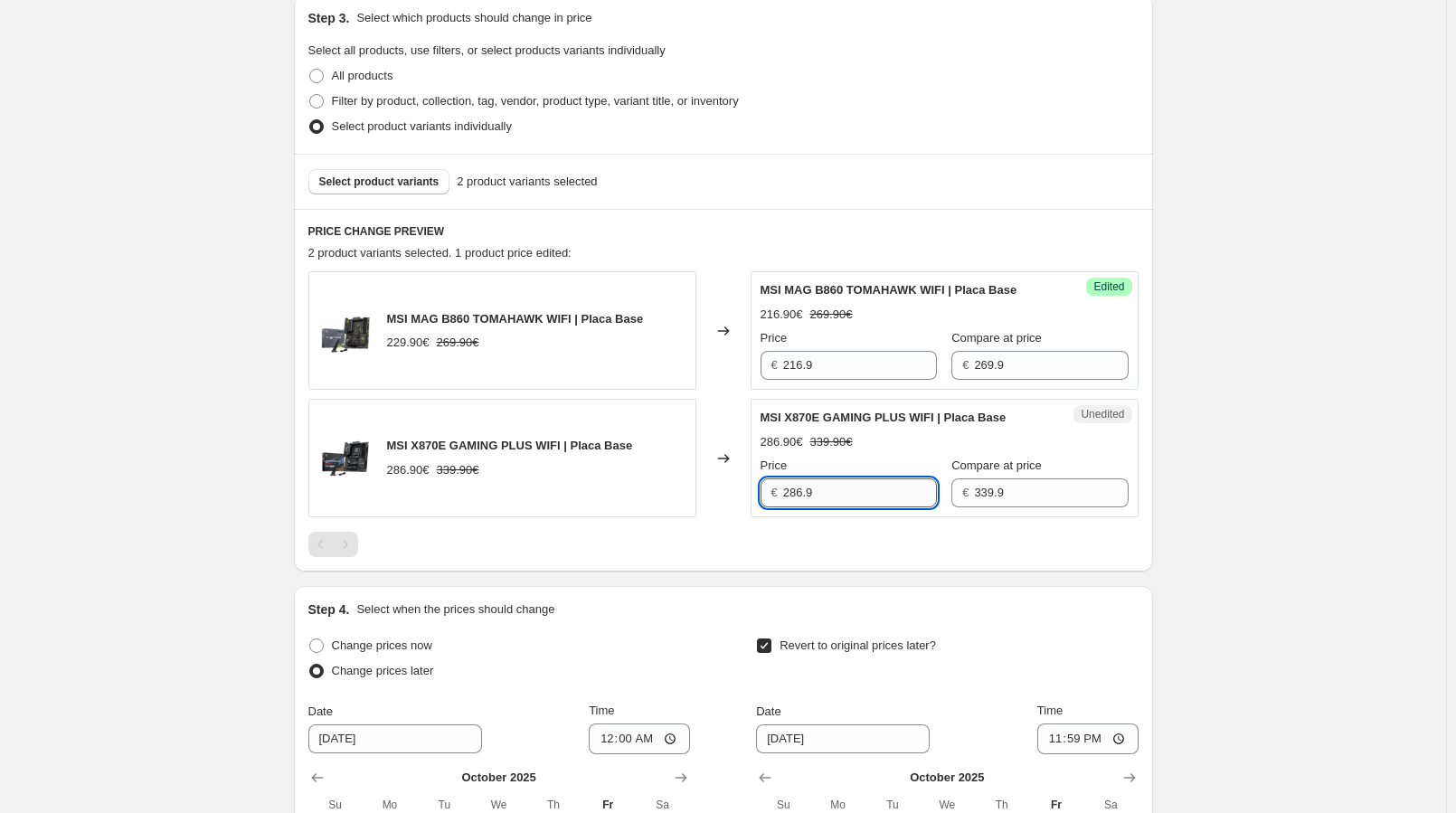
click at [832, 485] on input "286.9" at bounding box center [860, 492] width 154 height 29
type input "253.9"
drag, startPoint x: 1277, startPoint y: 408, endPoint x: 654, endPoint y: 294, distance: 633.3
click at [1280, 406] on div "Create new price [MEDICAL_DATA]. This page is ready Create new price [MEDICAL_D…" at bounding box center [722, 333] width 1446 height 1655
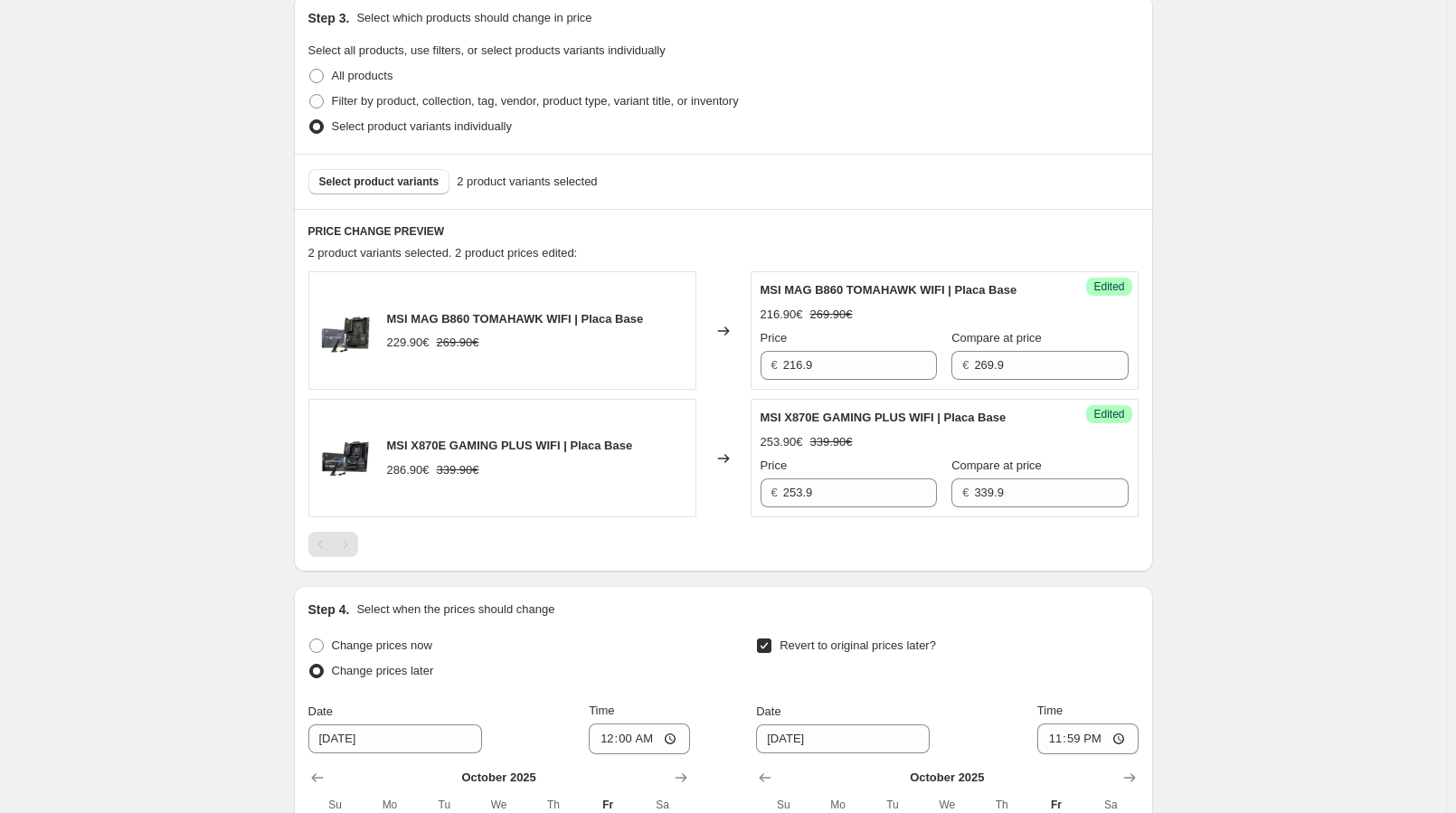
click at [1228, 218] on div "Create new price [MEDICAL_DATA]. This page is ready Create new price [MEDICAL_D…" at bounding box center [722, 333] width 1446 height 1655
click at [372, 179] on span "Select product variants" at bounding box center [379, 182] width 120 height 15
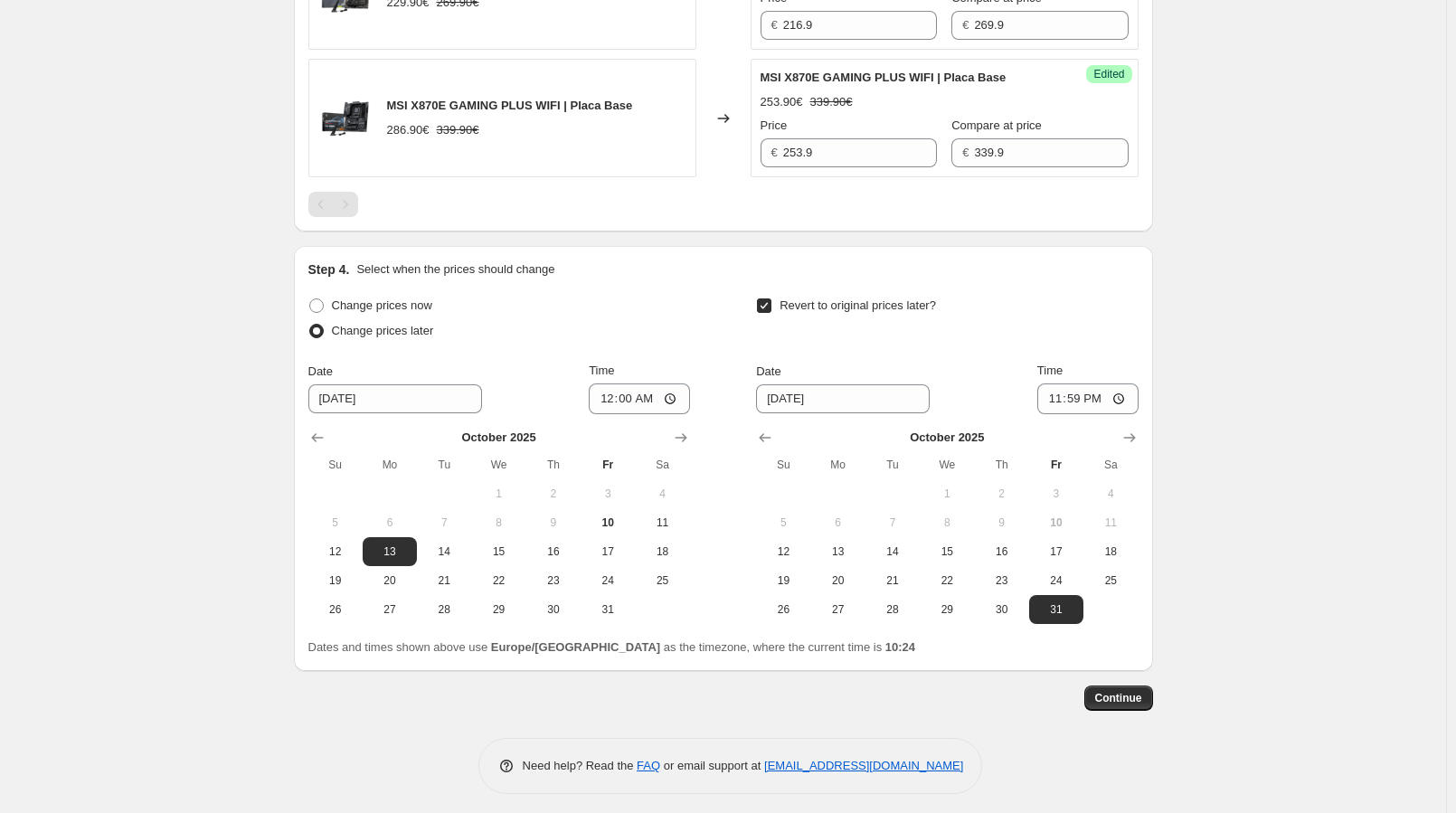
scroll to position [839, 0]
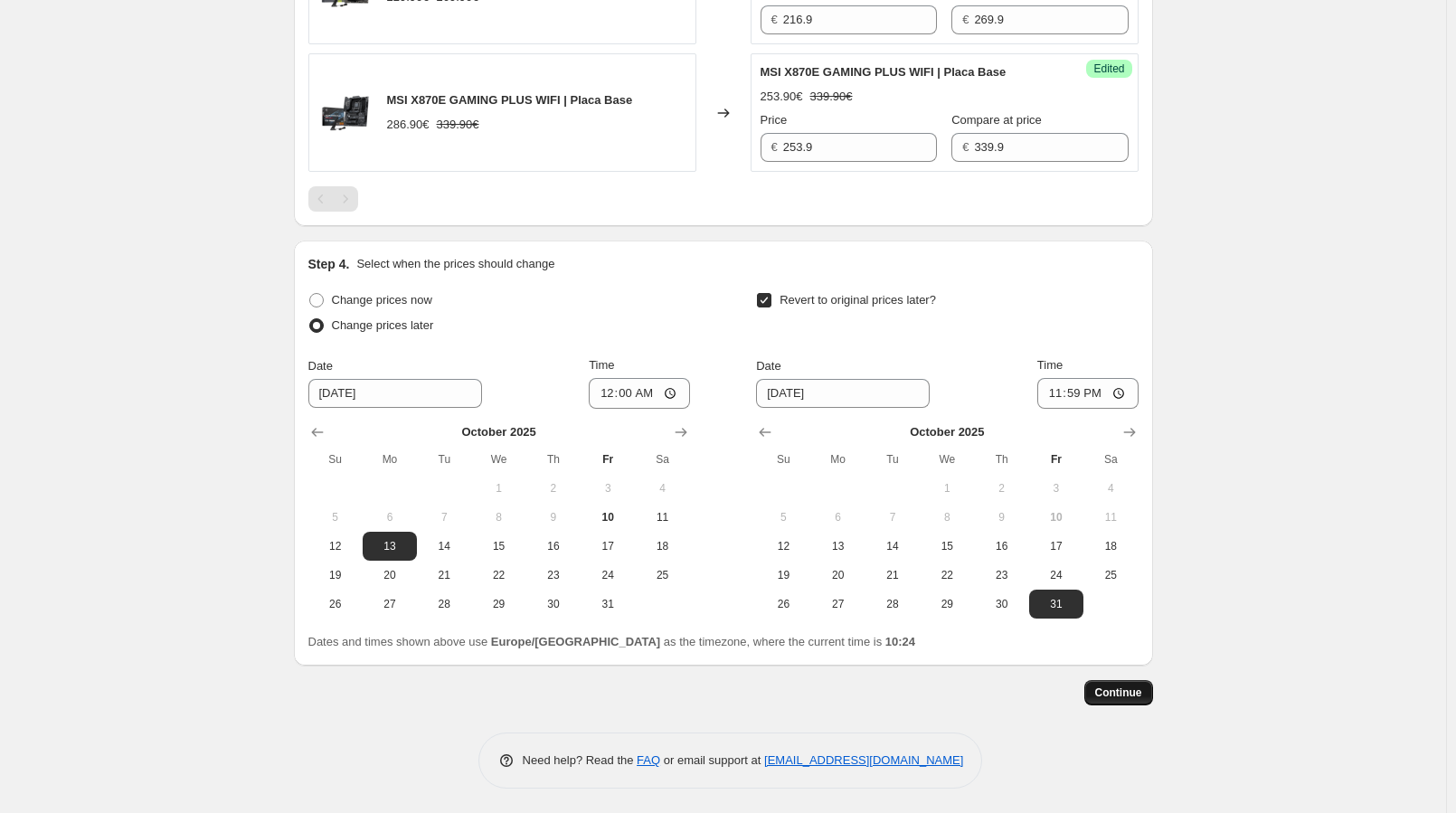
click at [1126, 695] on button "Continue" at bounding box center [1118, 692] width 68 height 25
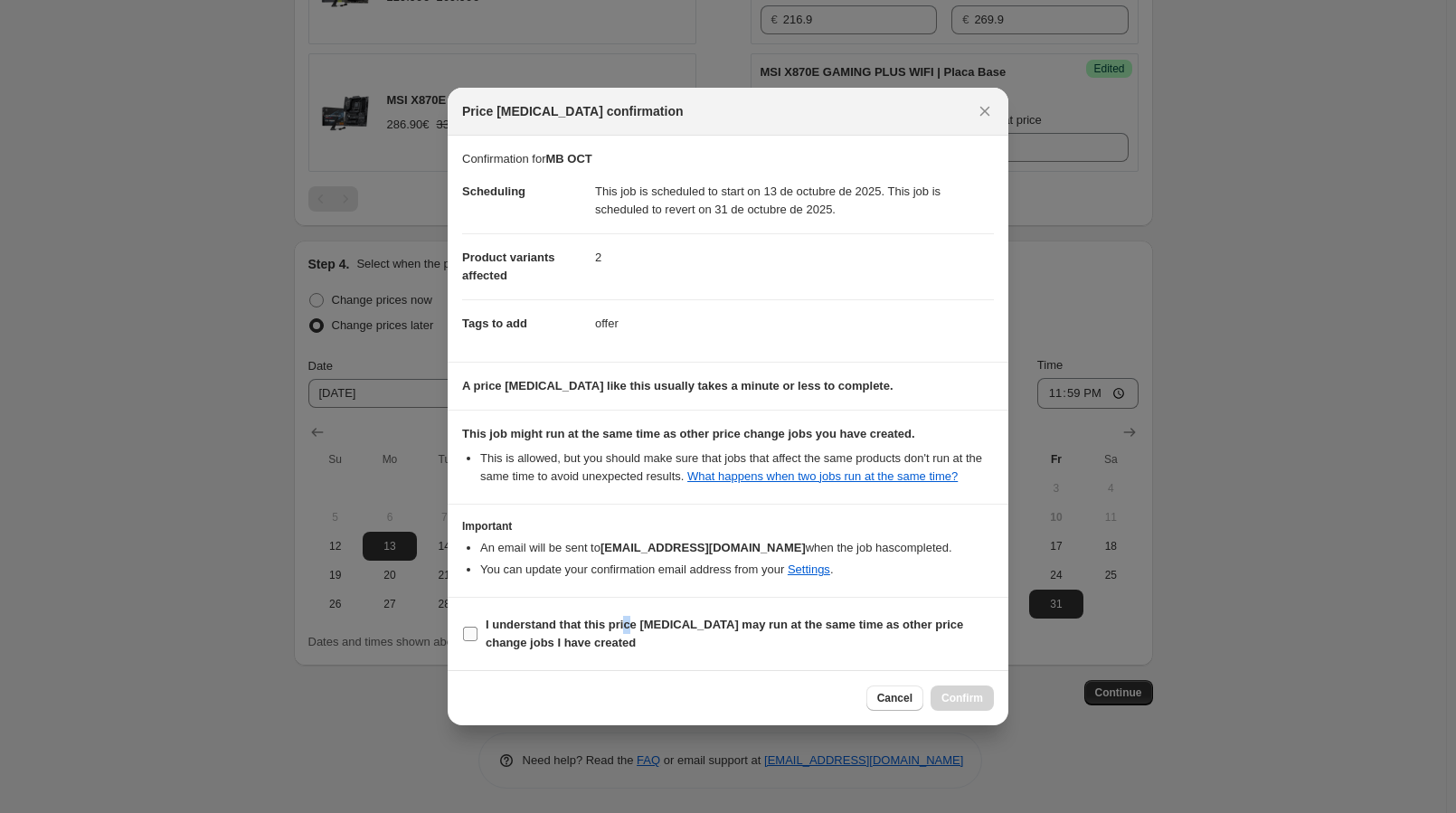
drag, startPoint x: 623, startPoint y: 612, endPoint x: 657, endPoint y: 619, distance: 34.7
click at [624, 612] on label "I understand that this price [MEDICAL_DATA] may run at the same time as other p…" at bounding box center [728, 634] width 532 height 43
drag, startPoint x: 705, startPoint y: 645, endPoint x: 704, endPoint y: 630, distance: 15.0
click at [705, 644] on span "I understand that this price [MEDICAL_DATA] may run at the same time as other p…" at bounding box center [739, 634] width 508 height 36
click at [477, 641] on input "I understand that this price [MEDICAL_DATA] may run at the same time as other p…" at bounding box center [471, 634] width 15 height 15
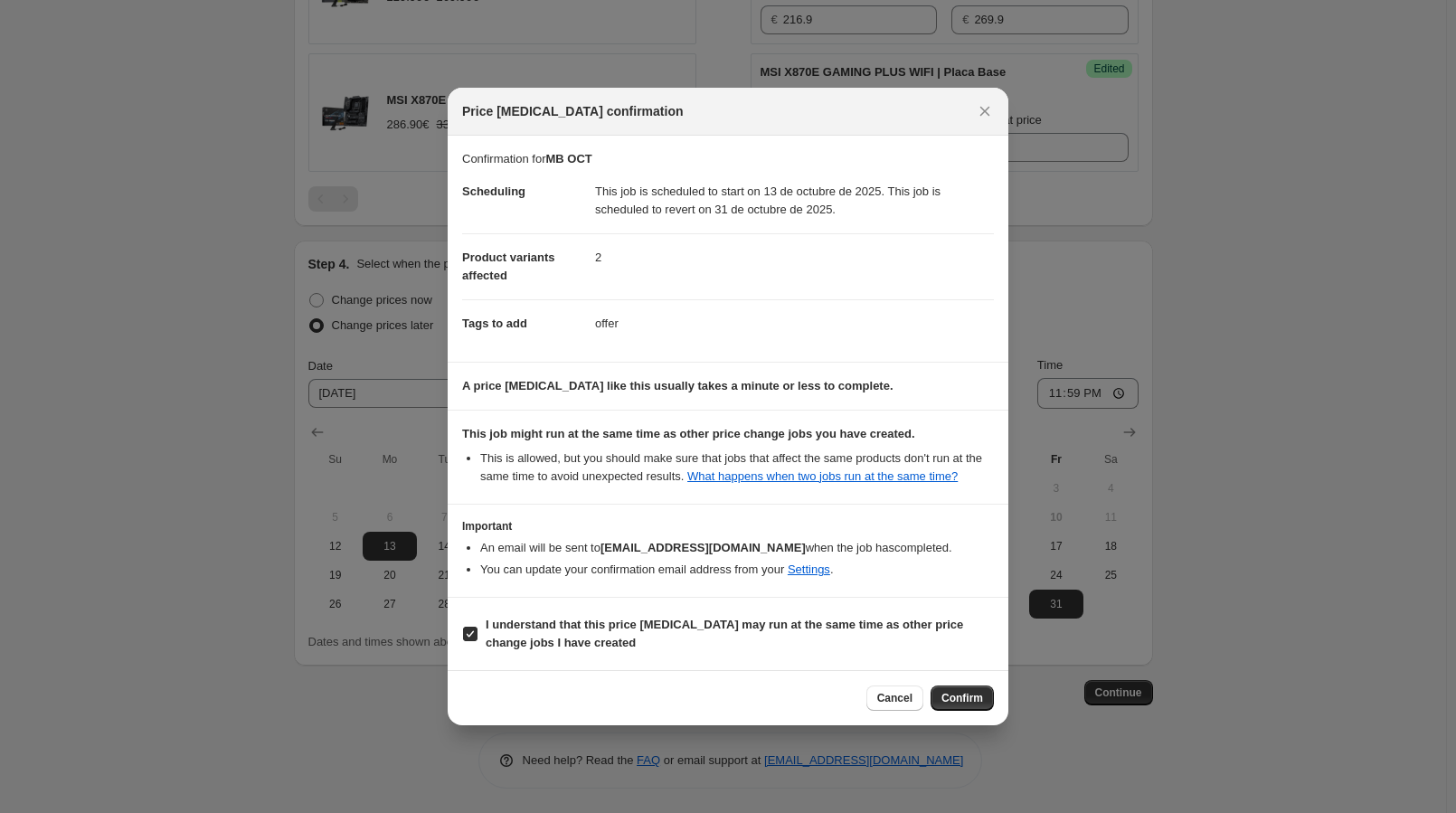
click at [700, 624] on b "I understand that this price [MEDICAL_DATA] may run at the same time as other p…" at bounding box center [724, 634] width 477 height 31
click at [477, 626] on input "I understand that this price [MEDICAL_DATA] may run at the same time as other p…" at bounding box center [471, 634] width 15 height 15
drag, startPoint x: 756, startPoint y: 626, endPoint x: 884, endPoint y: 671, distance: 135.7
click at [758, 626] on b "I understand that this price [MEDICAL_DATA] may run at the same time as other p…" at bounding box center [724, 634] width 477 height 31
click at [477, 626] on input "I understand that this price [MEDICAL_DATA] may run at the same time as other p…" at bounding box center [471, 634] width 15 height 15
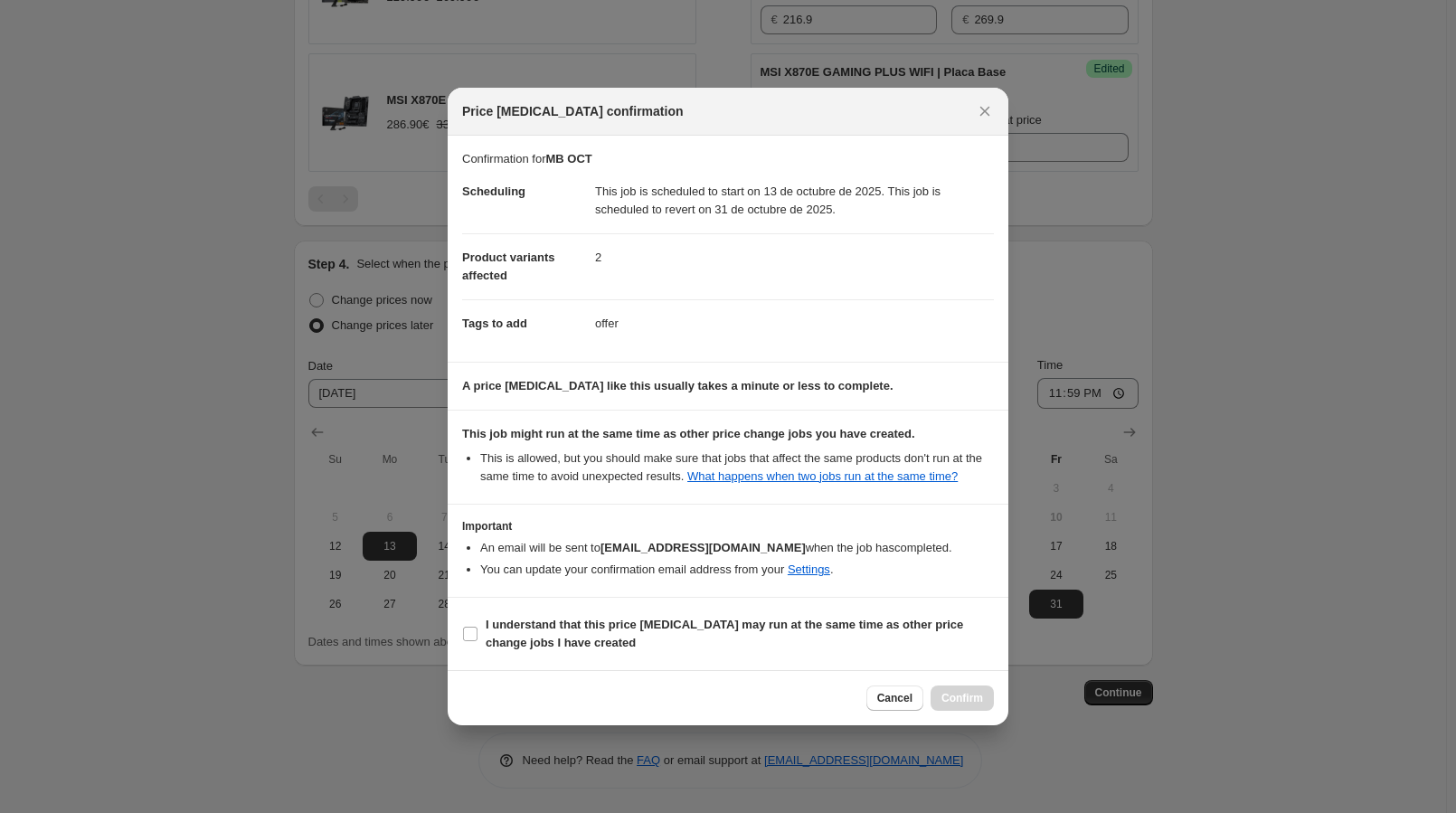
checkbox input "true"
click at [984, 707] on button "Confirm" at bounding box center [962, 697] width 63 height 25
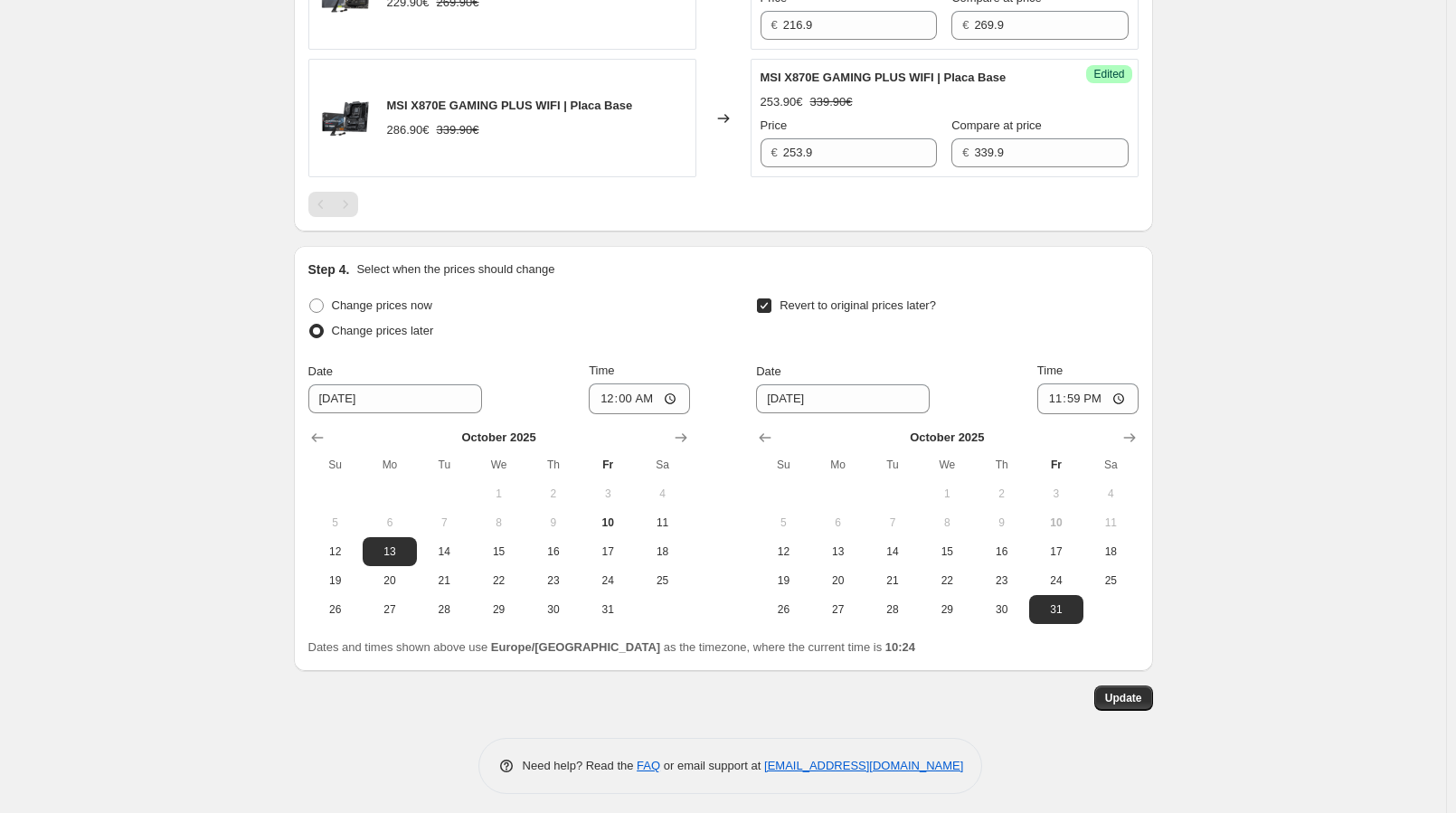
scroll to position [949, 0]
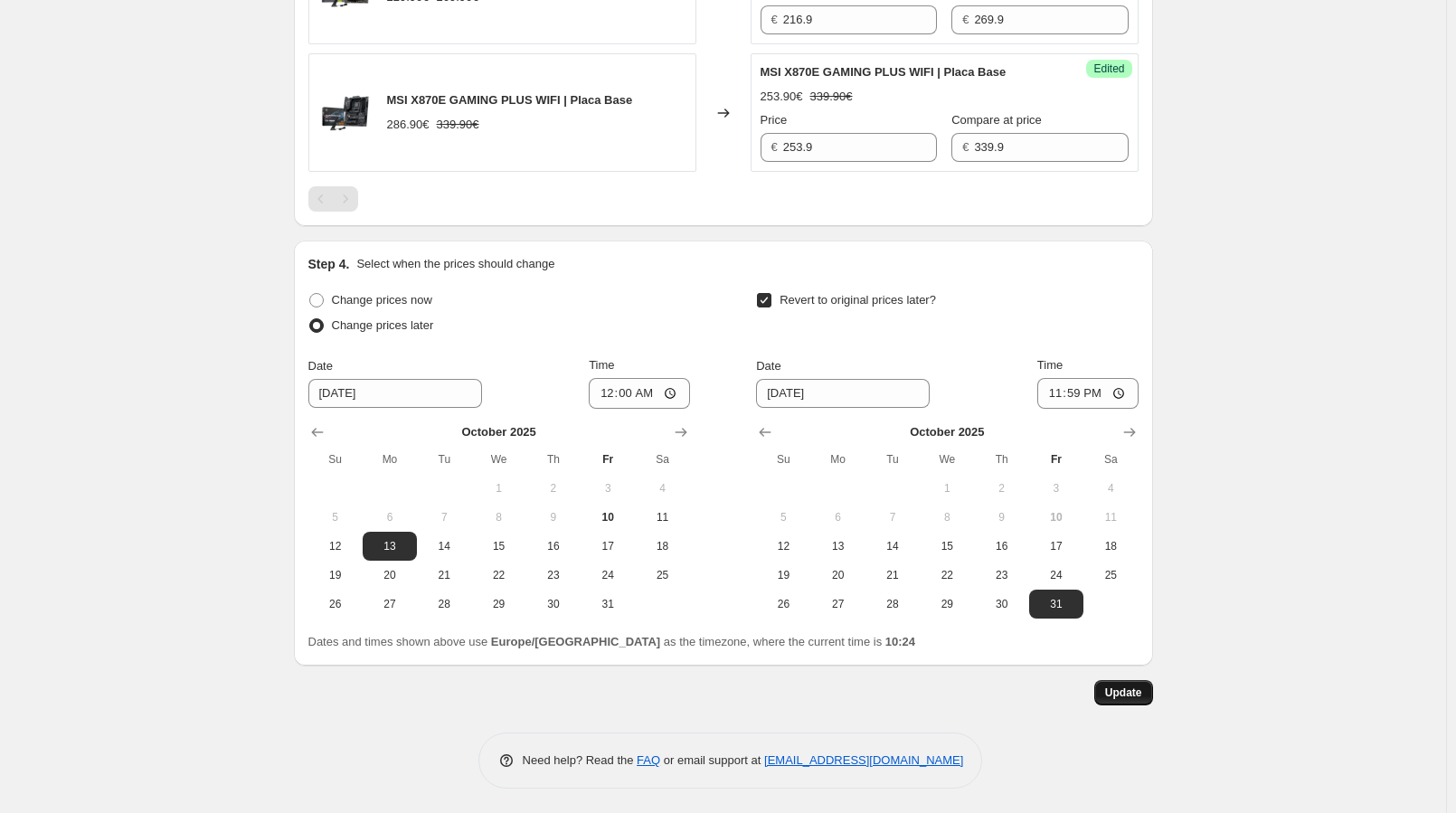
click at [1109, 692] on span "Update" at bounding box center [1124, 693] width 37 height 15
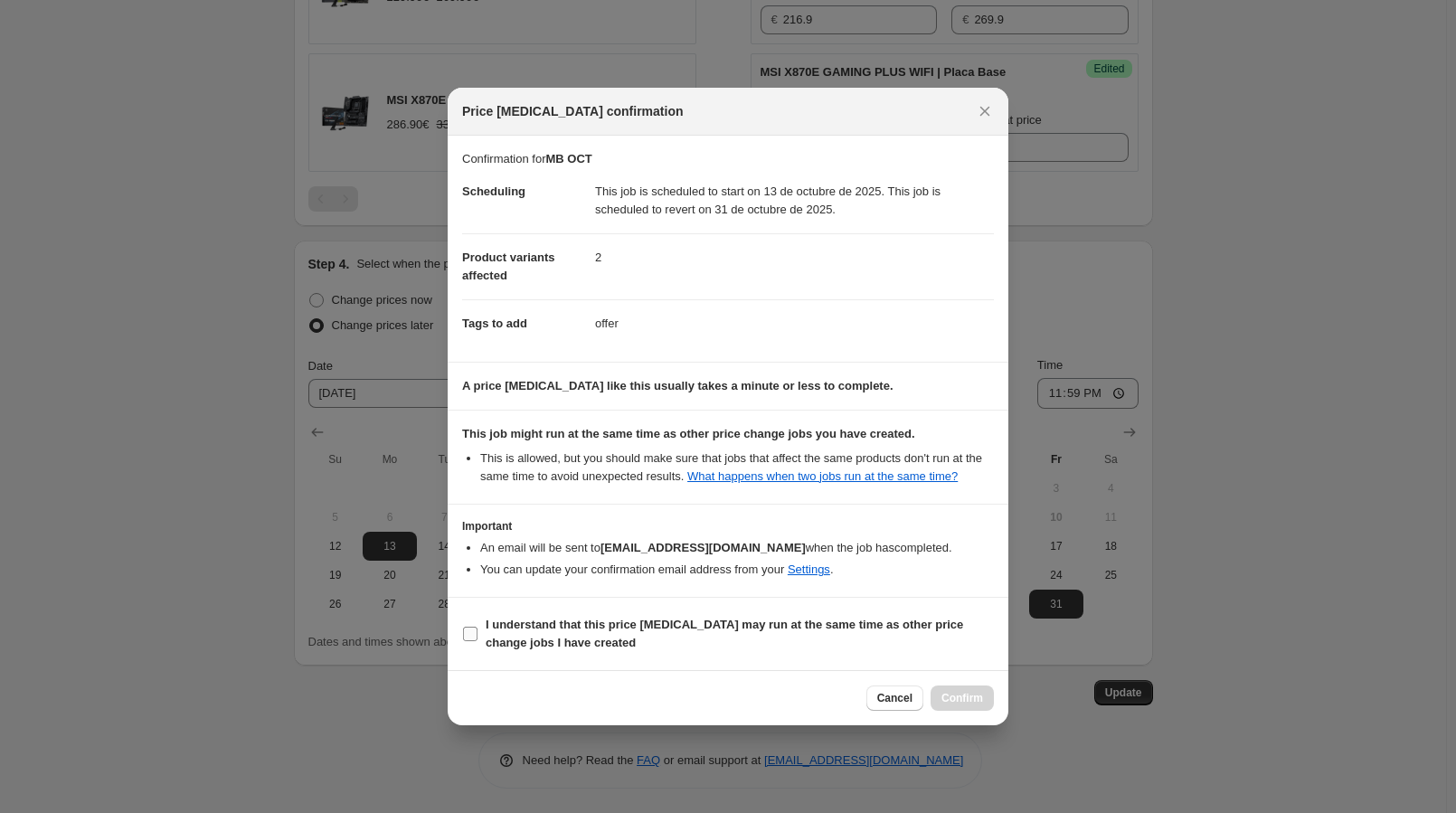
drag, startPoint x: 538, startPoint y: 623, endPoint x: 814, endPoint y: 652, distance: 277.5
click at [540, 623] on b "I understand that this price [MEDICAL_DATA] may run at the same time as other p…" at bounding box center [724, 634] width 477 height 31
click at [477, 626] on input "I understand that this price [MEDICAL_DATA] may run at the same time as other p…" at bounding box center [471, 634] width 15 height 15
checkbox input "true"
click at [981, 691] on span "Confirm" at bounding box center [962, 698] width 42 height 15
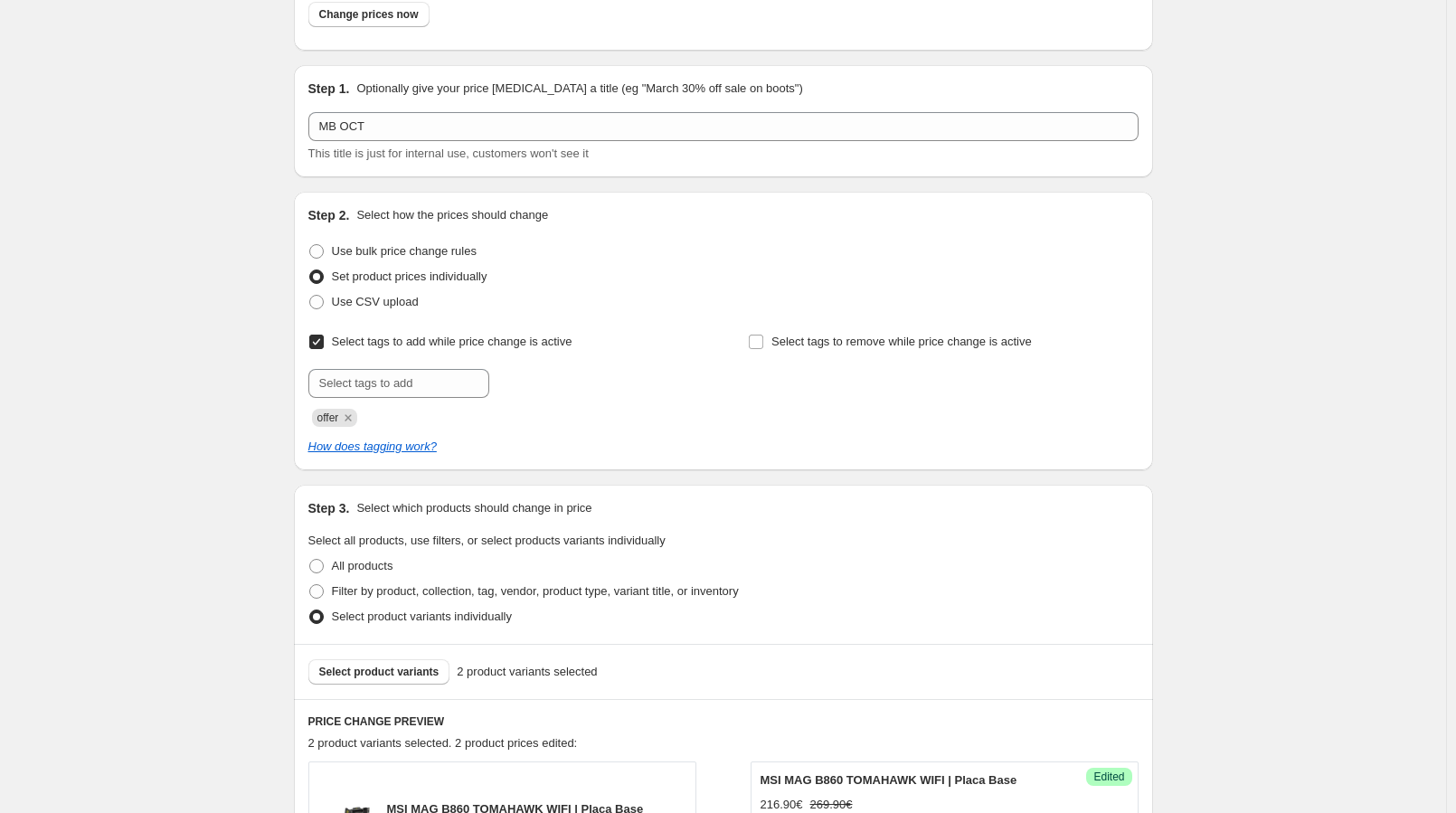
scroll to position [0, 0]
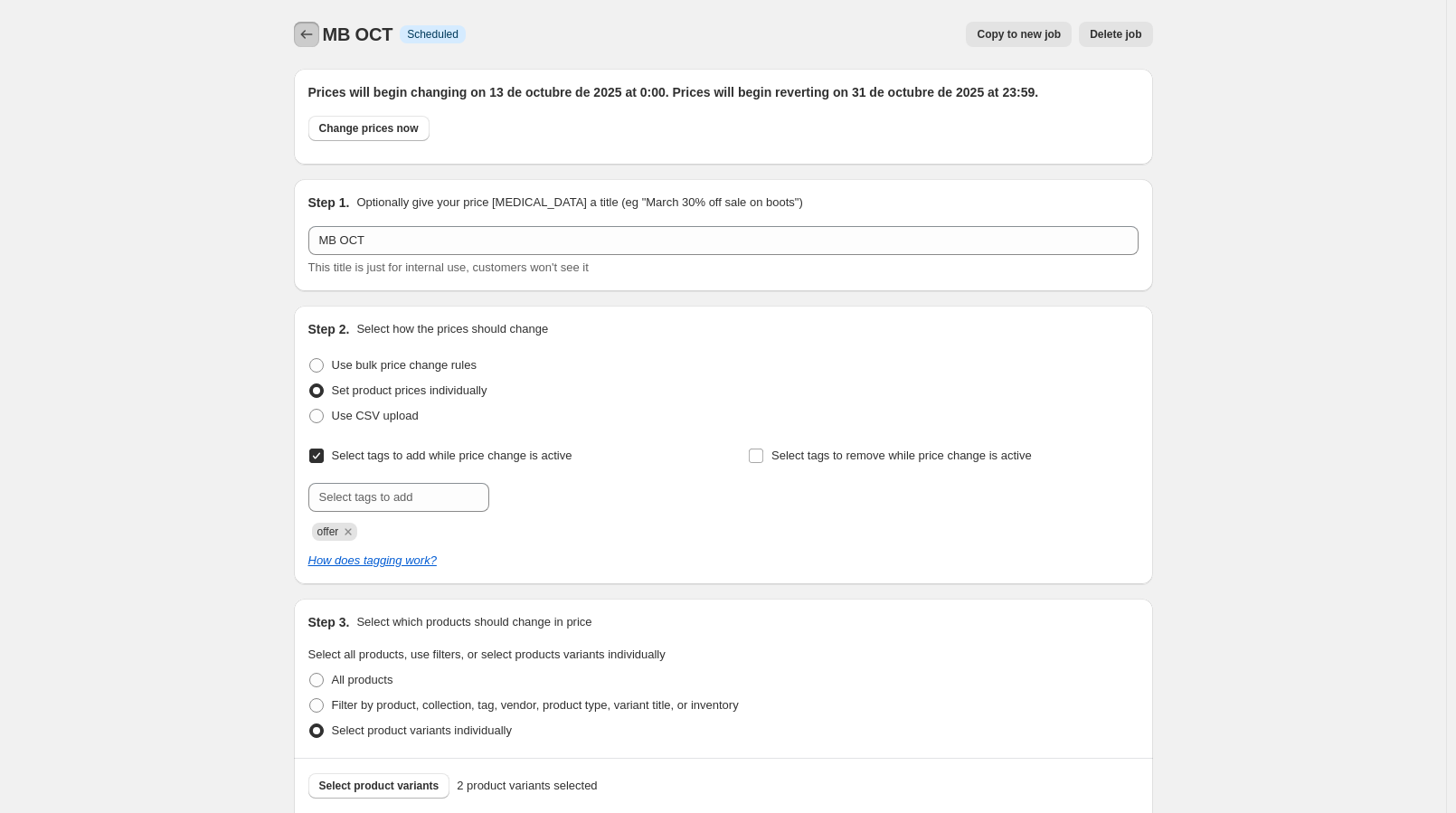
click at [315, 41] on icon "Price change jobs" at bounding box center [307, 34] width 19 height 18
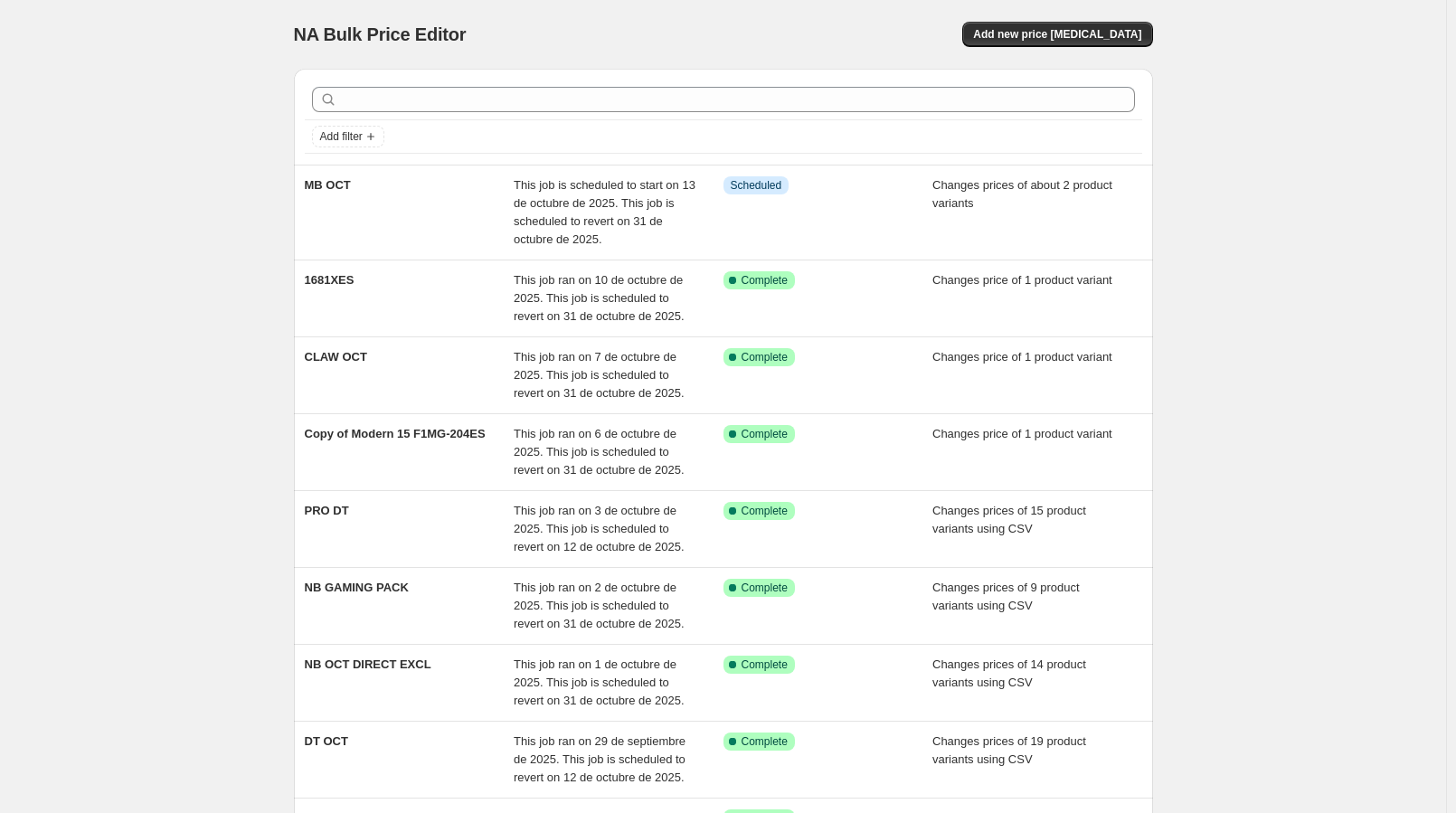
drag, startPoint x: 1360, startPoint y: 163, endPoint x: 1107, endPoint y: 52, distance: 276.3
click at [1359, 162] on div "NA Bulk Price Editor. This page is ready NA Bulk Price Editor Add new price [ME…" at bounding box center [722, 565] width 1446 height 1130
click at [1326, 84] on div "NA Bulk Price Editor. This page is ready NA Bulk Price Editor Add new price [ME…" at bounding box center [722, 565] width 1446 height 1130
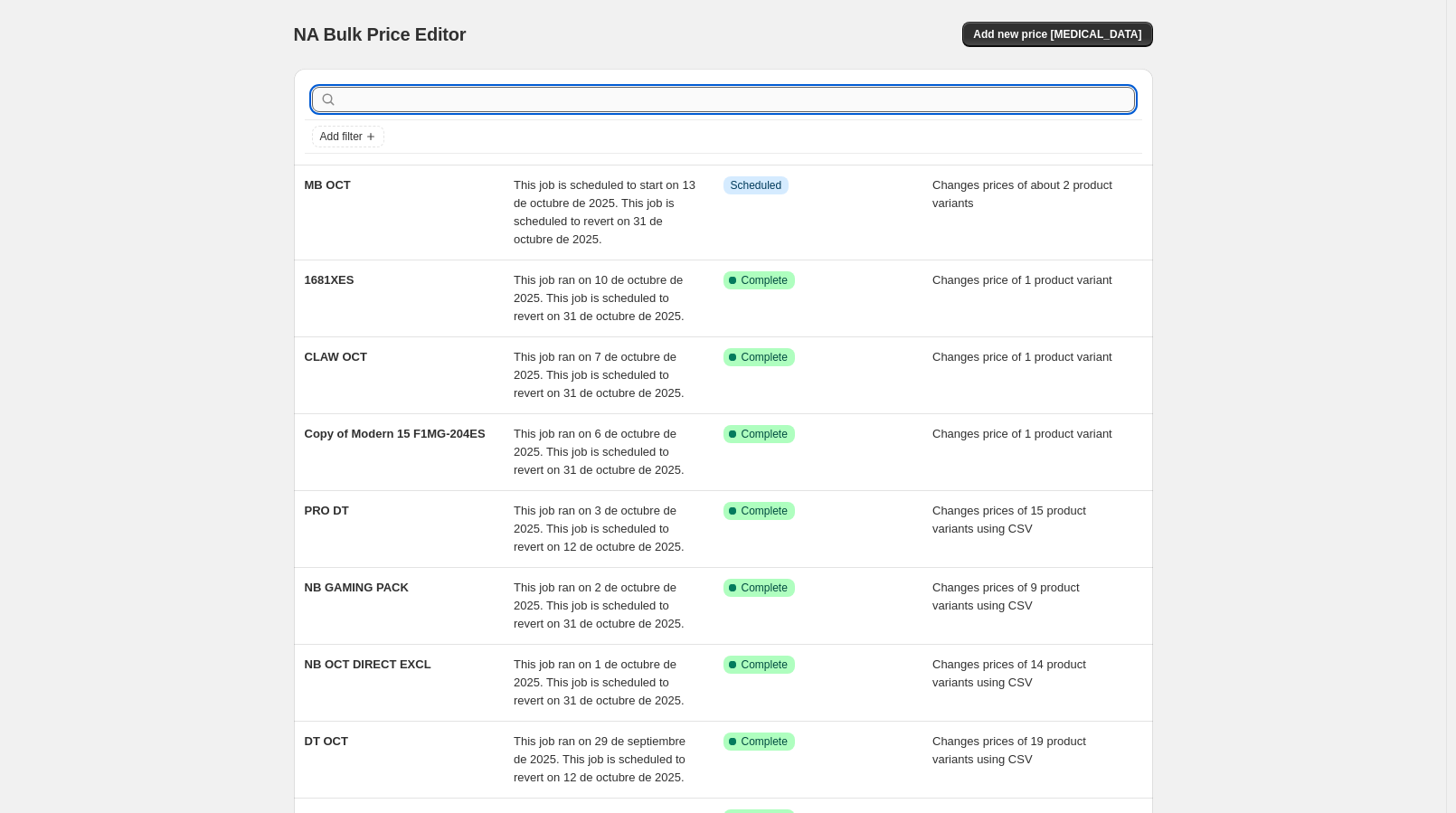
click at [500, 103] on input "text" at bounding box center [738, 99] width 794 height 25
type input "MNT"
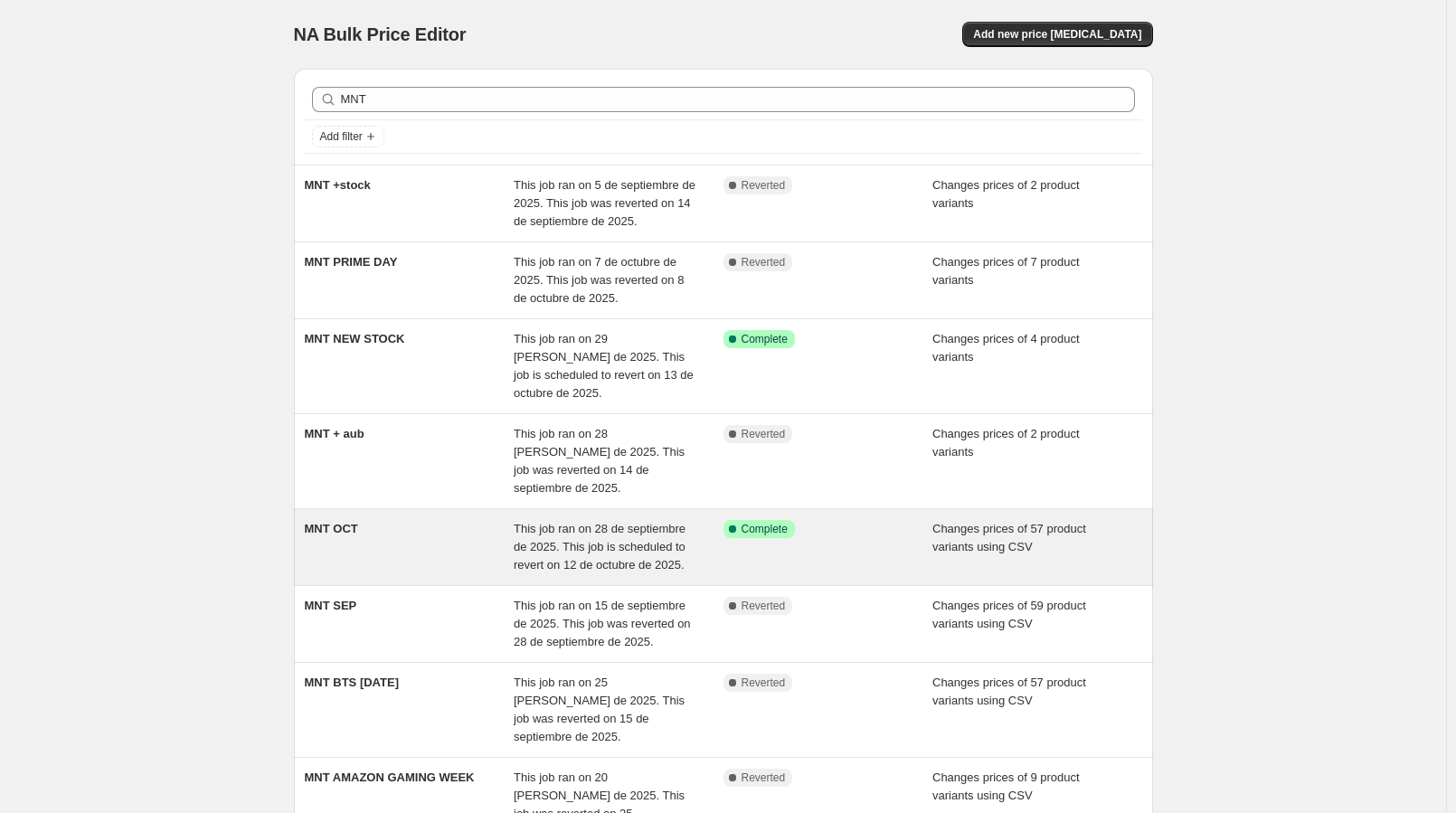
click at [378, 520] on div "MNT OCT" at bounding box center [409, 547] width 210 height 55
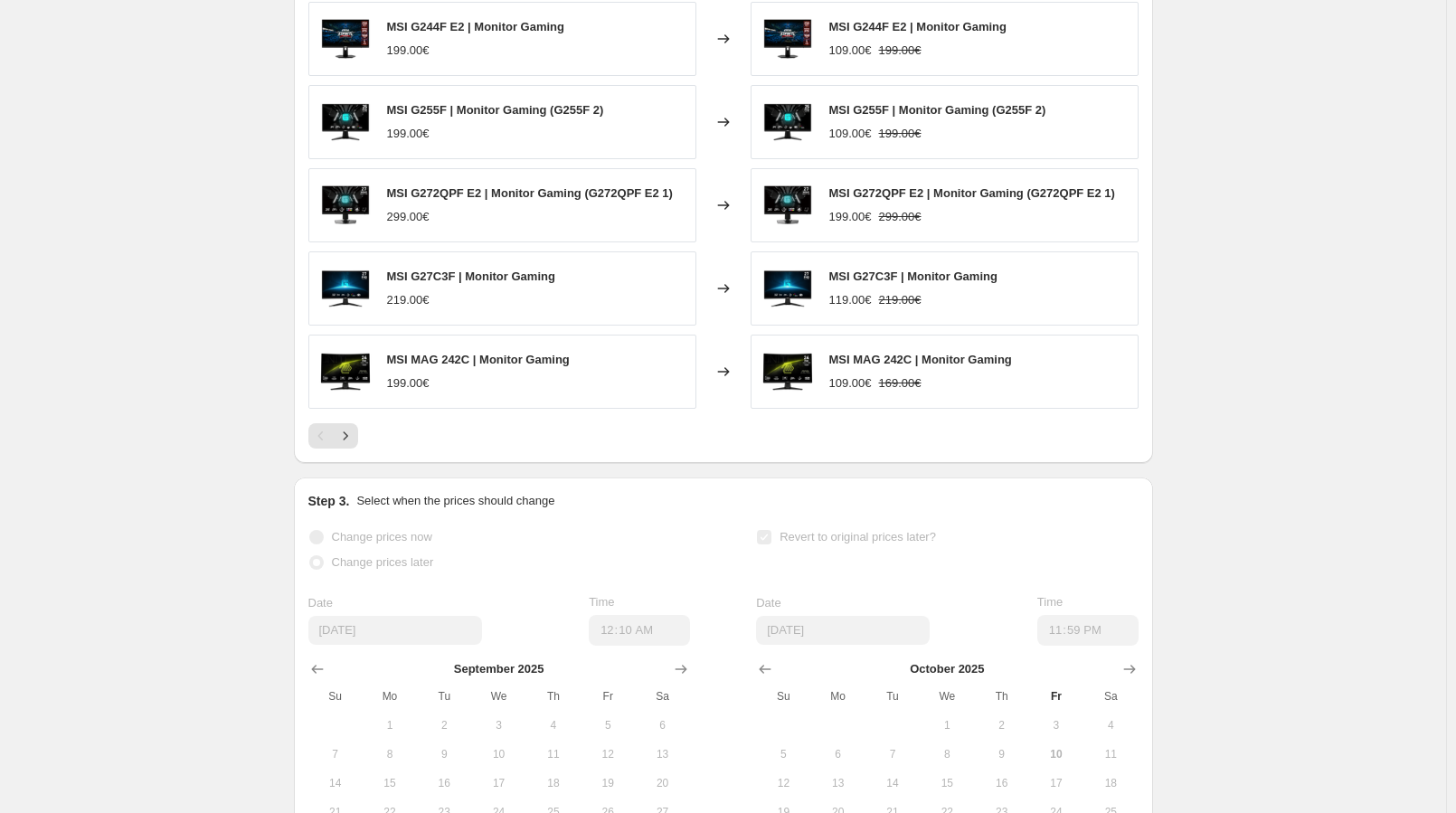
scroll to position [1119, 0]
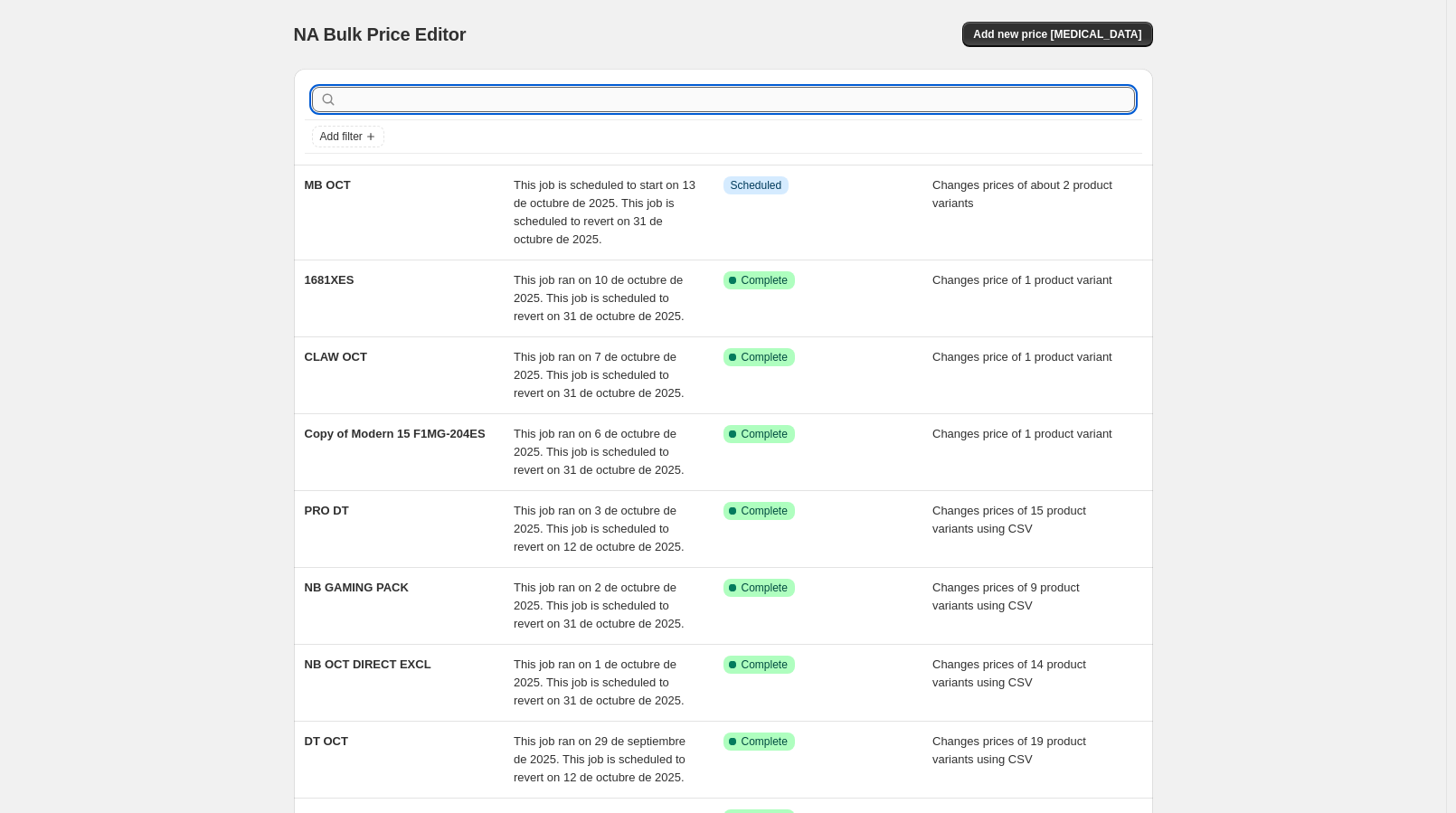
click at [426, 93] on input "text" at bounding box center [738, 99] width 794 height 25
type input "MNT"
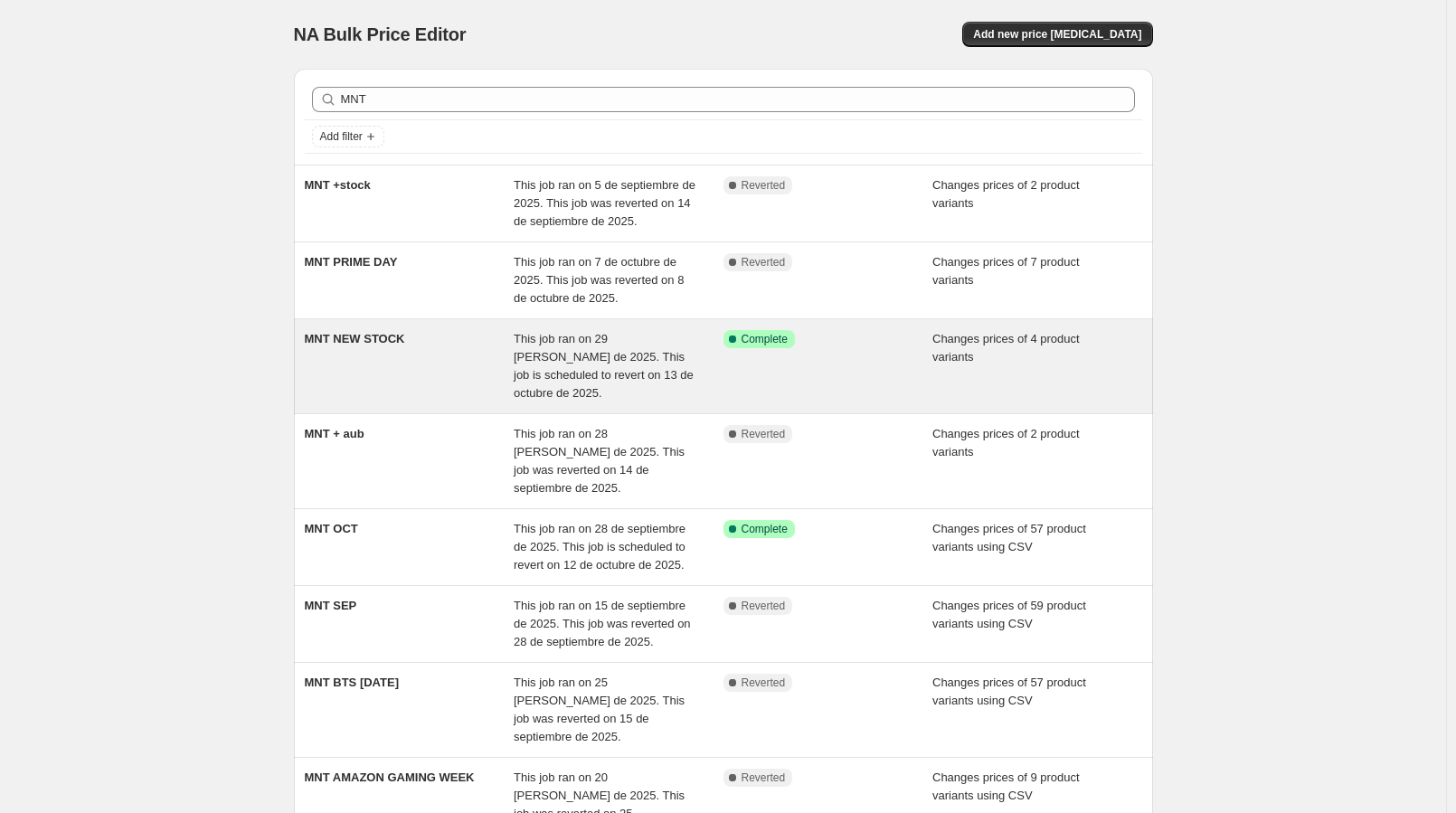
click at [429, 326] on div "MNT NEW STOCK This job ran on 29 [PERSON_NAME] de 2025. This job is scheduled t…" at bounding box center [723, 366] width 859 height 94
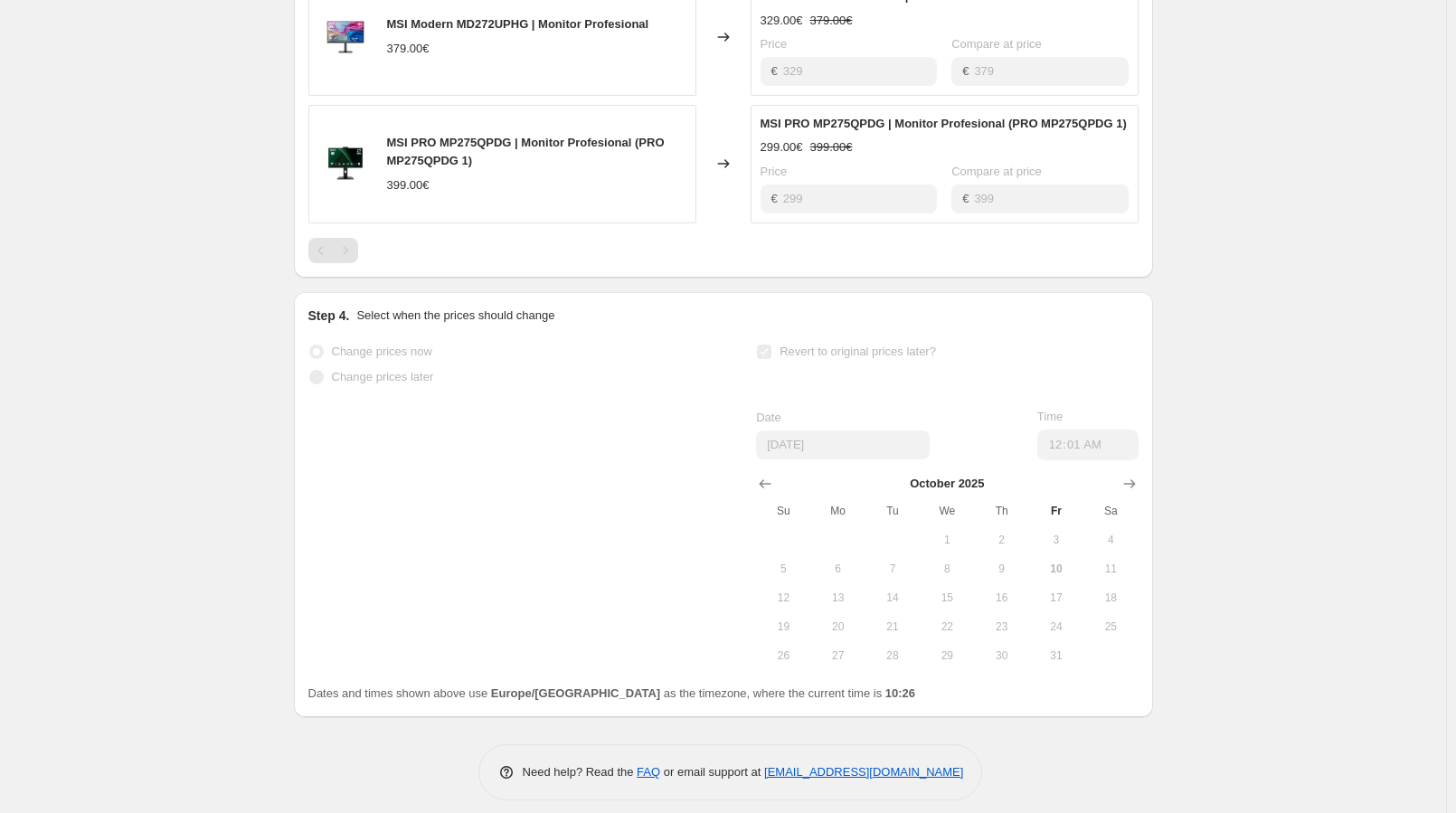
scroll to position [1115, 0]
